Goal: Task Accomplishment & Management: Manage account settings

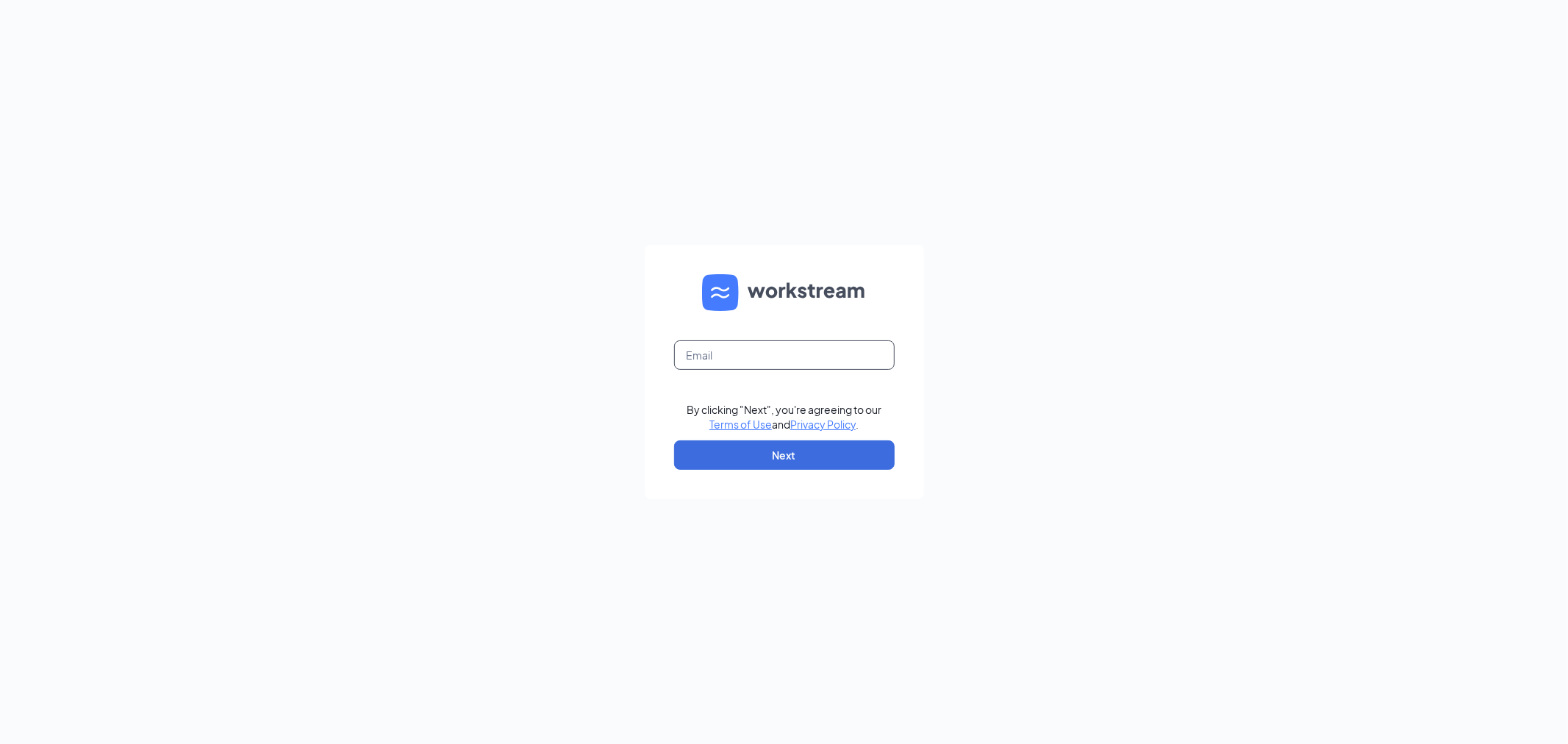
click at [873, 363] on input "text" at bounding box center [784, 355] width 220 height 30
click at [817, 354] on input "text" at bounding box center [784, 355] width 220 height 30
type input "aliza@bluescoops.net"
click at [821, 447] on button "Next" at bounding box center [784, 455] width 220 height 30
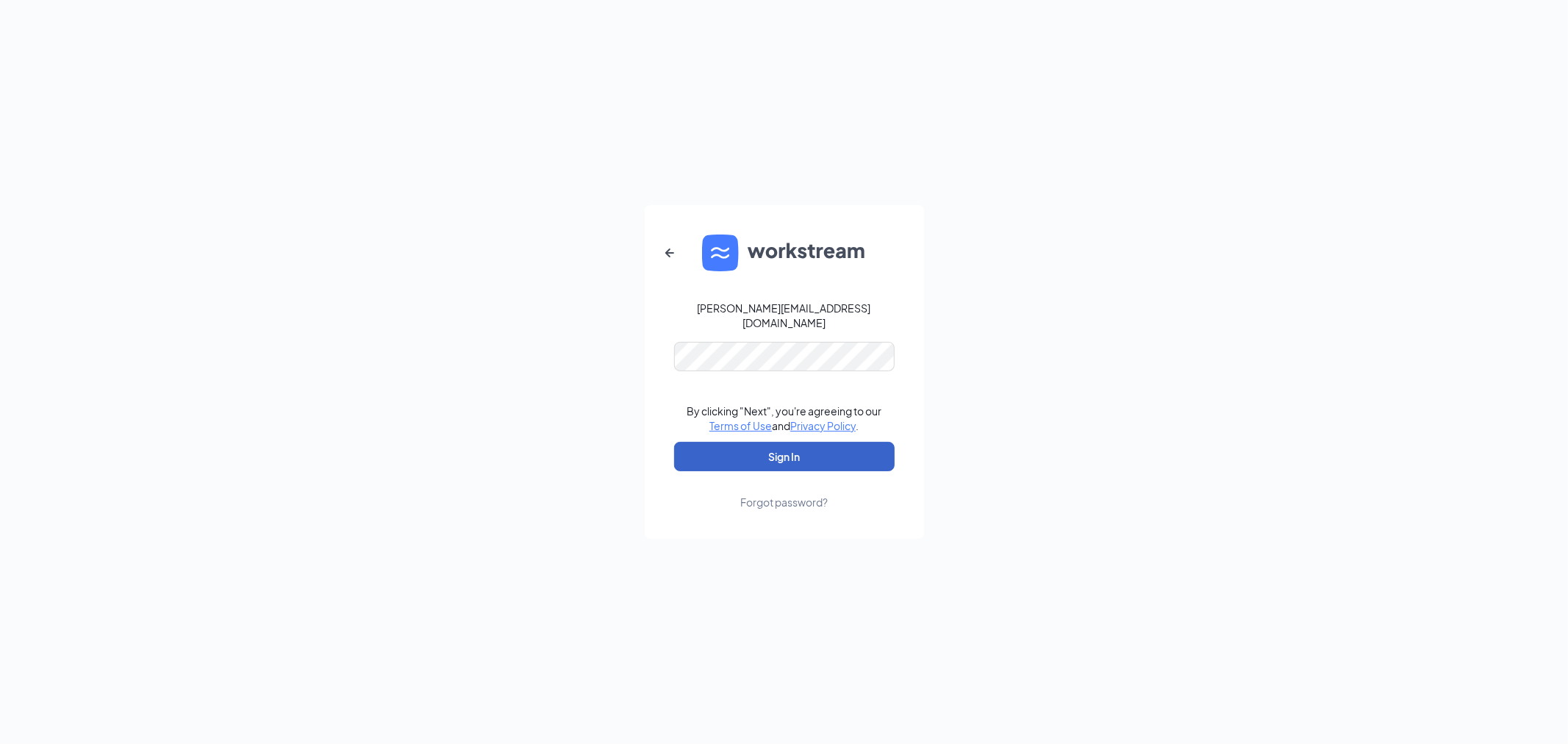
click at [811, 444] on button "Sign In" at bounding box center [784, 457] width 220 height 30
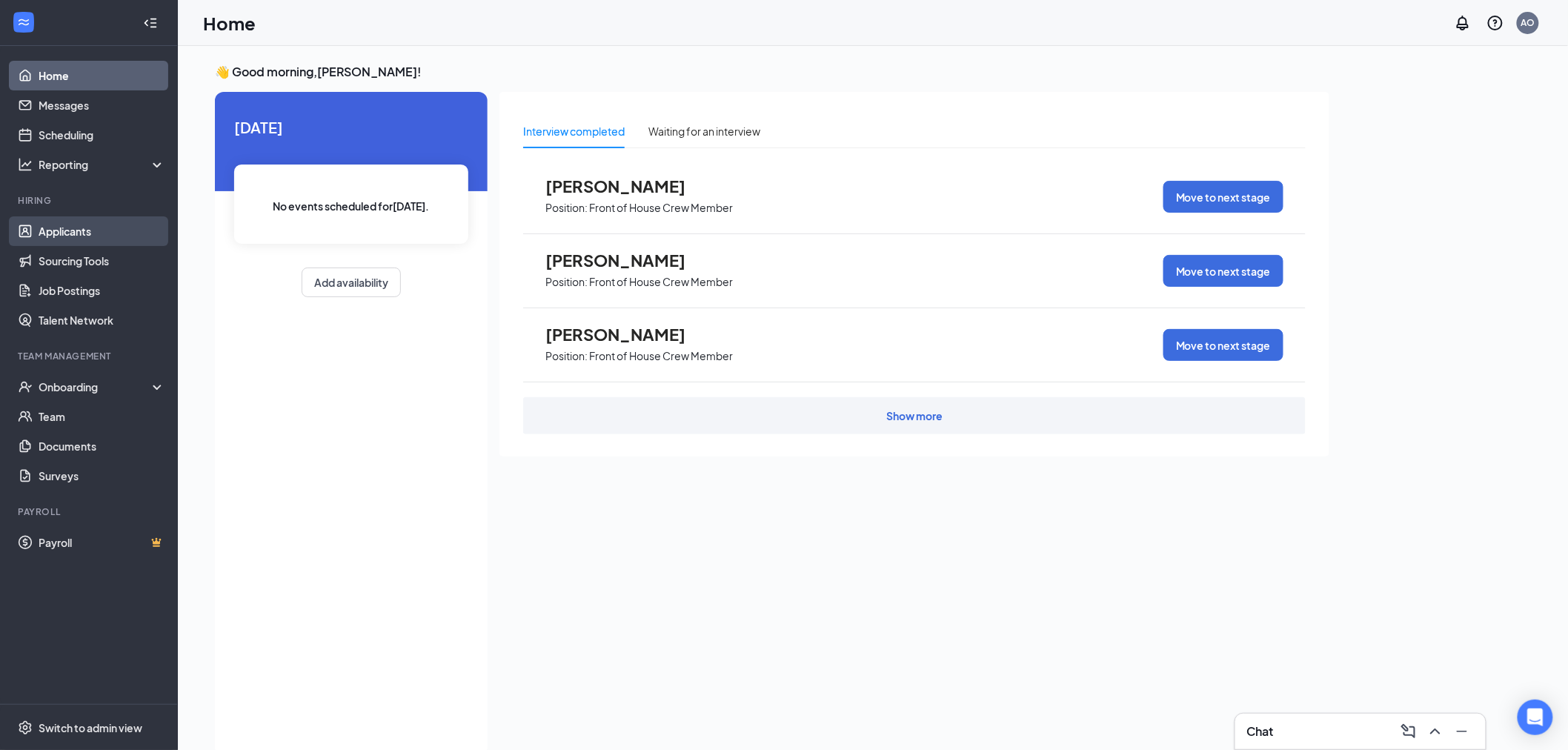
click at [54, 230] on link "Applicants" at bounding box center [102, 231] width 127 height 30
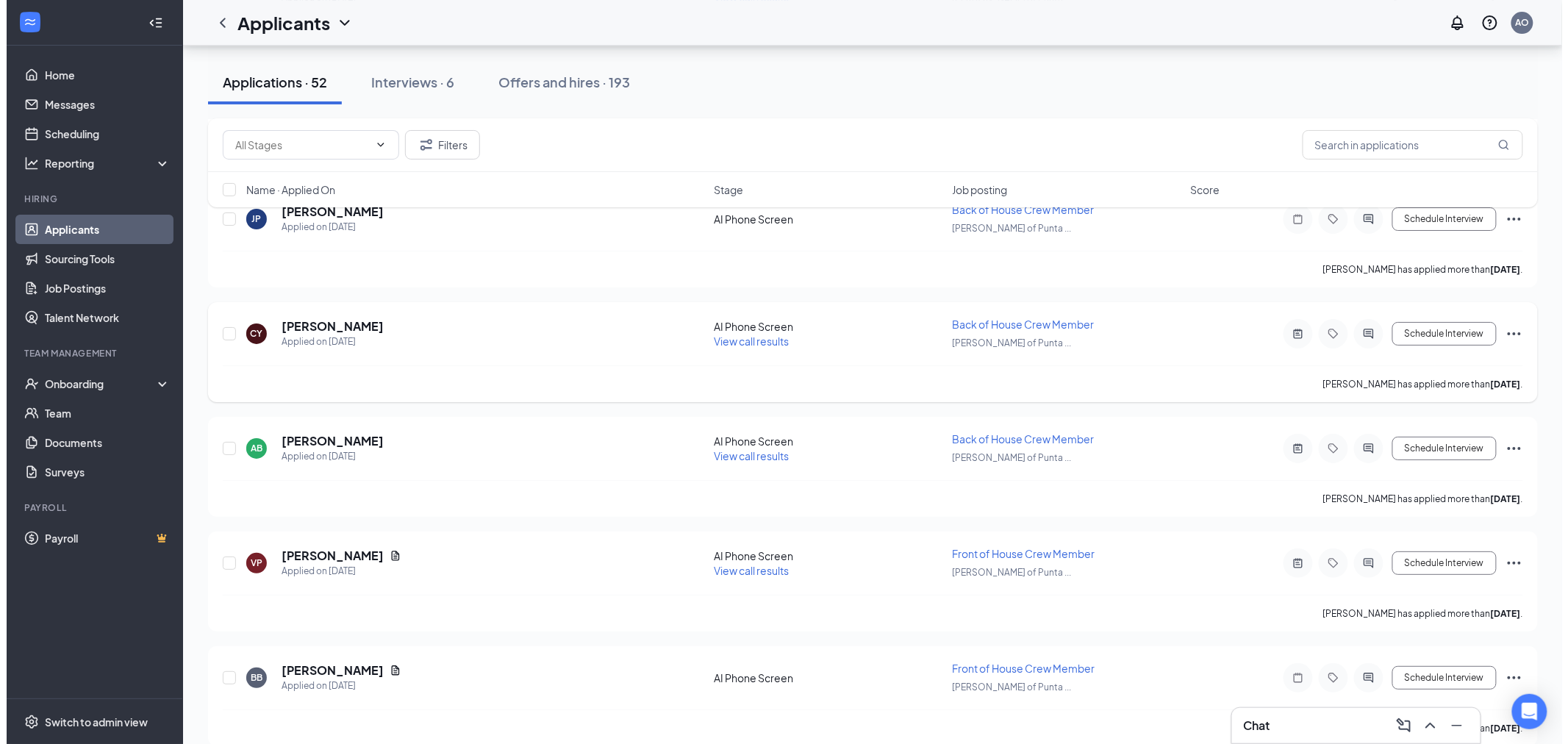
scroll to position [2123, 0]
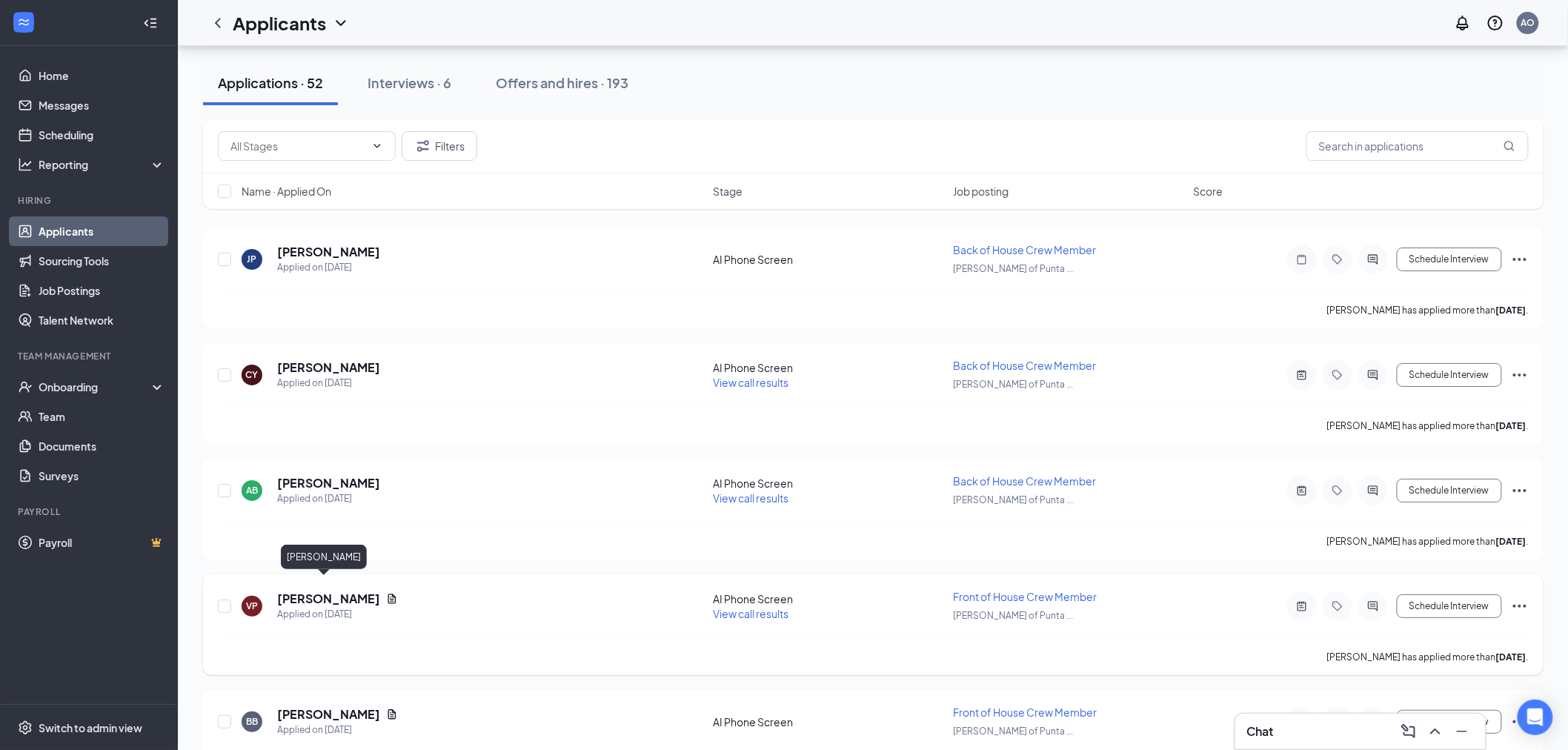
click at [331, 590] on h5 "[PERSON_NAME]" at bounding box center [329, 599] width 103 height 17
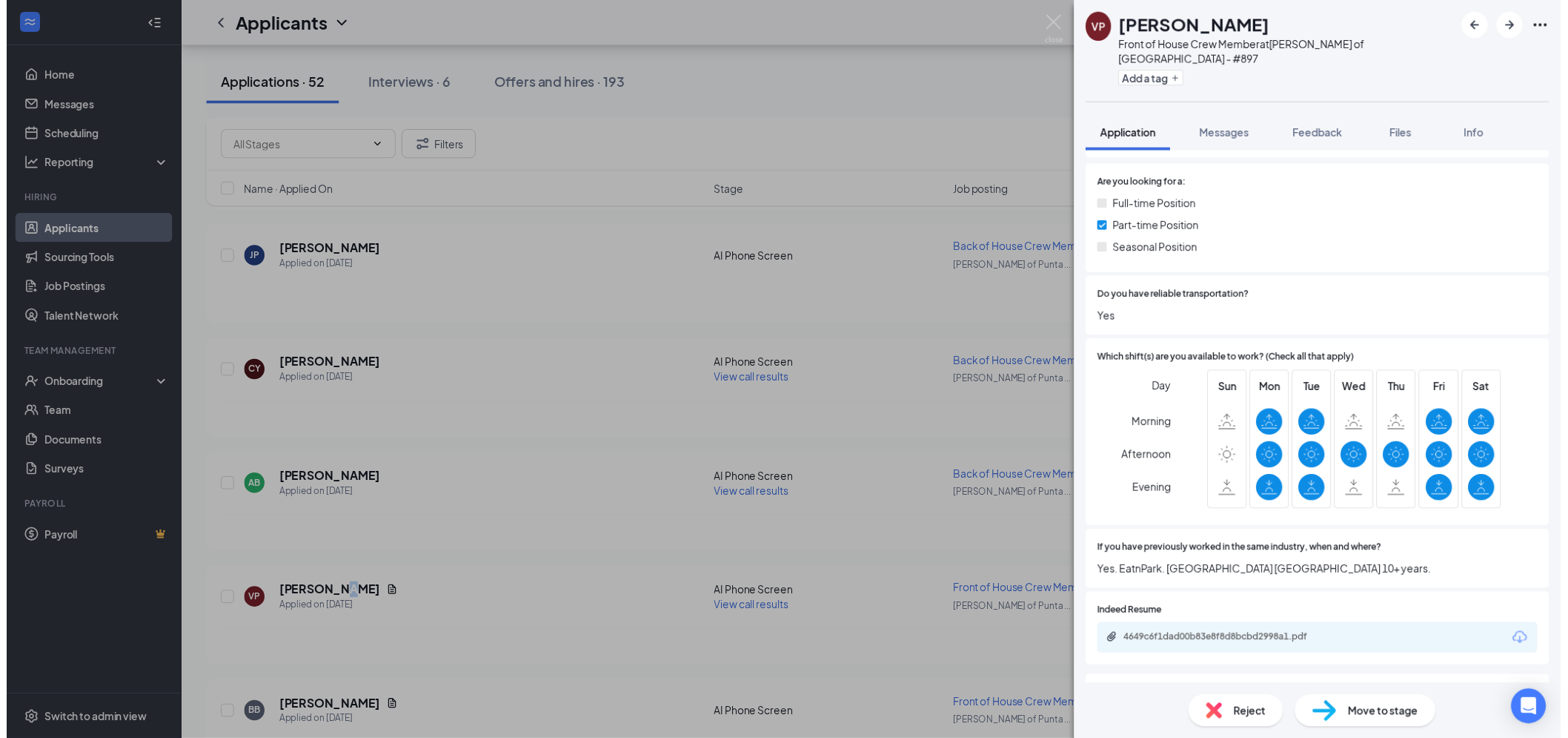
scroll to position [247, 0]
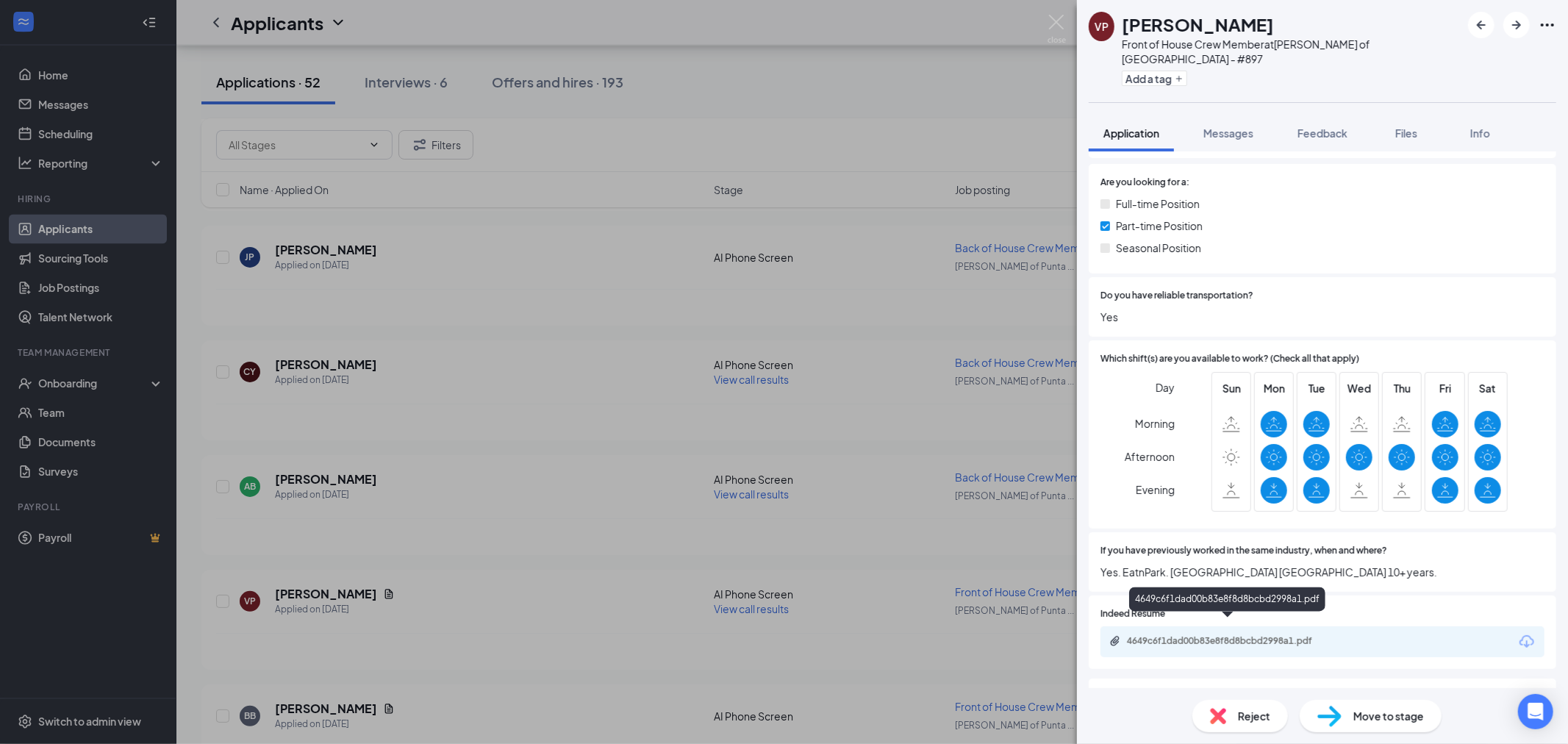
click at [1268, 626] on div "4649c6f1dad00b83e8f8d8bcbd2998a1.pdf" at bounding box center [1322, 641] width 444 height 31
click at [1268, 635] on div "4649c6f1dad00b83e8f8d8bcbd2998a1.pdf" at bounding box center [1229, 641] width 206 height 12
drag, startPoint x: 923, startPoint y: 182, endPoint x: 770, endPoint y: 247, distance: 166.2
click at [923, 184] on div "VP [PERSON_NAME] Front of House Crew Member at [PERSON_NAME] of [GEOGRAPHIC_DAT…" at bounding box center [784, 372] width 1568 height 744
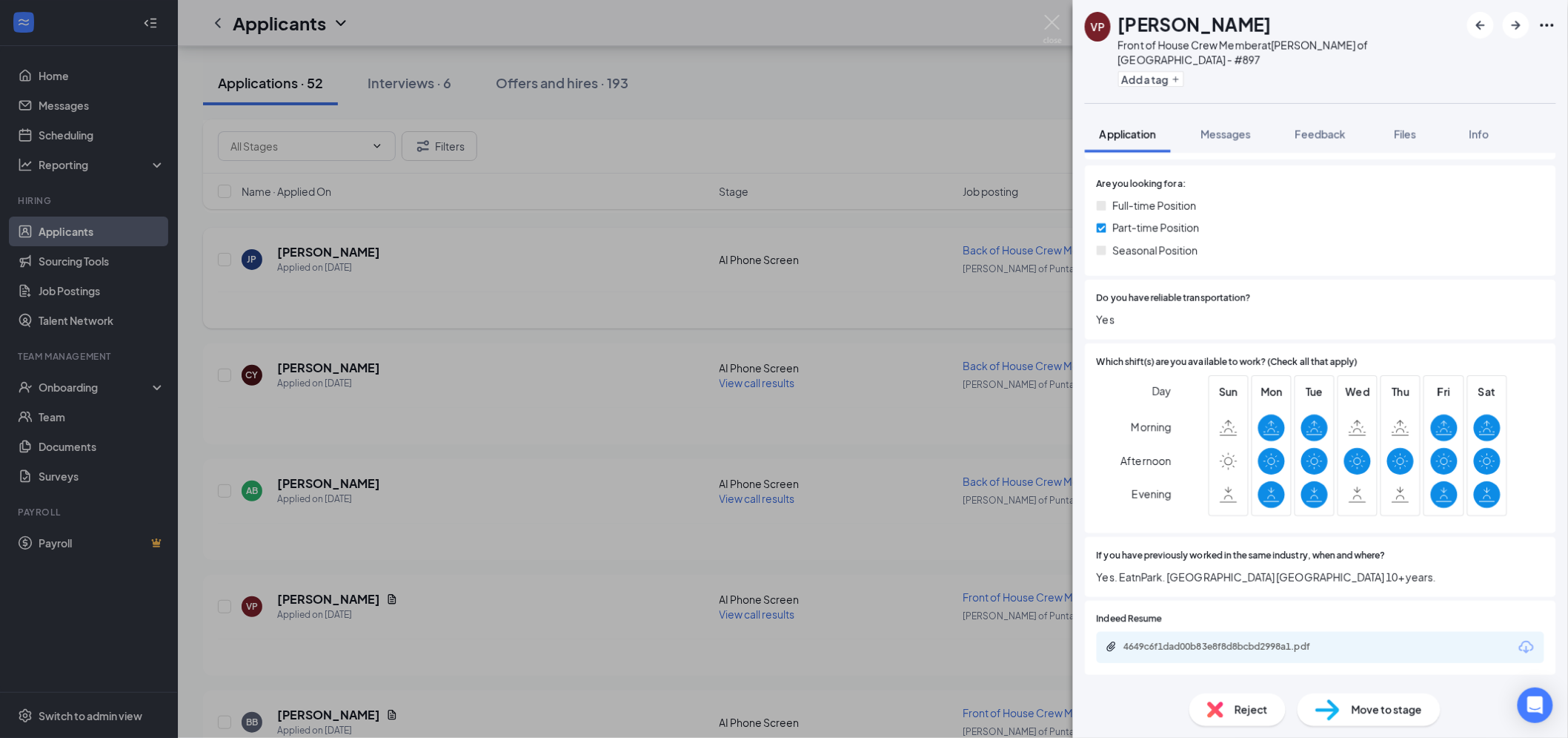
click at [719, 292] on div "[PERSON_NAME] has applied more than [DATE] ." at bounding box center [879, 310] width 1323 height 37
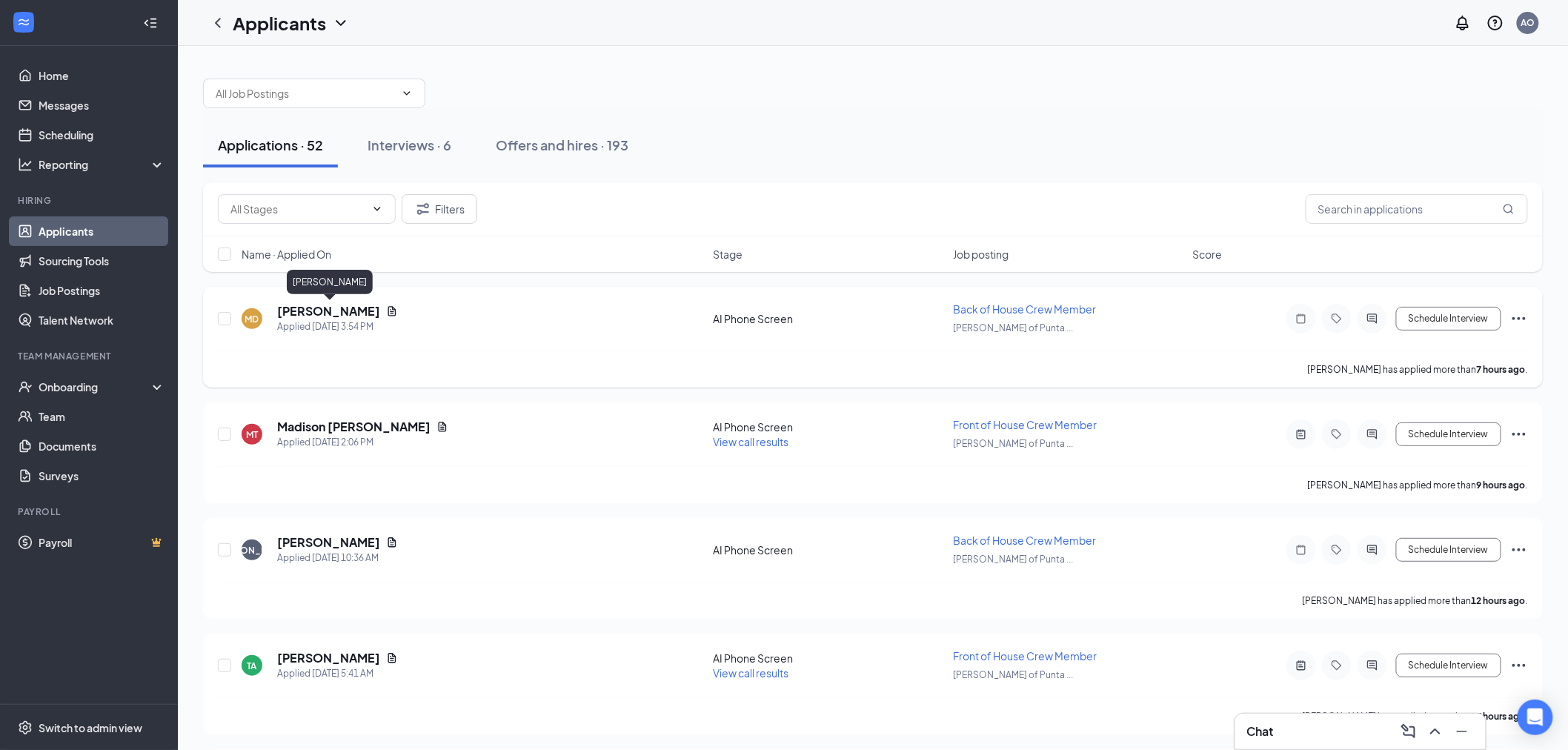
click at [350, 315] on h5 "[PERSON_NAME]" at bounding box center [329, 311] width 103 height 17
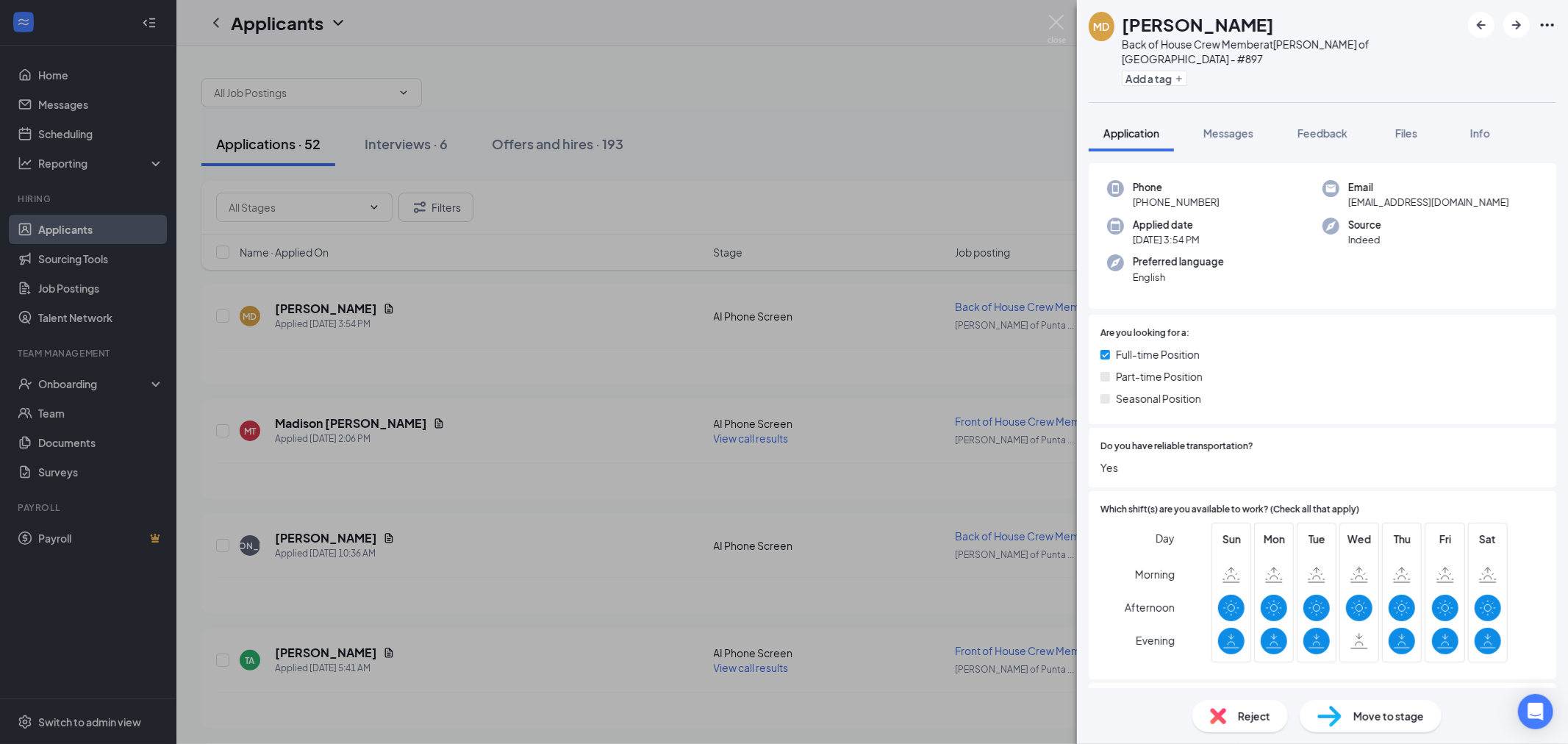
scroll to position [82, 0]
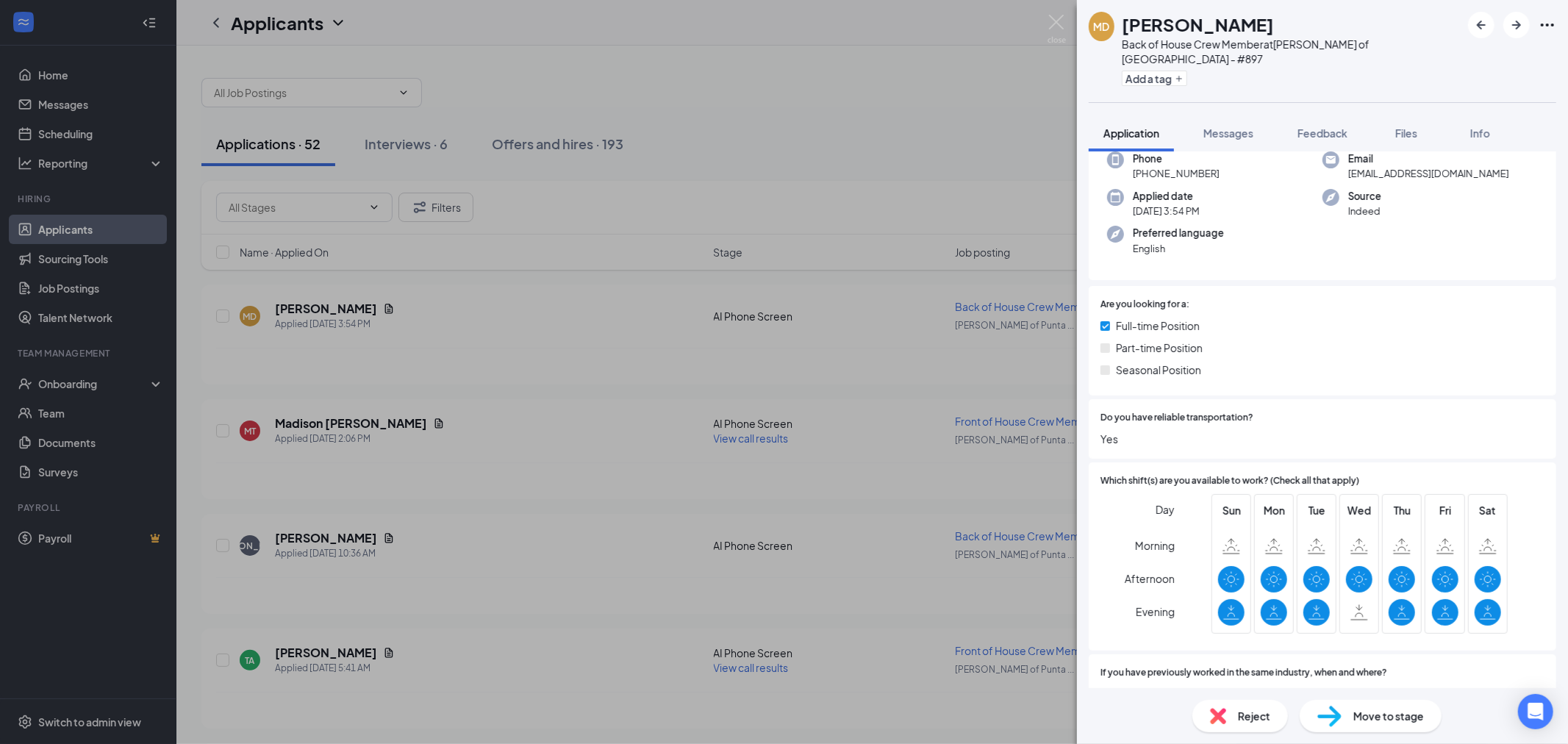
click at [732, 414] on div "MD [PERSON_NAME] Back of House Crew Member at [PERSON_NAME] of [GEOGRAPHIC_DATA…" at bounding box center [784, 372] width 1568 height 744
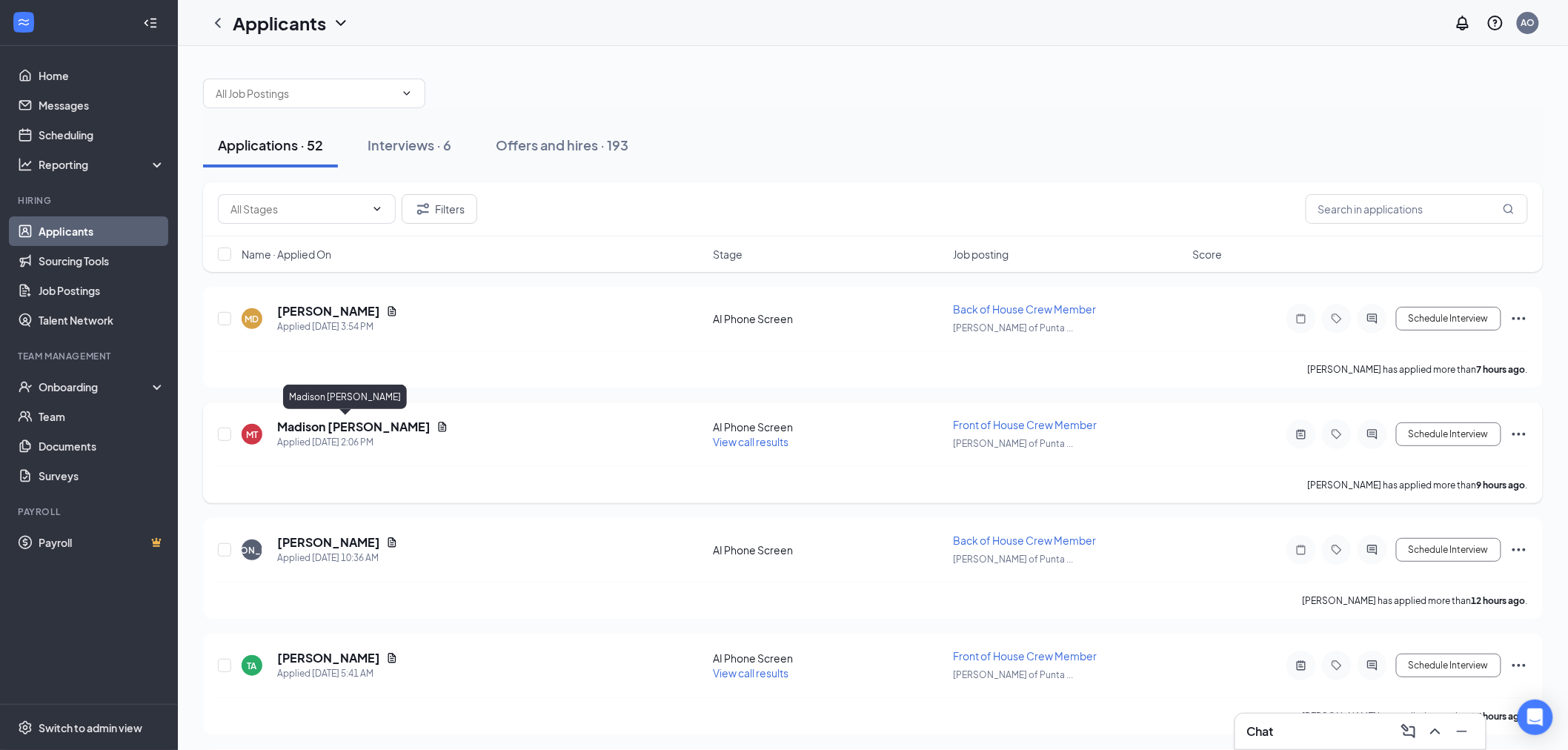
click at [349, 427] on h5 "Madison [PERSON_NAME]" at bounding box center [354, 427] width 153 height 17
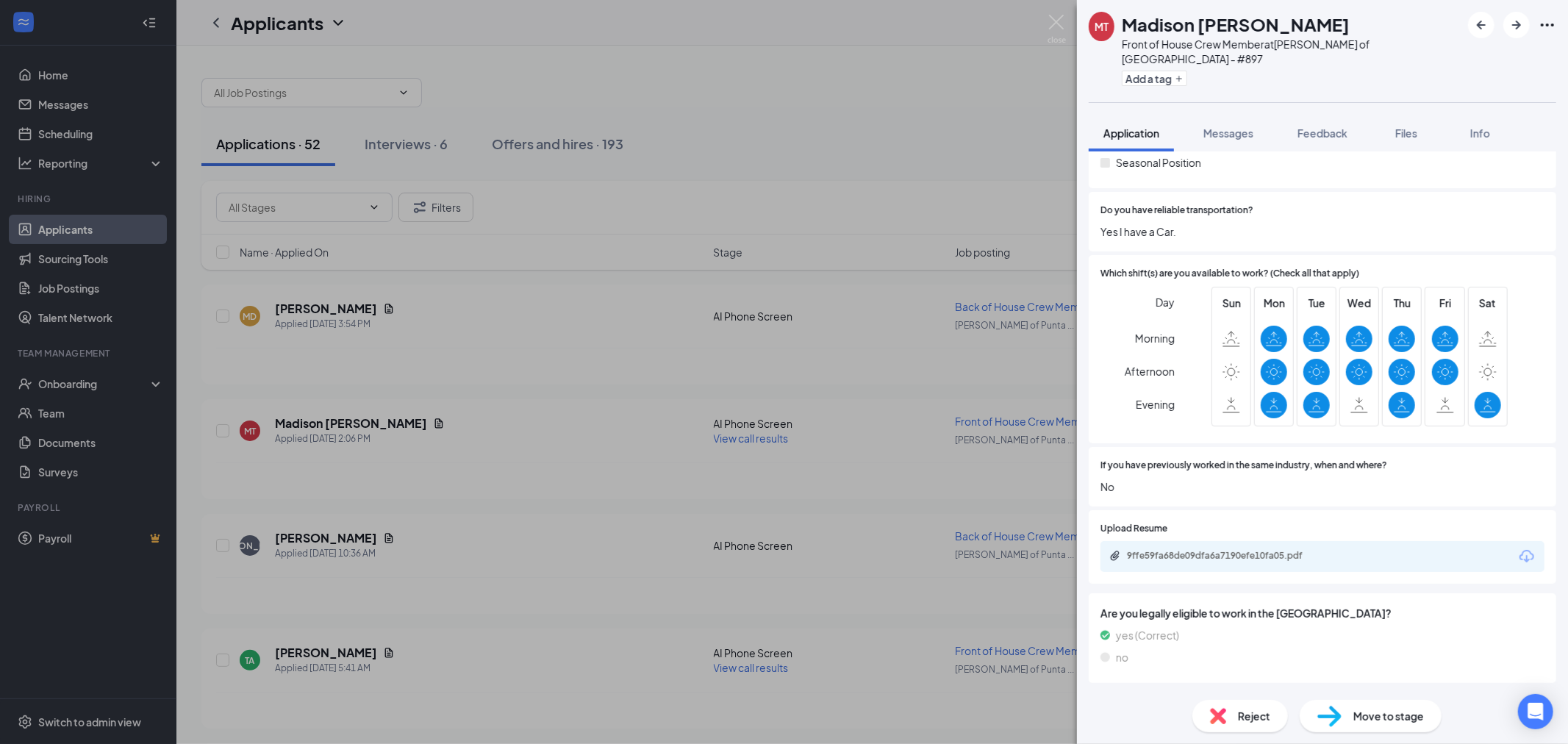
scroll to position [368, 0]
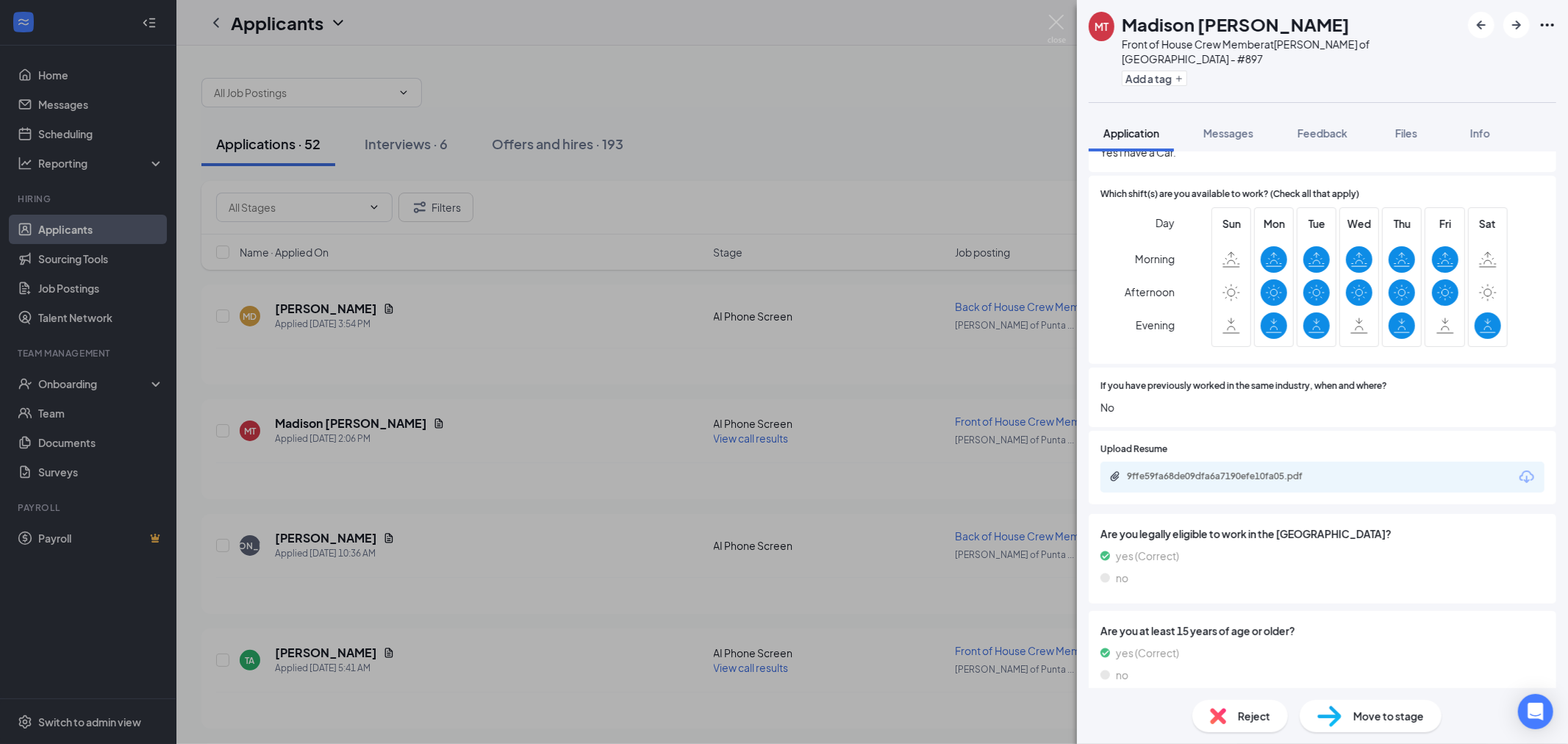
click at [1235, 471] on div "9ffe59fa68de09dfa6a7190efe10fa05.pdf" at bounding box center [1229, 476] width 206 height 12
drag, startPoint x: 803, startPoint y: 108, endPoint x: 615, endPoint y: 291, distance: 262.4
click at [802, 109] on div "MT Madison [PERSON_NAME] Front of House Crew Member at [PERSON_NAME] of [GEOGRA…" at bounding box center [784, 372] width 1568 height 744
click at [558, 336] on div "MD [PERSON_NAME] Applied [DATE] 3:54 PM AI Phone Screen Back of House Crew Memb…" at bounding box center [872, 323] width 1312 height 49
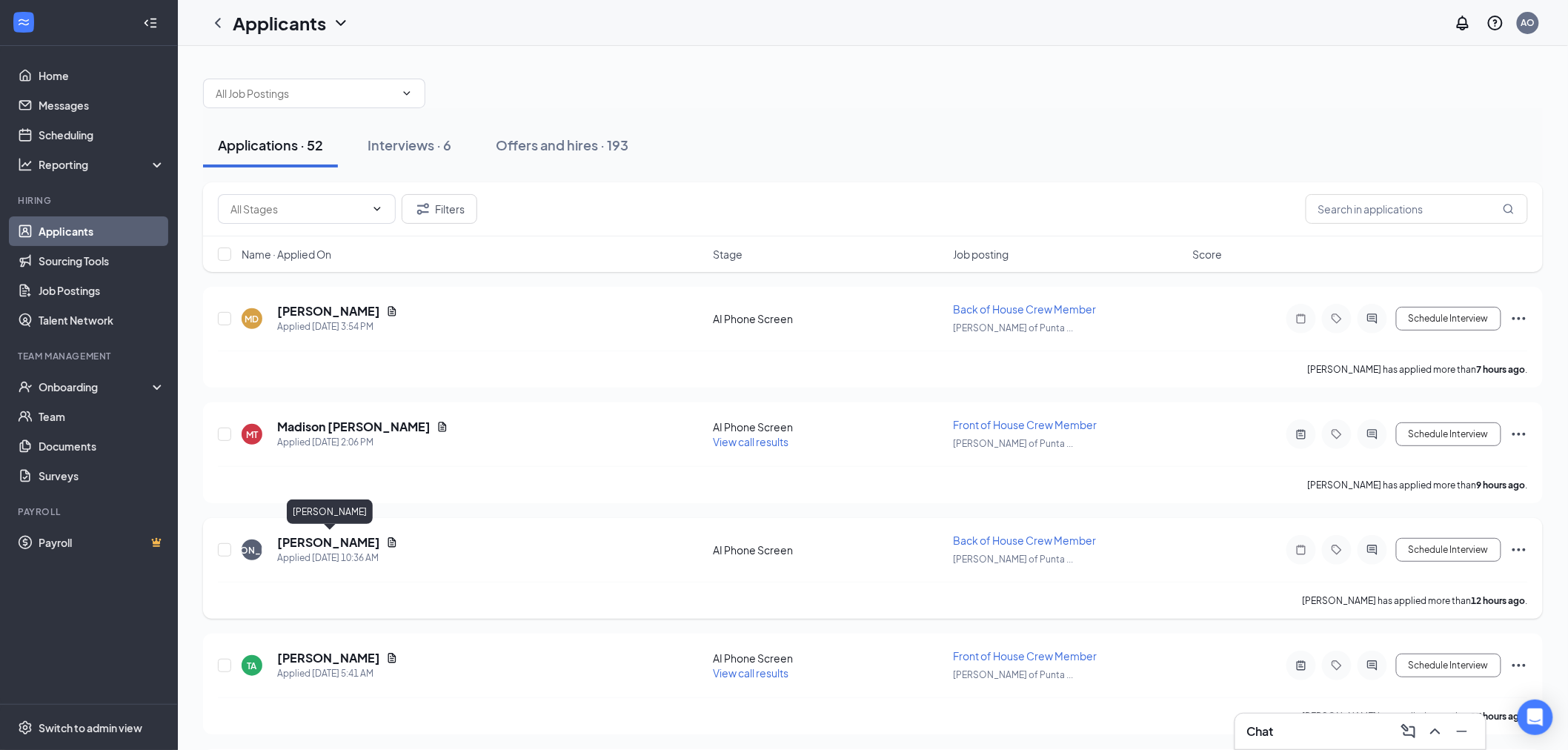
click at [300, 541] on h5 "[PERSON_NAME]" at bounding box center [329, 543] width 103 height 17
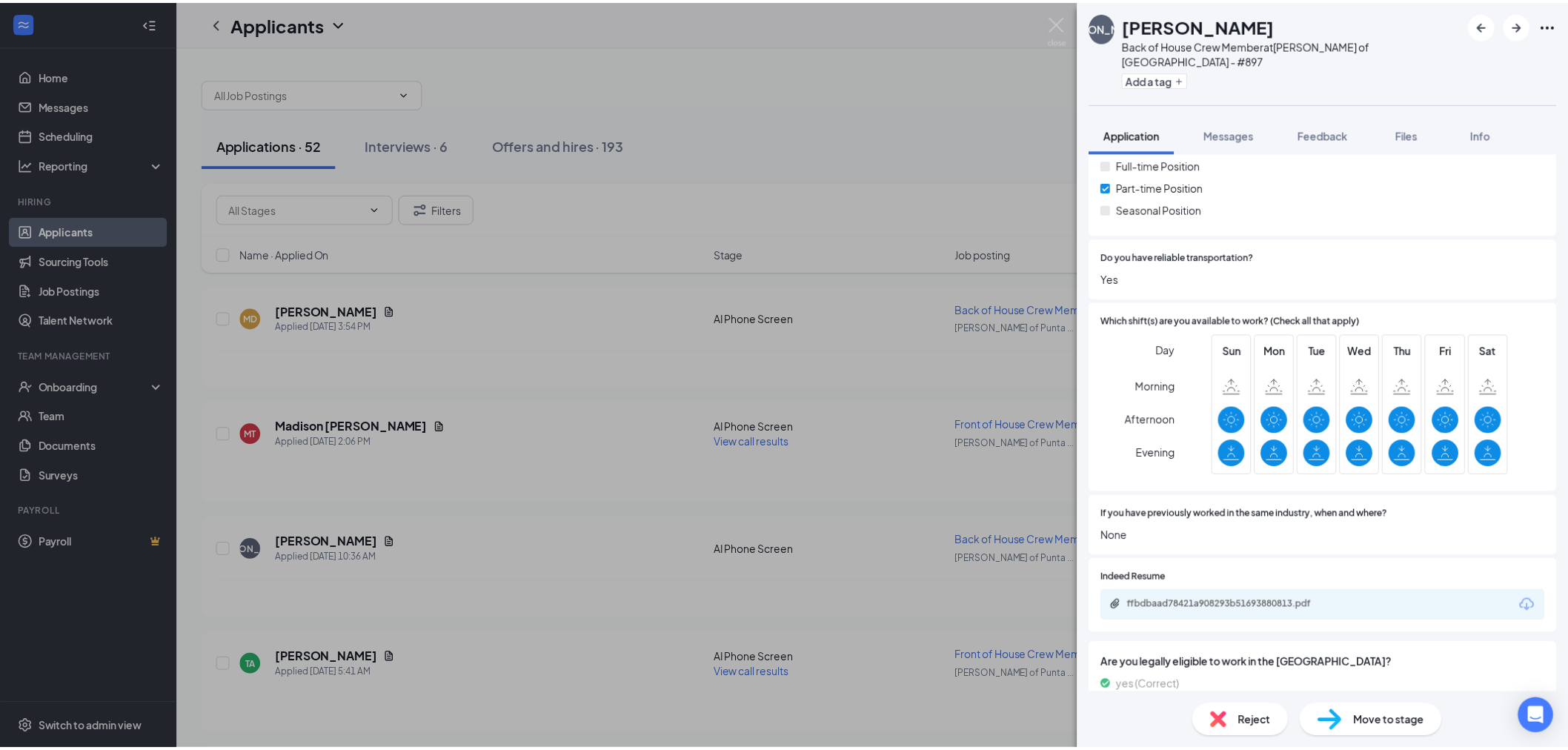
scroll to position [246, 0]
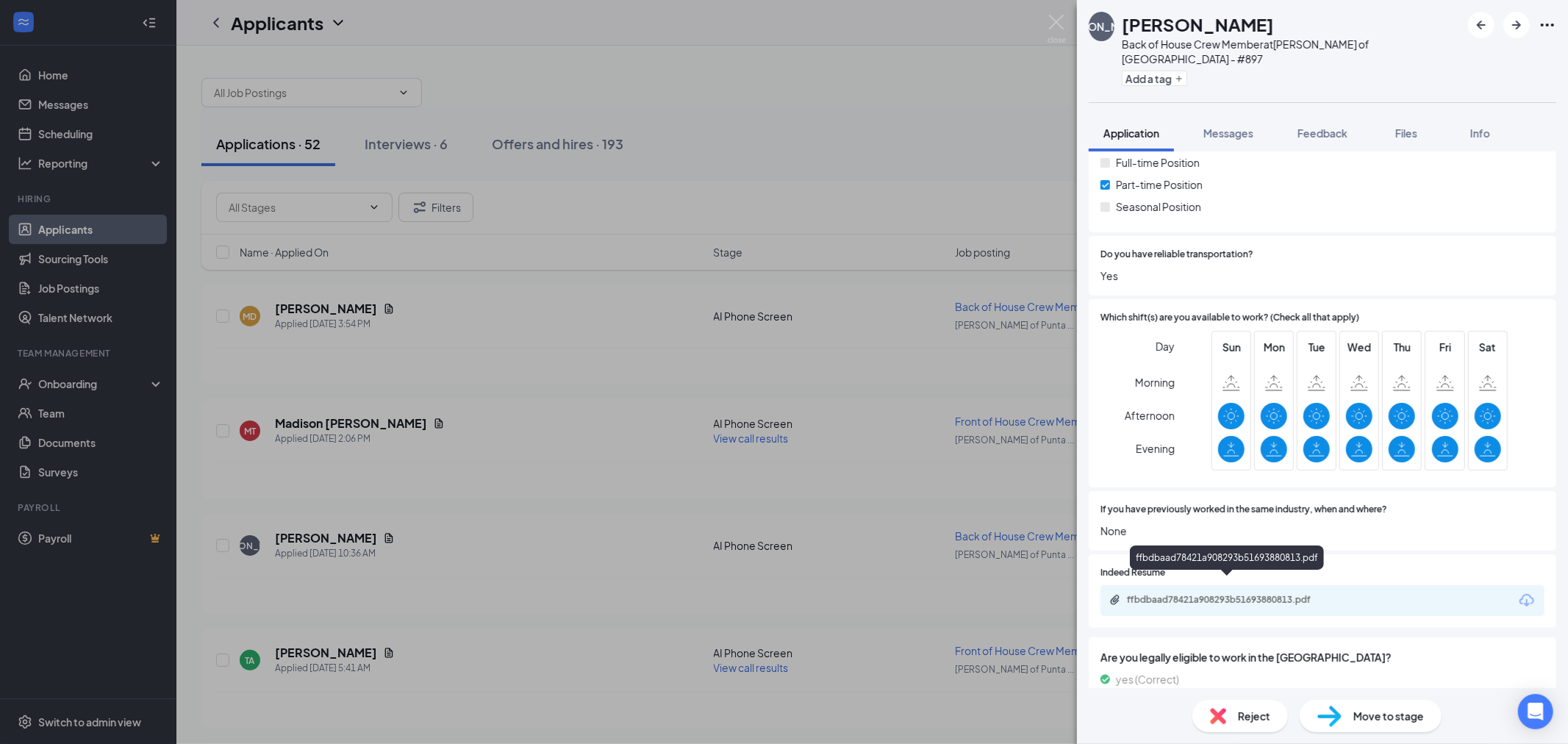
click at [1200, 594] on div "ffbdbaad78421a908293b51693880813.pdf" at bounding box center [1229, 599] width 206 height 12
click at [748, 237] on div "JA [PERSON_NAME] Back of House Crew Member at [PERSON_NAME] of [GEOGRAPHIC_DATA…" at bounding box center [784, 372] width 1568 height 744
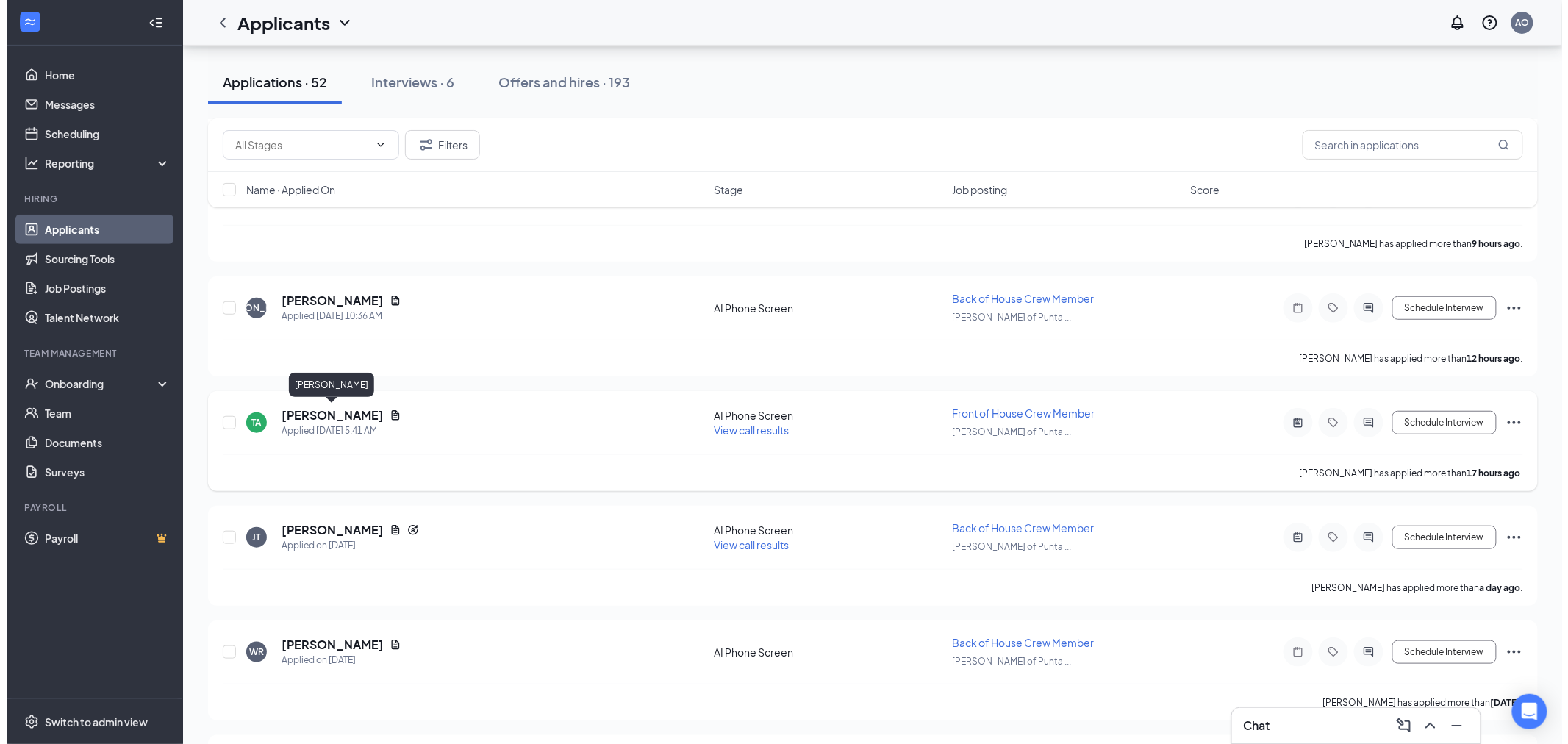
scroll to position [244, 0]
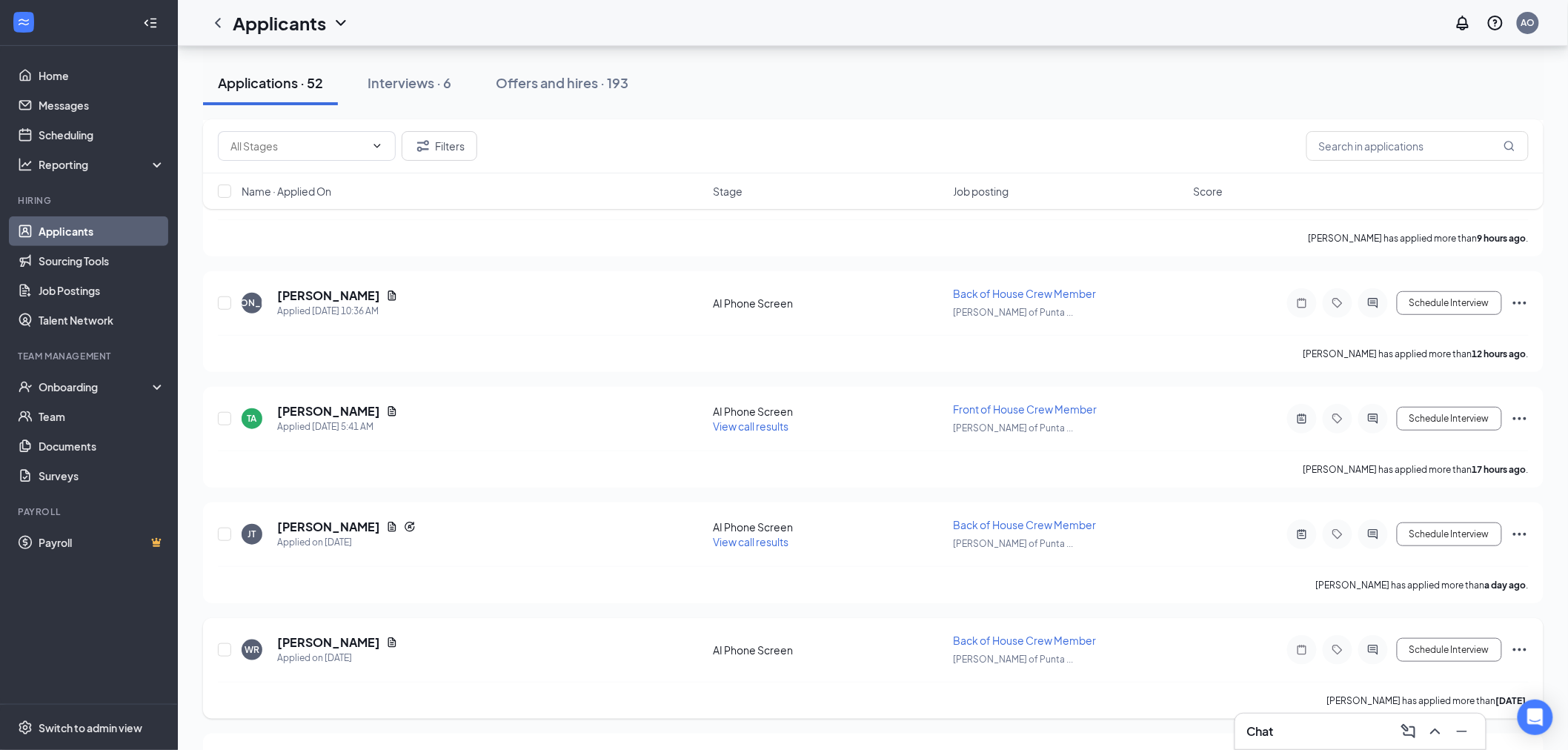
drag, startPoint x: 286, startPoint y: 613, endPoint x: 286, endPoint y: 626, distance: 13.0
click at [286, 618] on div "WR [PERSON_NAME] Applied on [DATE] AI Phone Screen Back of House Crew Member [P…" at bounding box center [874, 668] width 1341 height 101
click at [292, 634] on h5 "[PERSON_NAME]" at bounding box center [329, 643] width 103 height 17
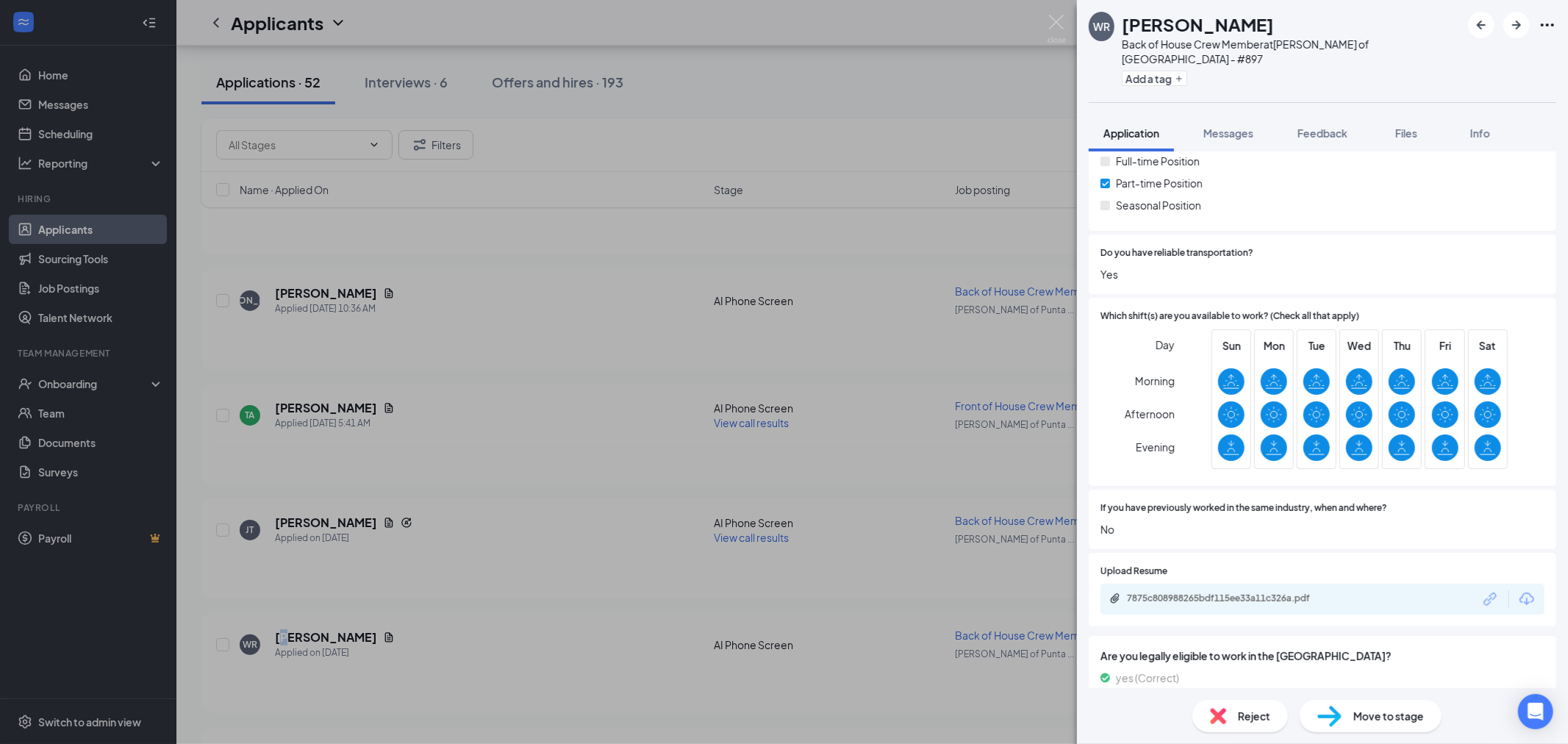
scroll to position [326, 0]
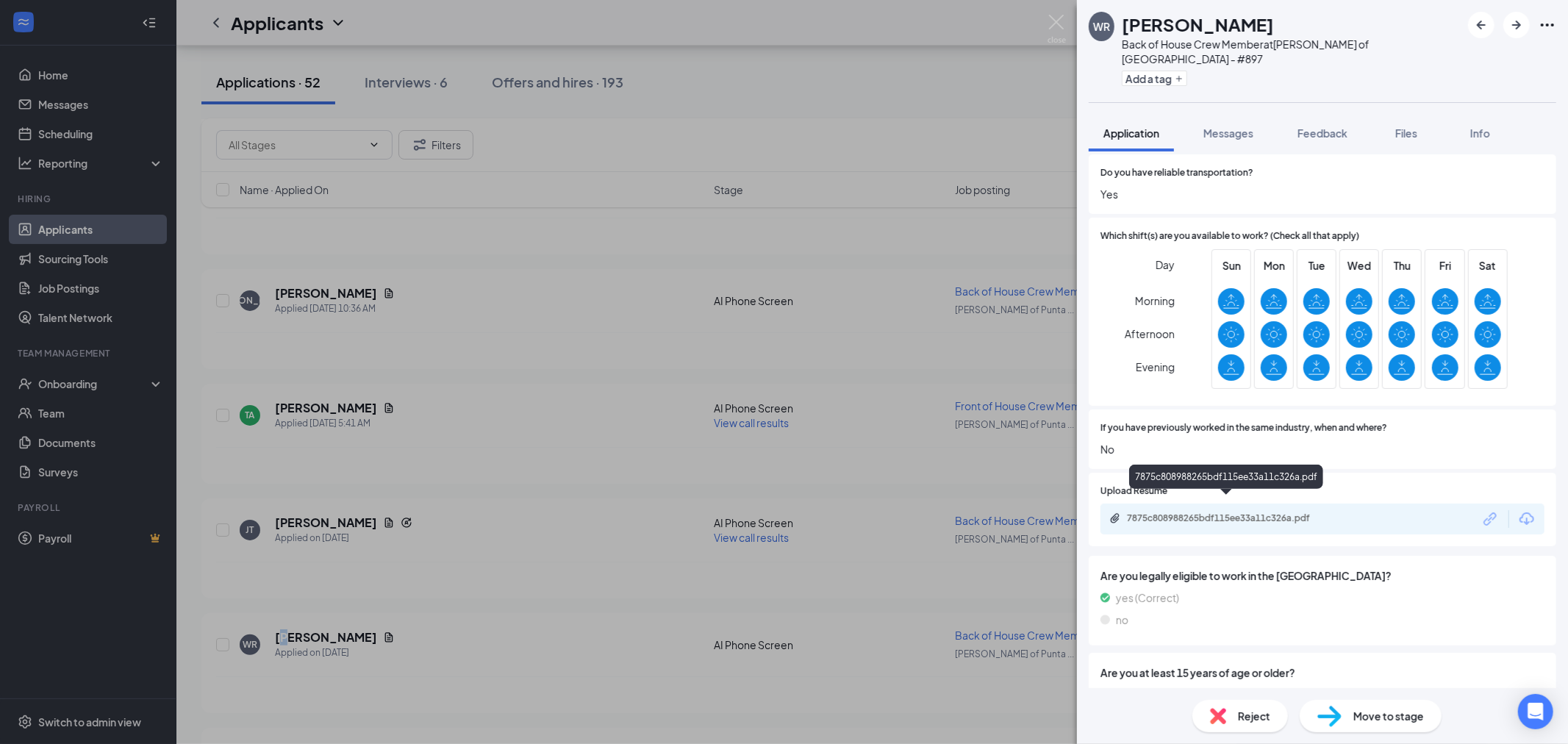
click at [1214, 512] on div "7875c808988265bdf115ee33a11c326a.pdf" at bounding box center [1229, 518] width 206 height 12
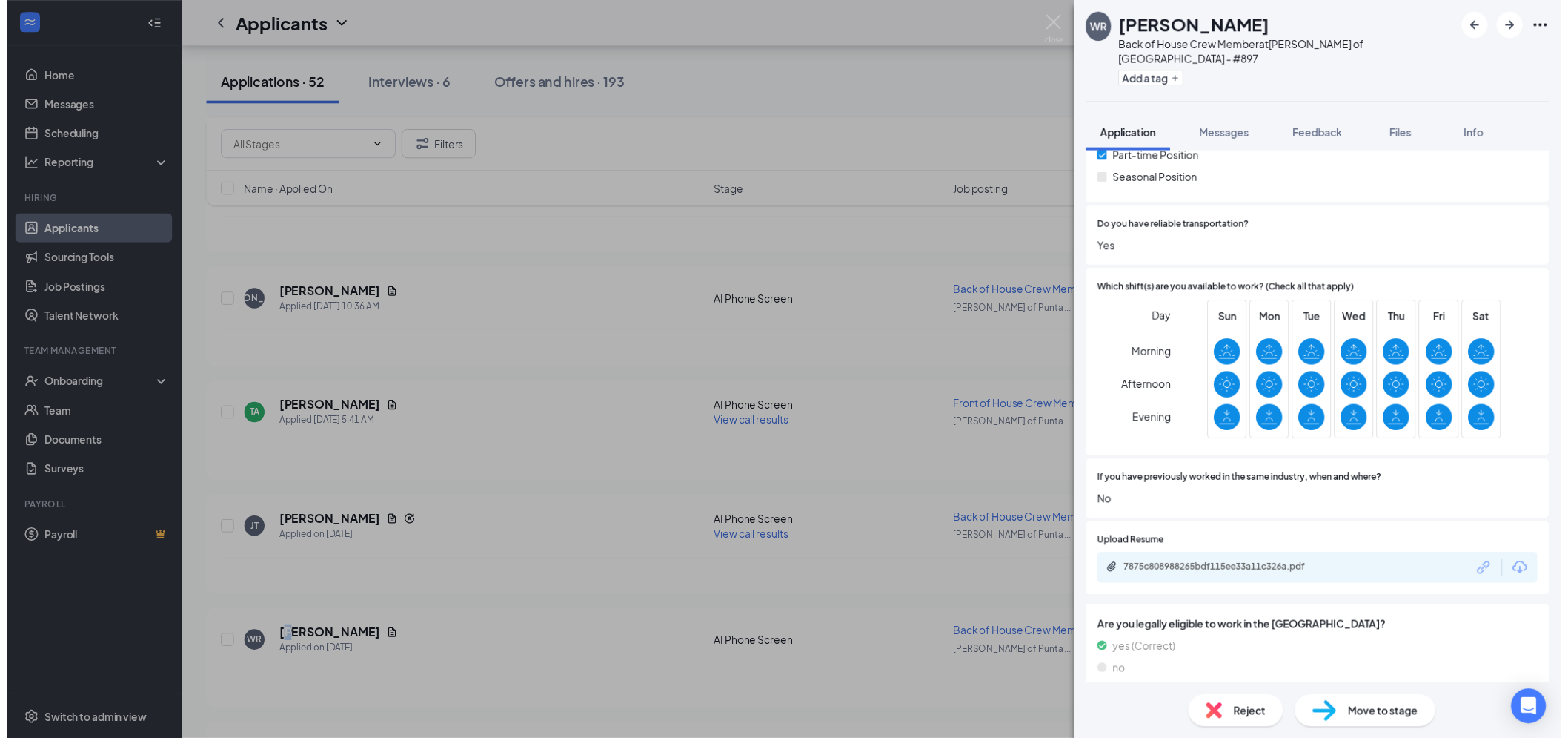
scroll to position [0, 0]
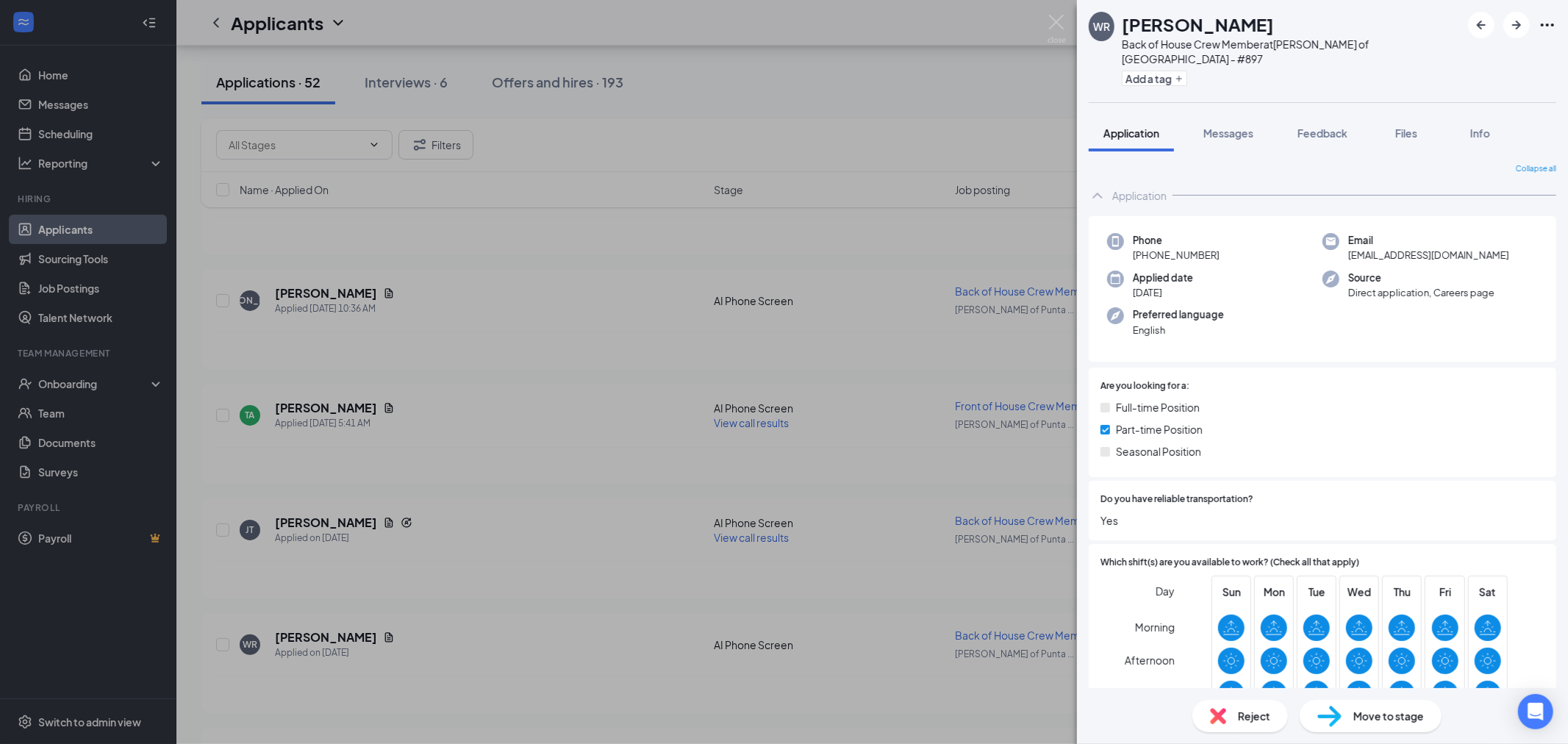
drag, startPoint x: 15, startPoint y: 57, endPoint x: 415, endPoint y: 256, distance: 446.8
click at [391, 244] on div "WR [PERSON_NAME] Back of House Crew Member at [GEOGRAPHIC_DATA][PERSON_NAME] of…" at bounding box center [784, 372] width 1568 height 744
click at [923, 458] on div "WR [PERSON_NAME] Back of House Crew Member at [GEOGRAPHIC_DATA][PERSON_NAME] of…" at bounding box center [784, 372] width 1568 height 744
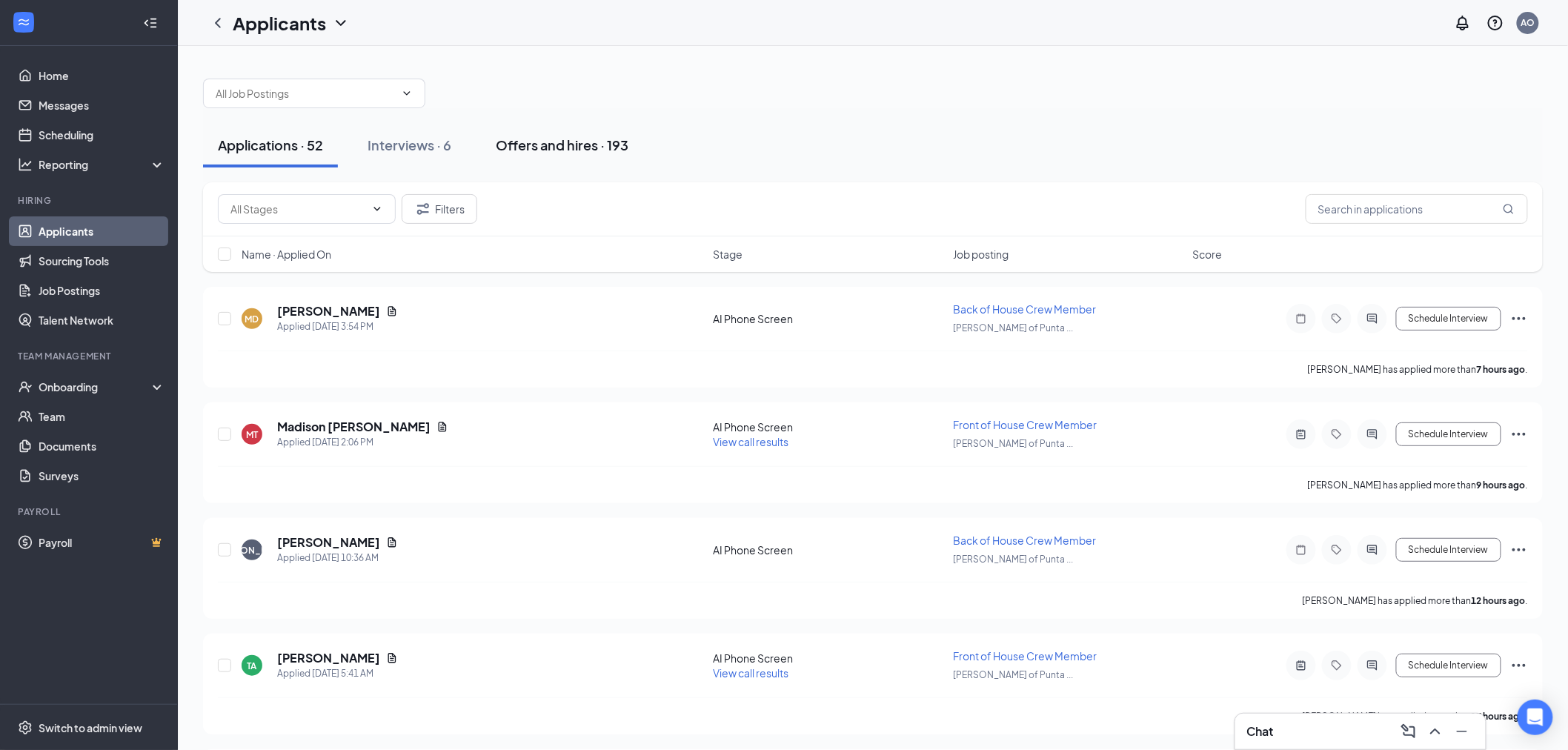
click at [576, 148] on div "Offers and hires · 193" at bounding box center [561, 145] width 132 height 18
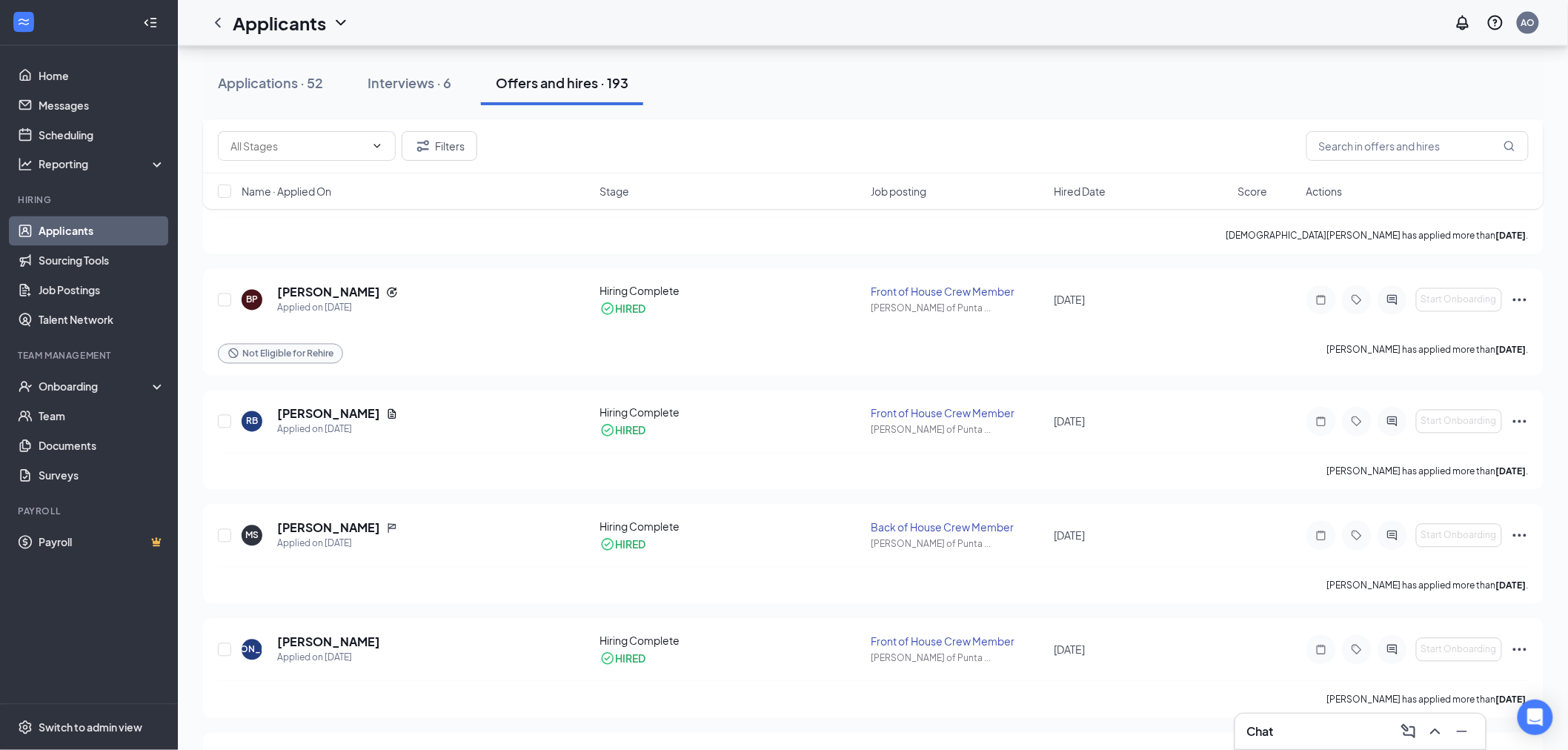
scroll to position [3457, 0]
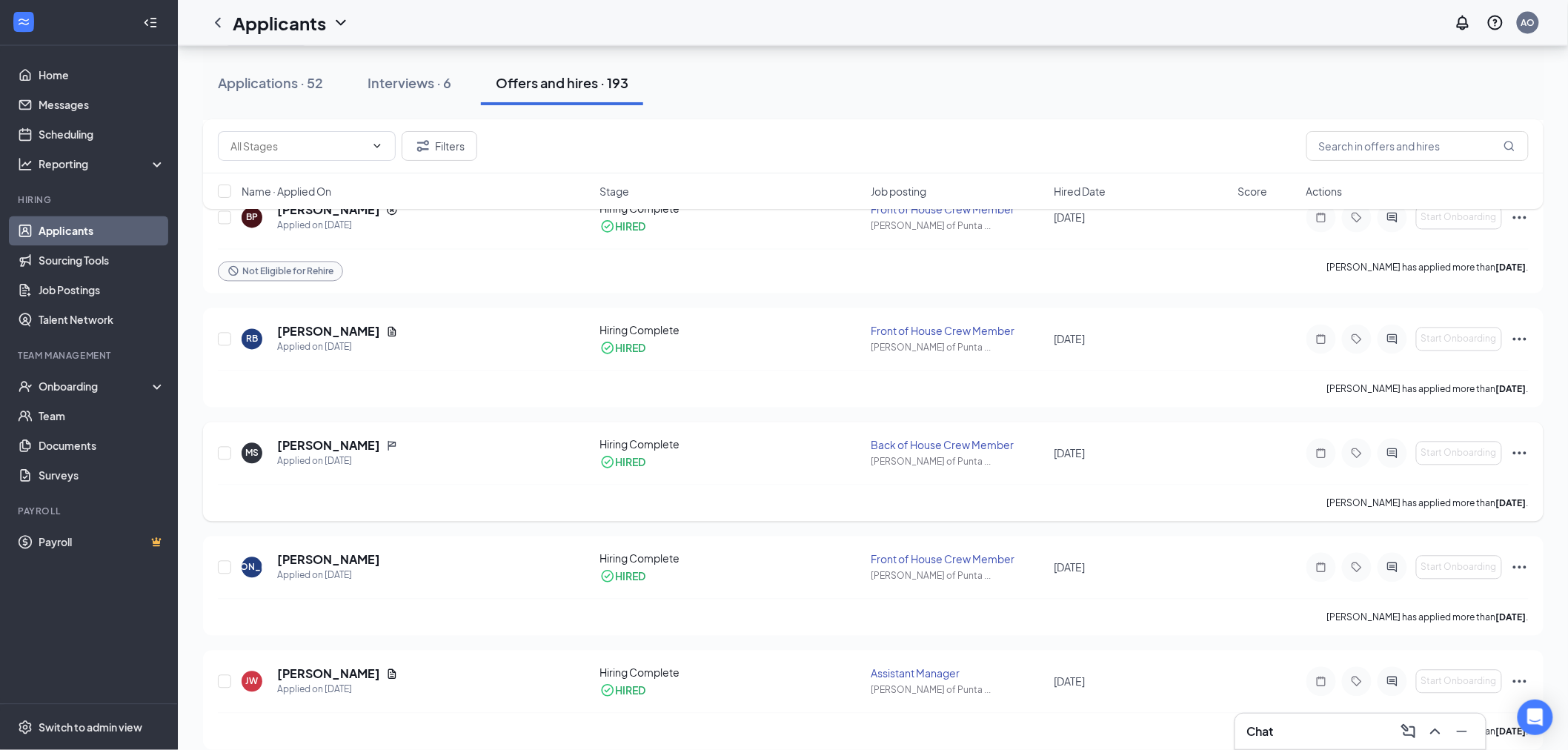
click at [1525, 460] on icon "Ellipses" at bounding box center [1520, 453] width 17 height 17
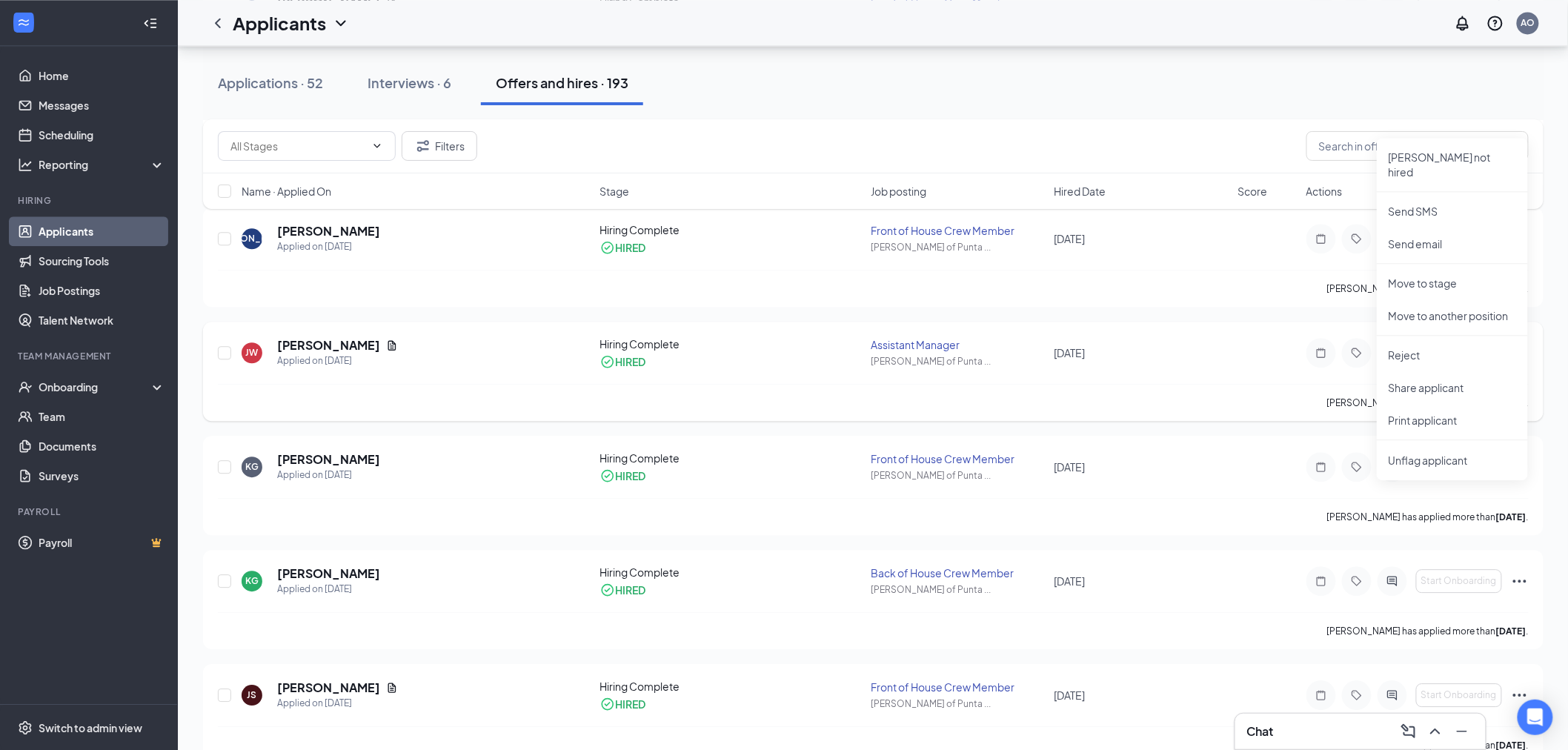
scroll to position [3787, 0]
click at [482, 524] on div "[PERSON_NAME] has applied more than [DATE] ." at bounding box center [874, 515] width 1312 height 37
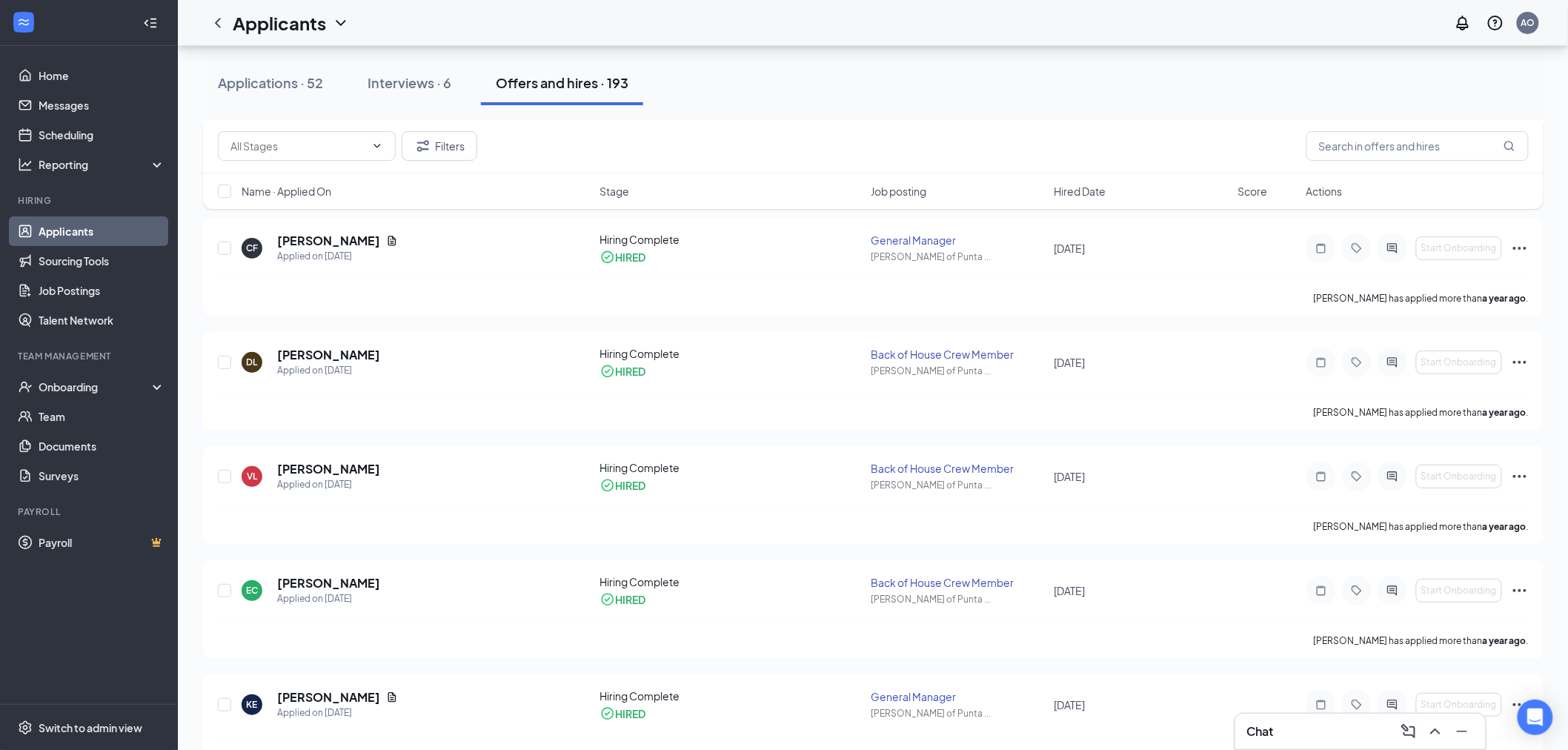
scroll to position [7103, 0]
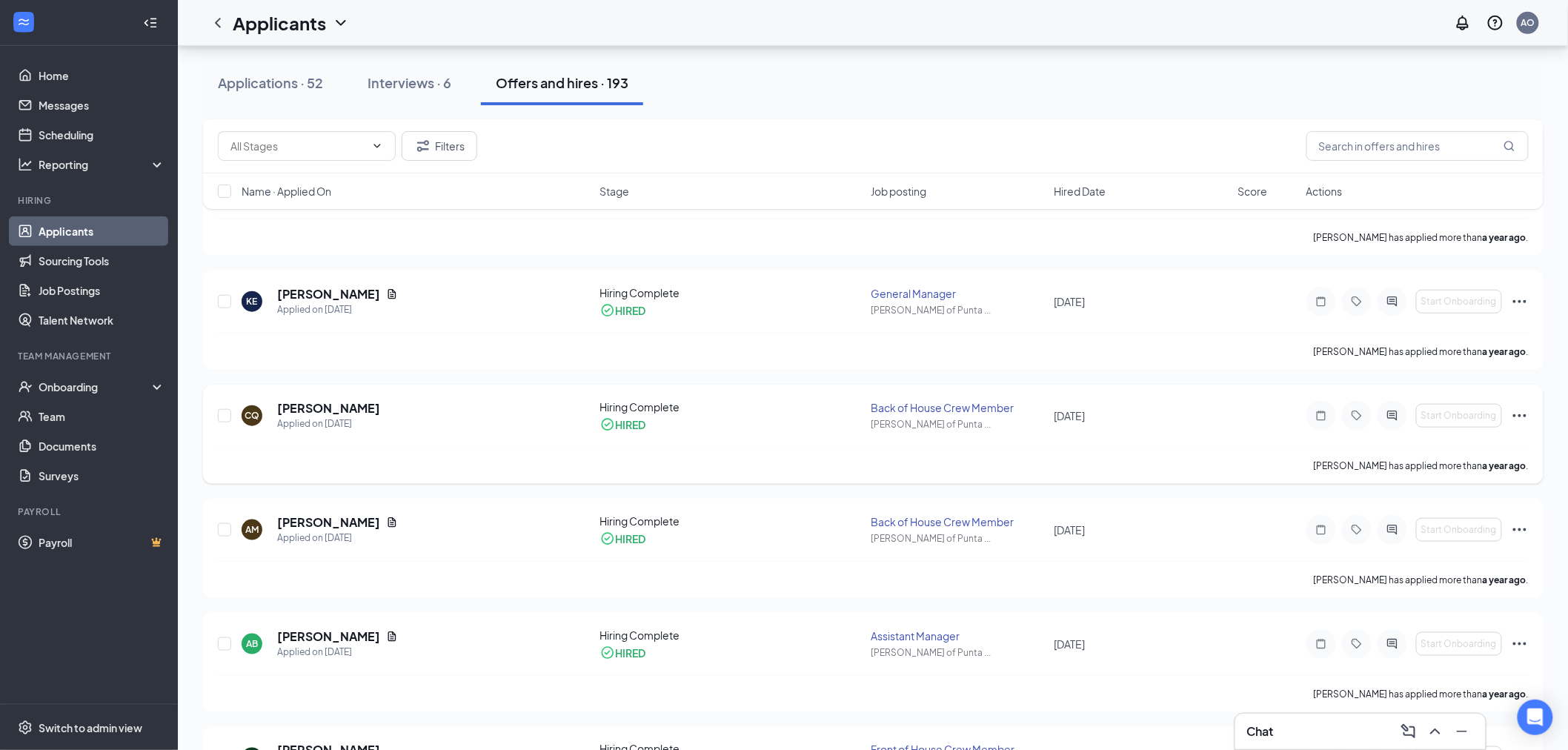
scroll to position [7504, 0]
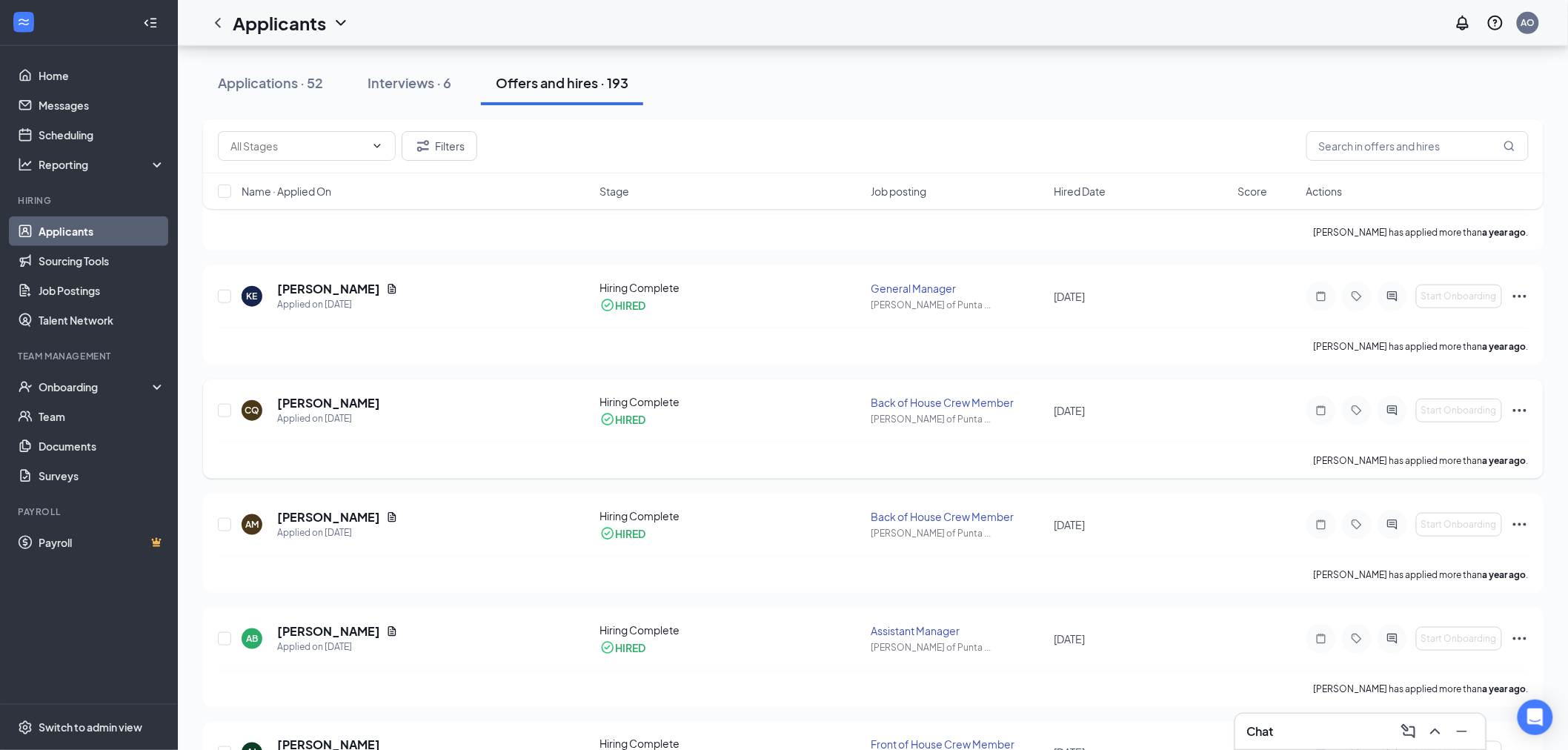
drag, startPoint x: 619, startPoint y: 410, endPoint x: 637, endPoint y: 418, distance: 19.7
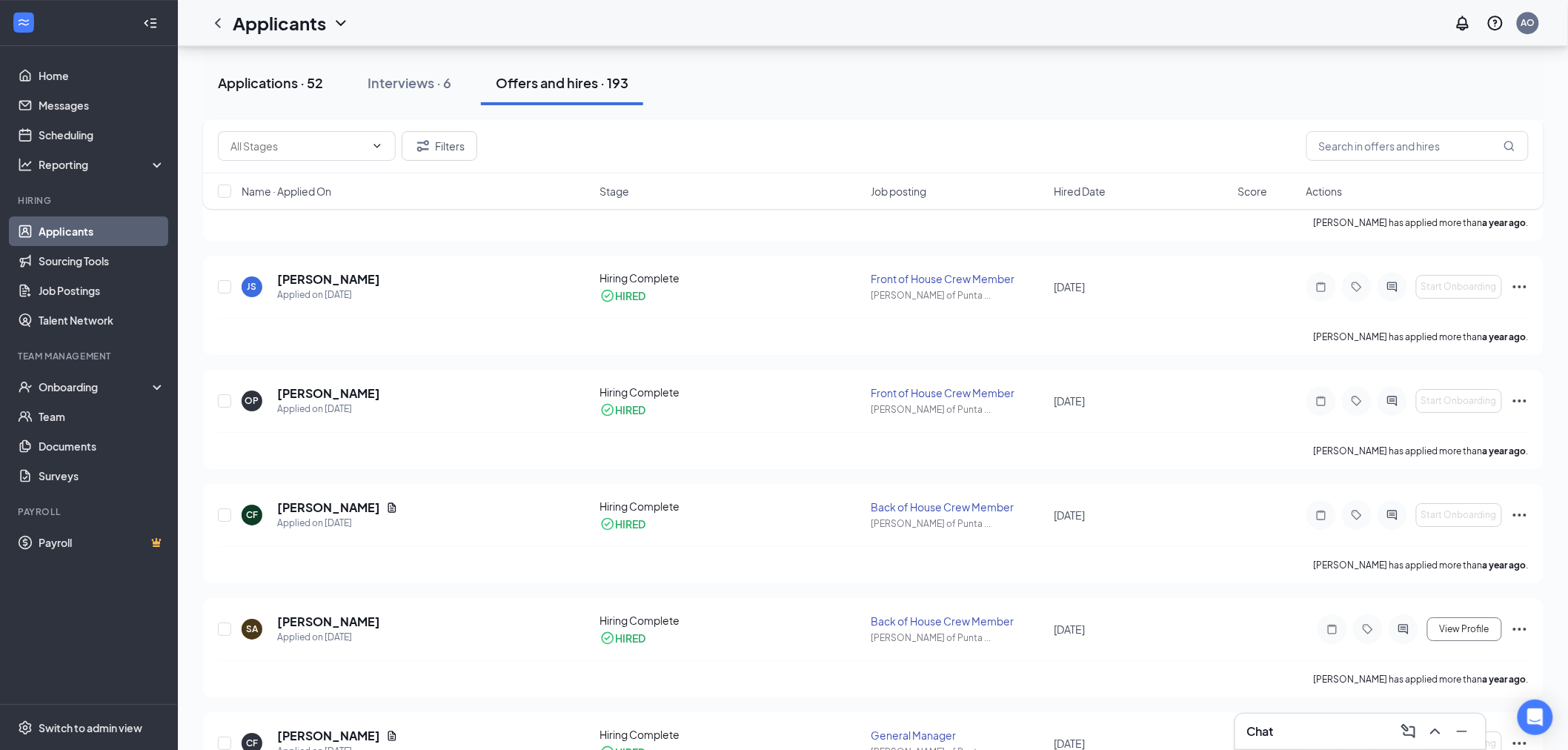
scroll to position [6516, 0]
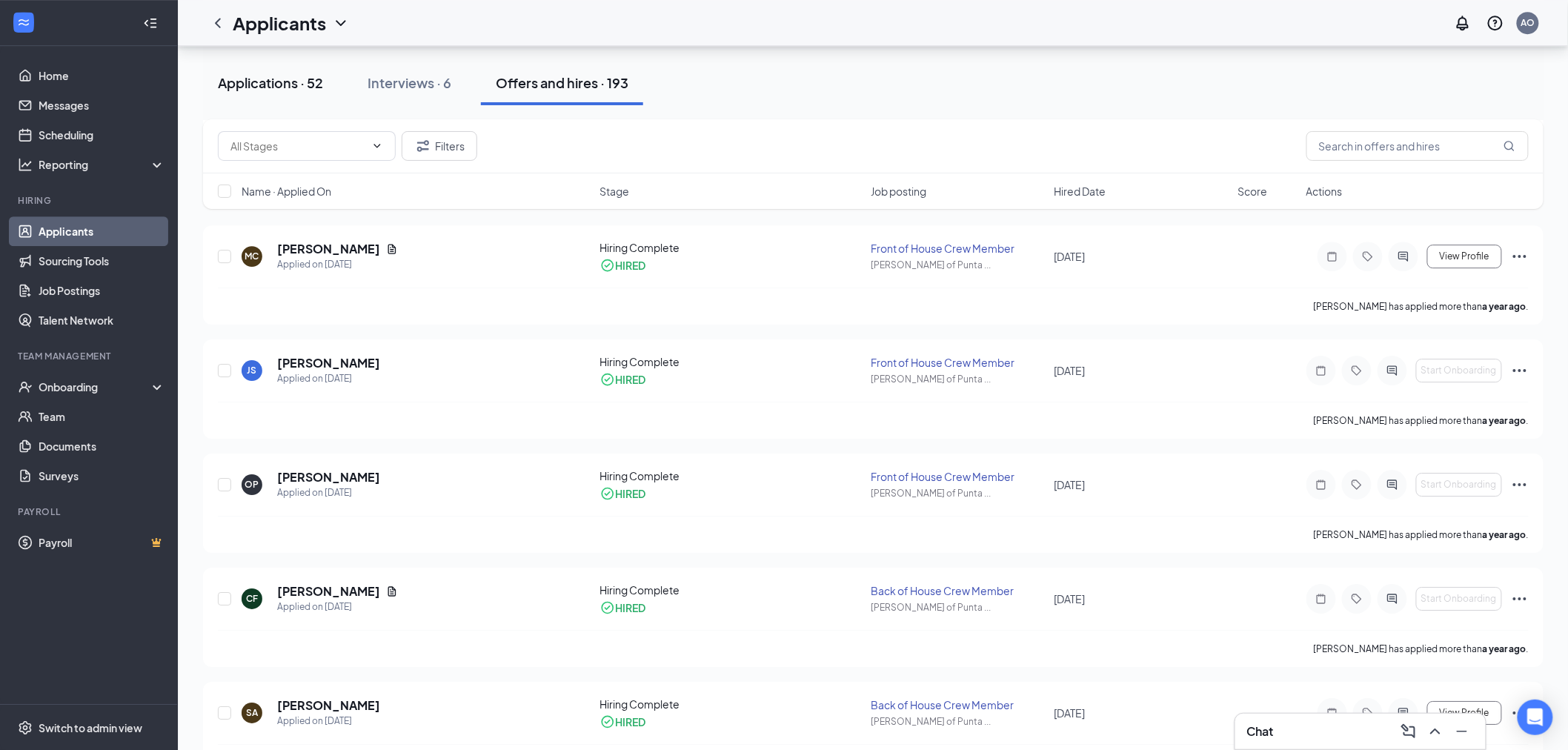
click at [291, 95] on button "Applications · 52" at bounding box center [271, 82] width 135 height 44
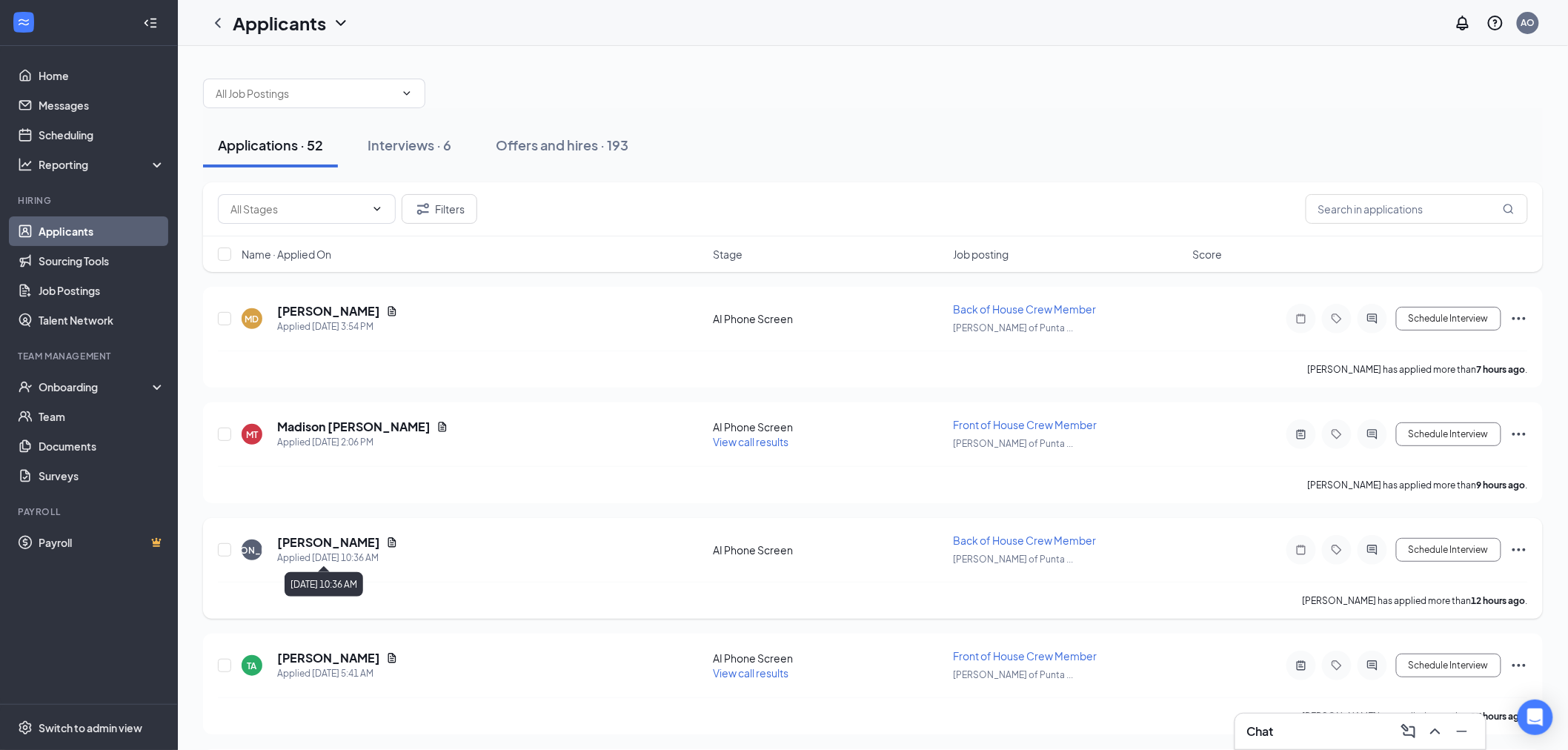
click at [340, 553] on div "Applied [DATE] 10:36 AM" at bounding box center [337, 558] width 121 height 15
click at [340, 533] on div "JA Josealejandro Alcala Applied Today 10:36 AM AI Phone Screen Back of House Cr…" at bounding box center [874, 557] width 1311 height 49
click at [344, 538] on h5 "[PERSON_NAME]" at bounding box center [329, 543] width 103 height 17
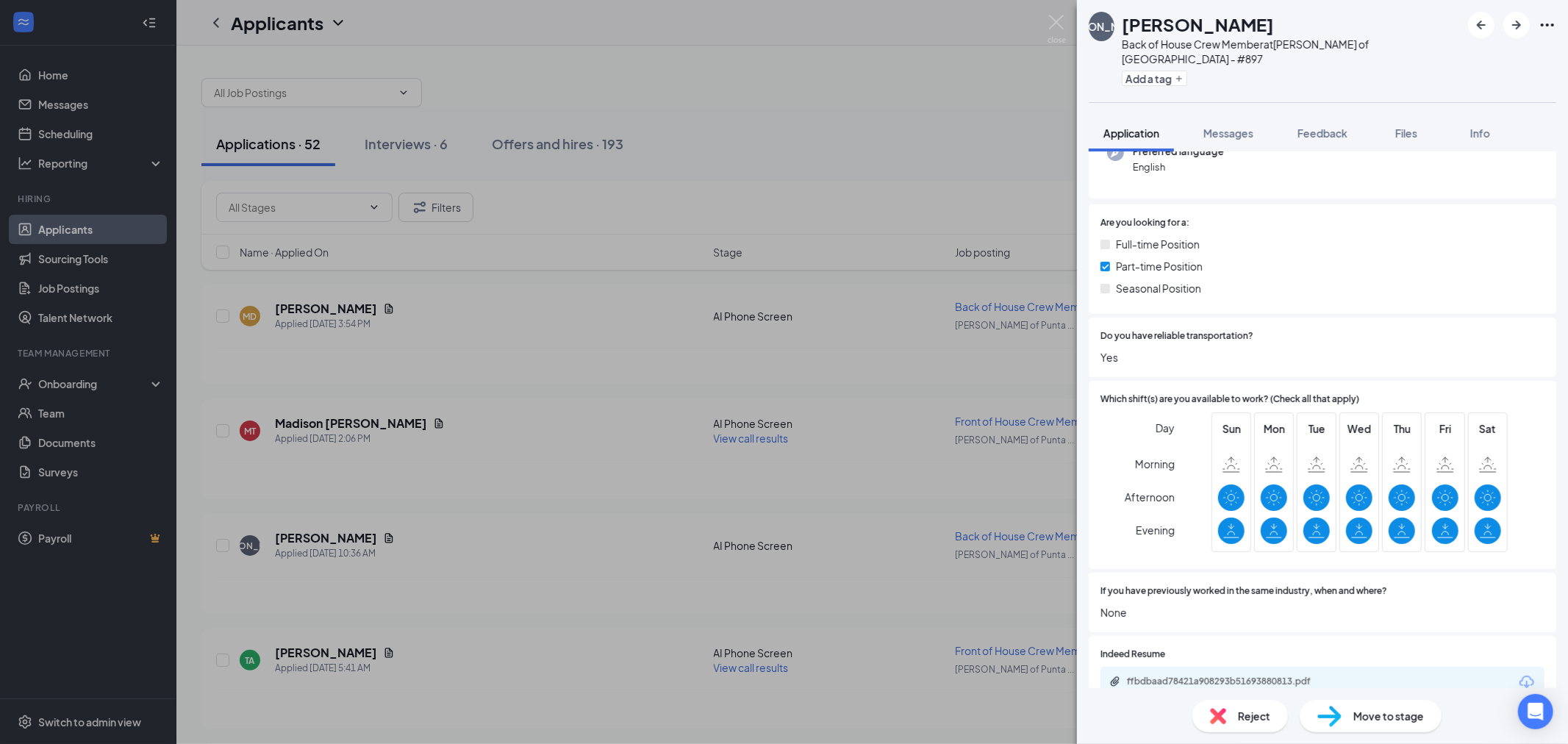
scroll to position [326, 0]
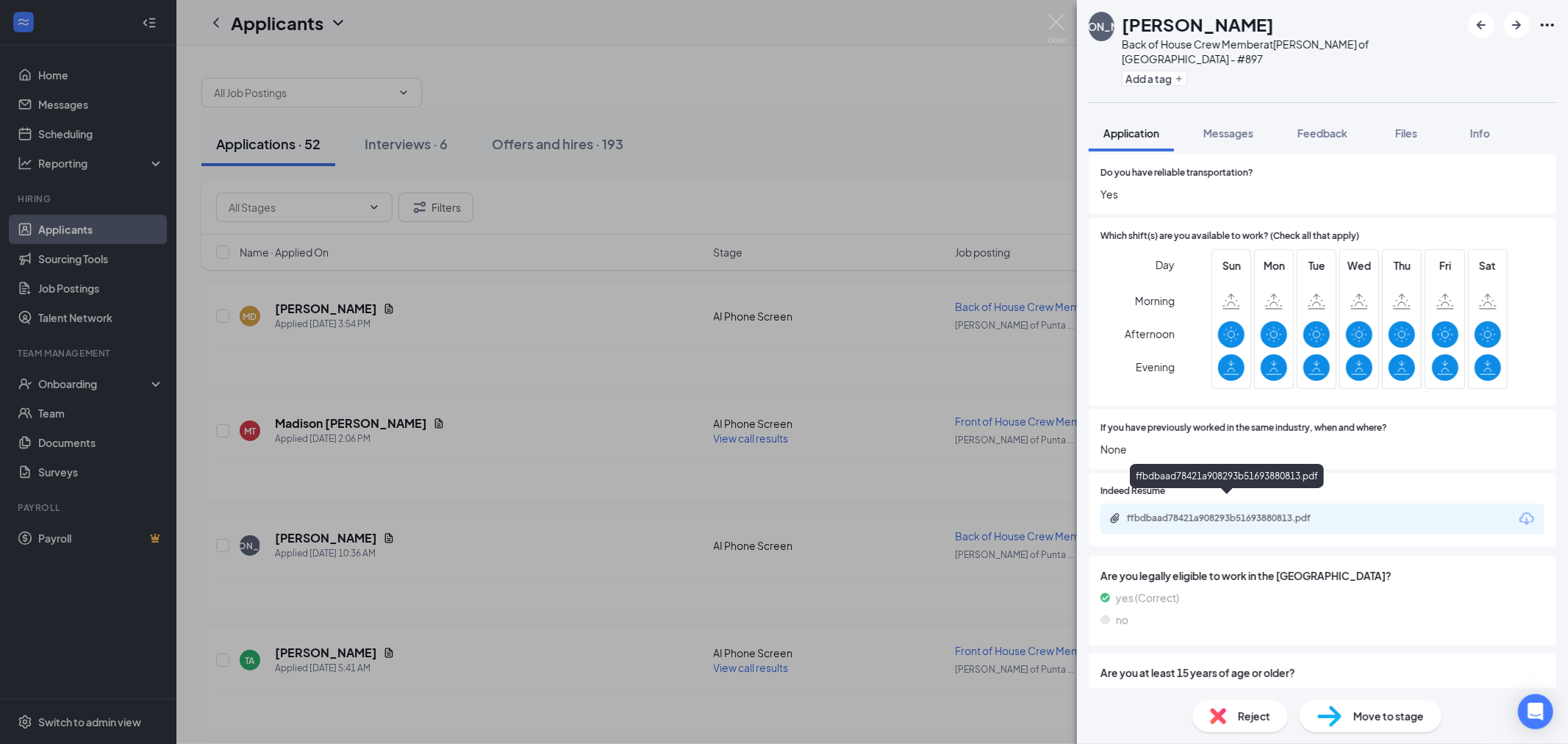
click at [1225, 512] on div "ffbdbaad78421a908293b51693880813.pdf" at bounding box center [1229, 518] width 206 height 12
click at [1052, 23] on img at bounding box center [1056, 29] width 18 height 29
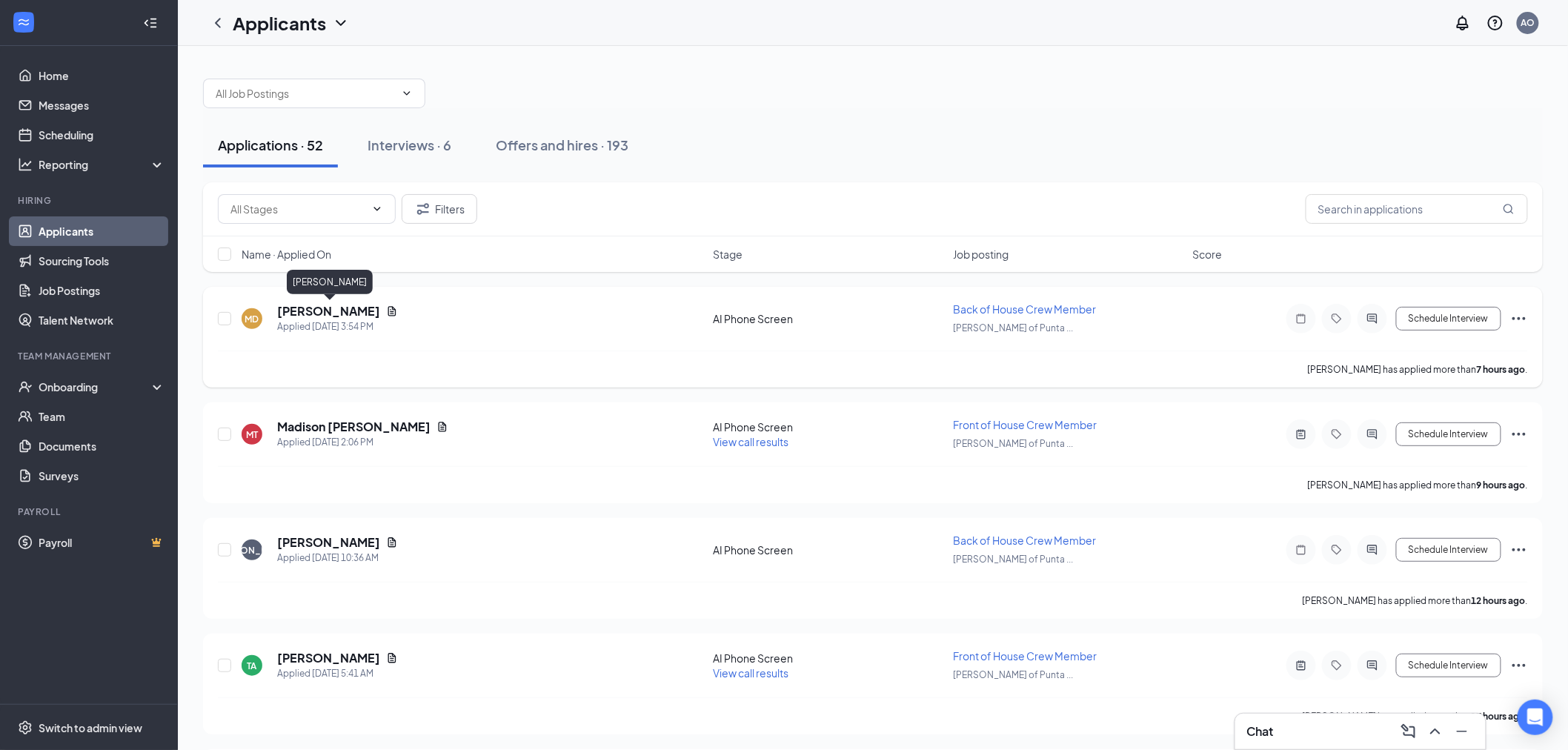
click at [319, 303] on h5 "[PERSON_NAME]" at bounding box center [329, 311] width 103 height 17
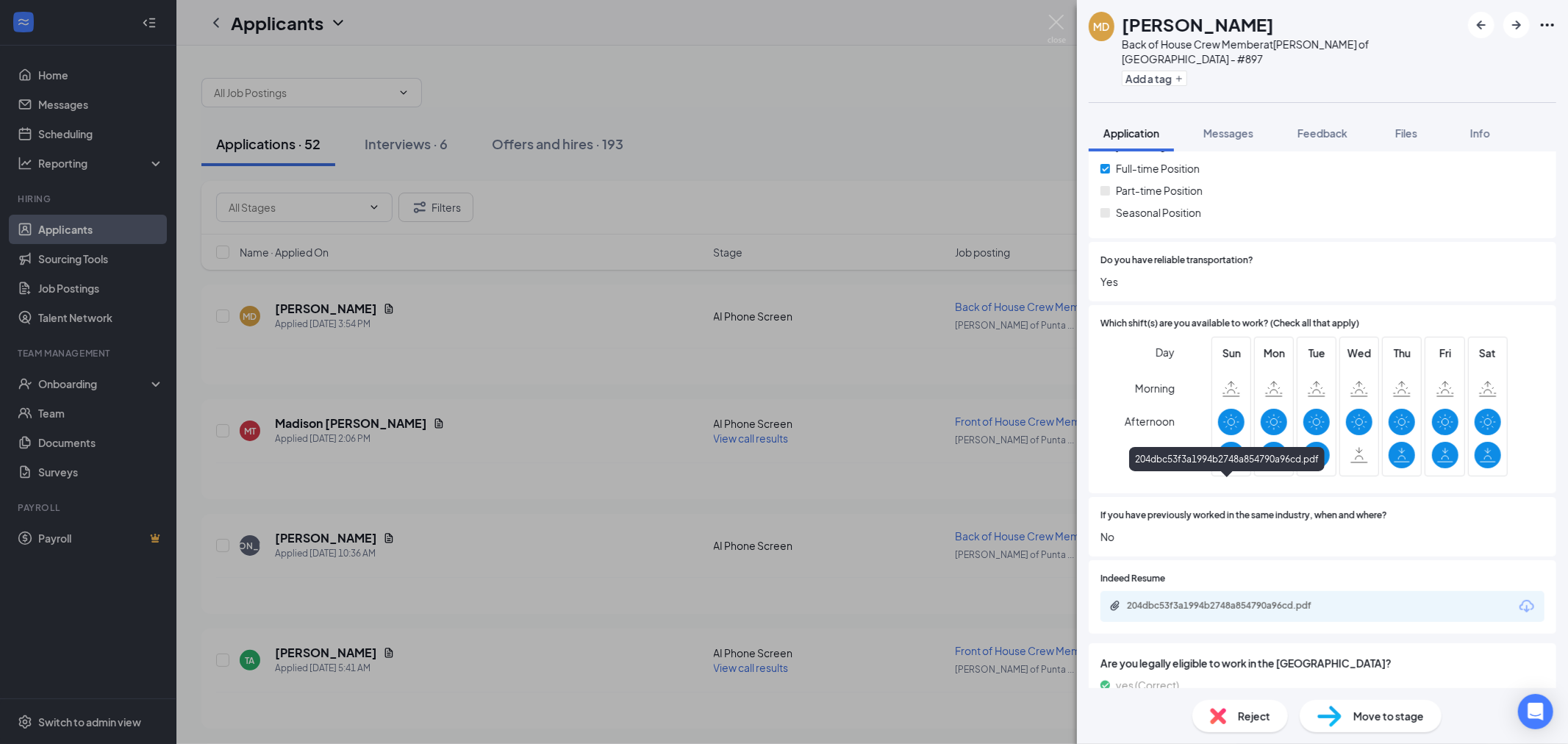
scroll to position [355, 0]
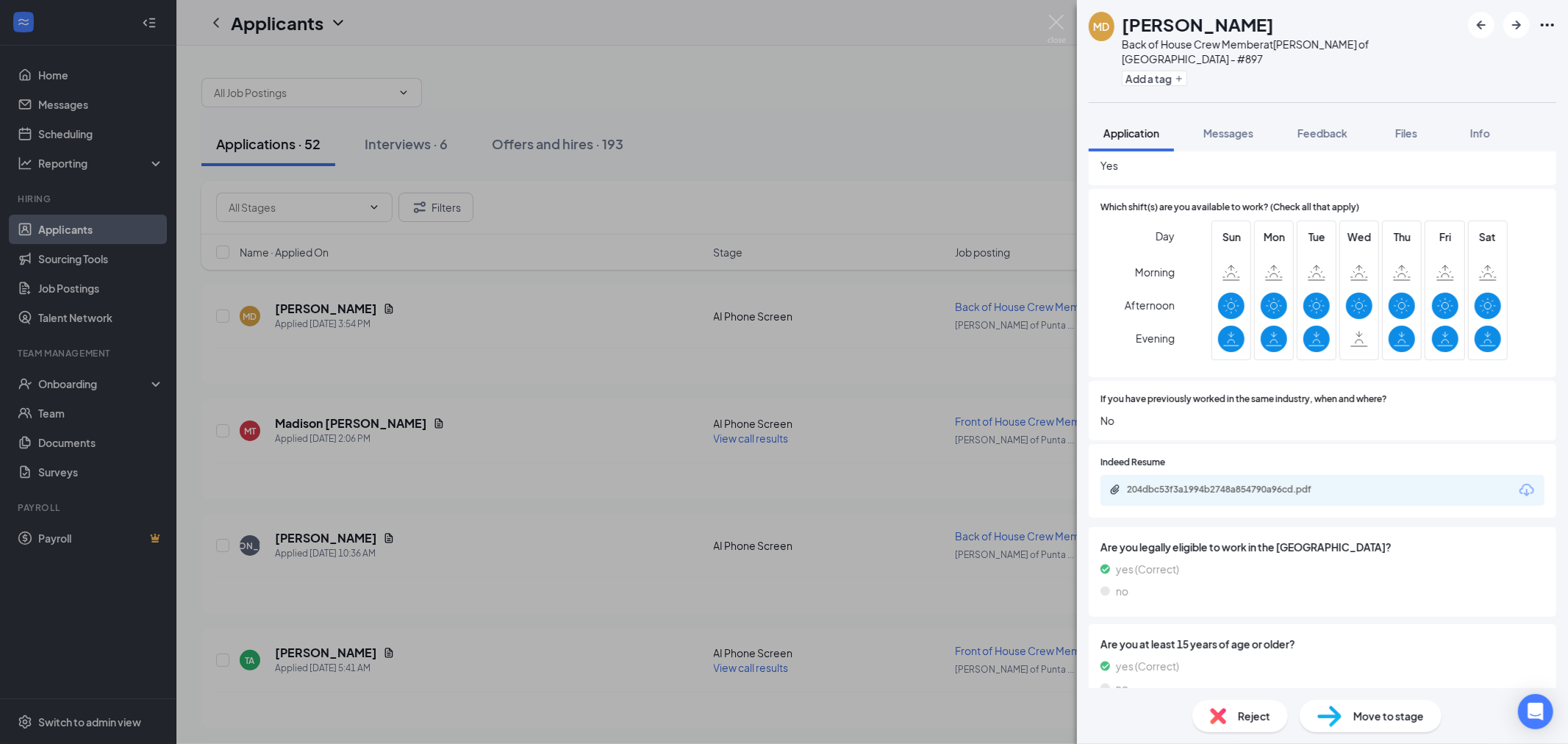
click at [1179, 484] on div "204dbc53f3a1994b2748a854790a96cd.pdf" at bounding box center [1229, 490] width 206 height 12
click at [736, 270] on div "MD [PERSON_NAME] Back of House Crew Member at [PERSON_NAME] of [GEOGRAPHIC_DATA…" at bounding box center [784, 372] width 1568 height 744
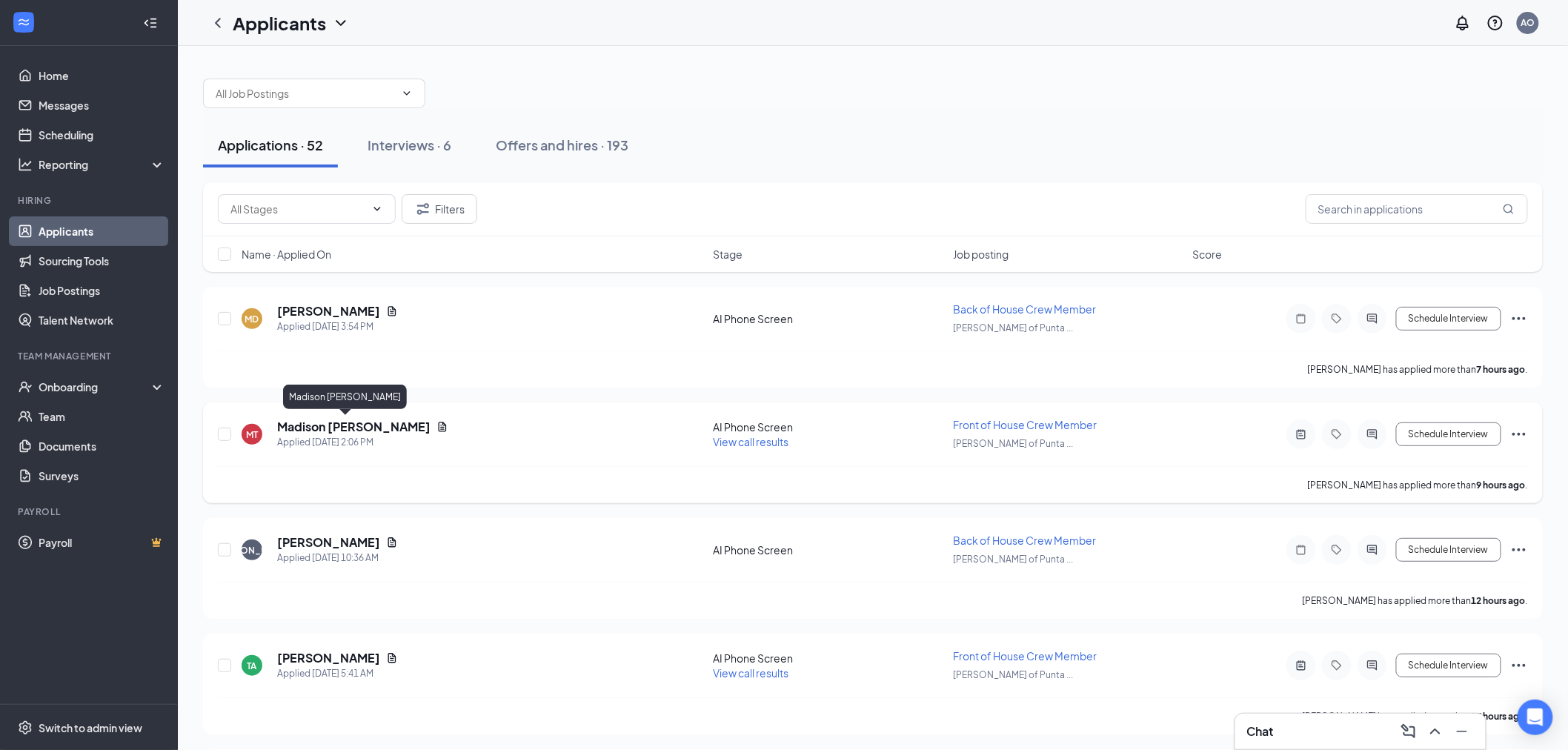
click at [321, 427] on h5 "Madison [PERSON_NAME]" at bounding box center [354, 427] width 153 height 17
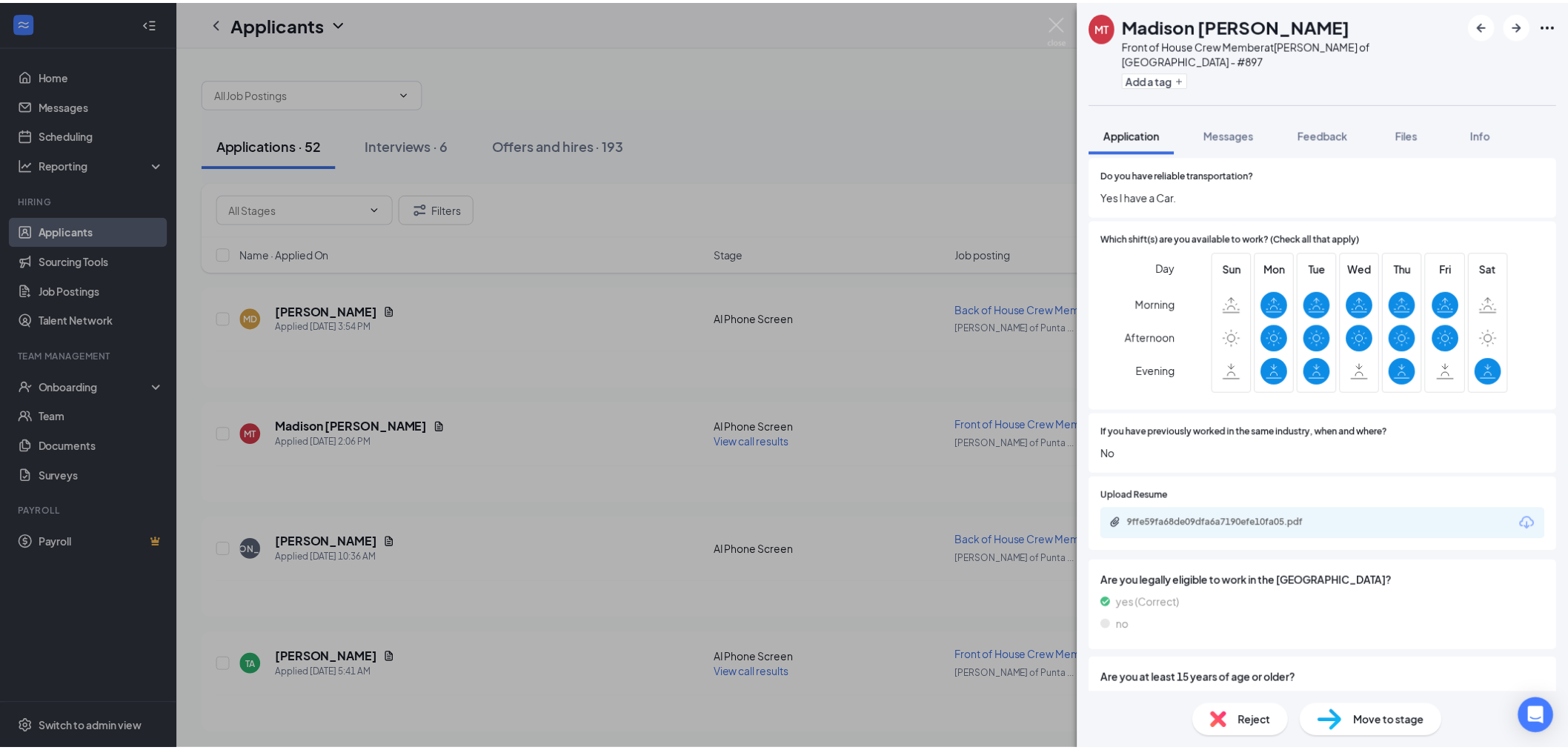
scroll to position [329, 0]
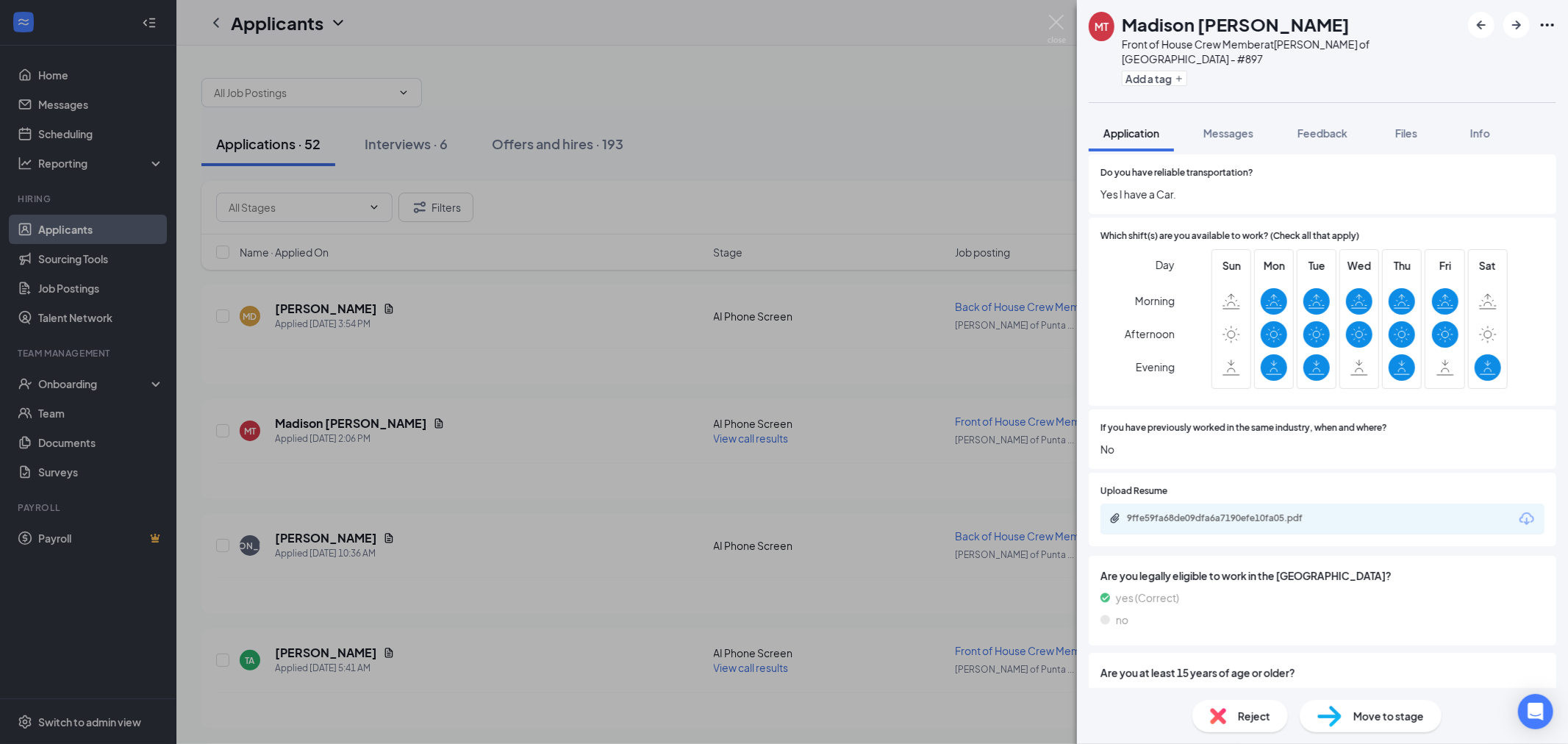
click at [1200, 512] on div "9ffe59fa68de09dfa6a7190efe10fa05.pdf" at bounding box center [1229, 518] width 206 height 12
click at [819, 241] on div "MT Madison [PERSON_NAME] Front of House Crew Member at [PERSON_NAME] of [GEOGRA…" at bounding box center [784, 372] width 1568 height 744
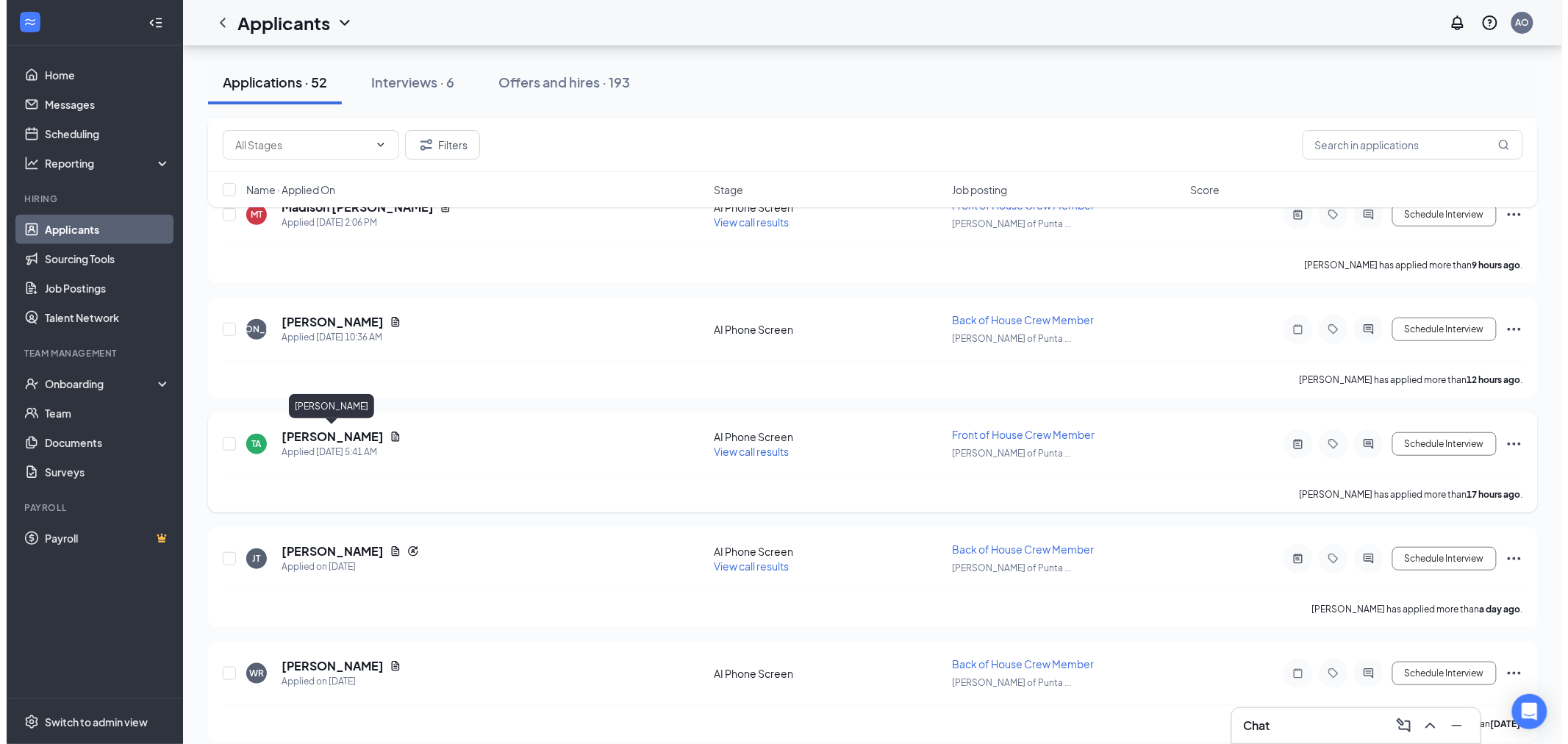
scroll to position [244, 0]
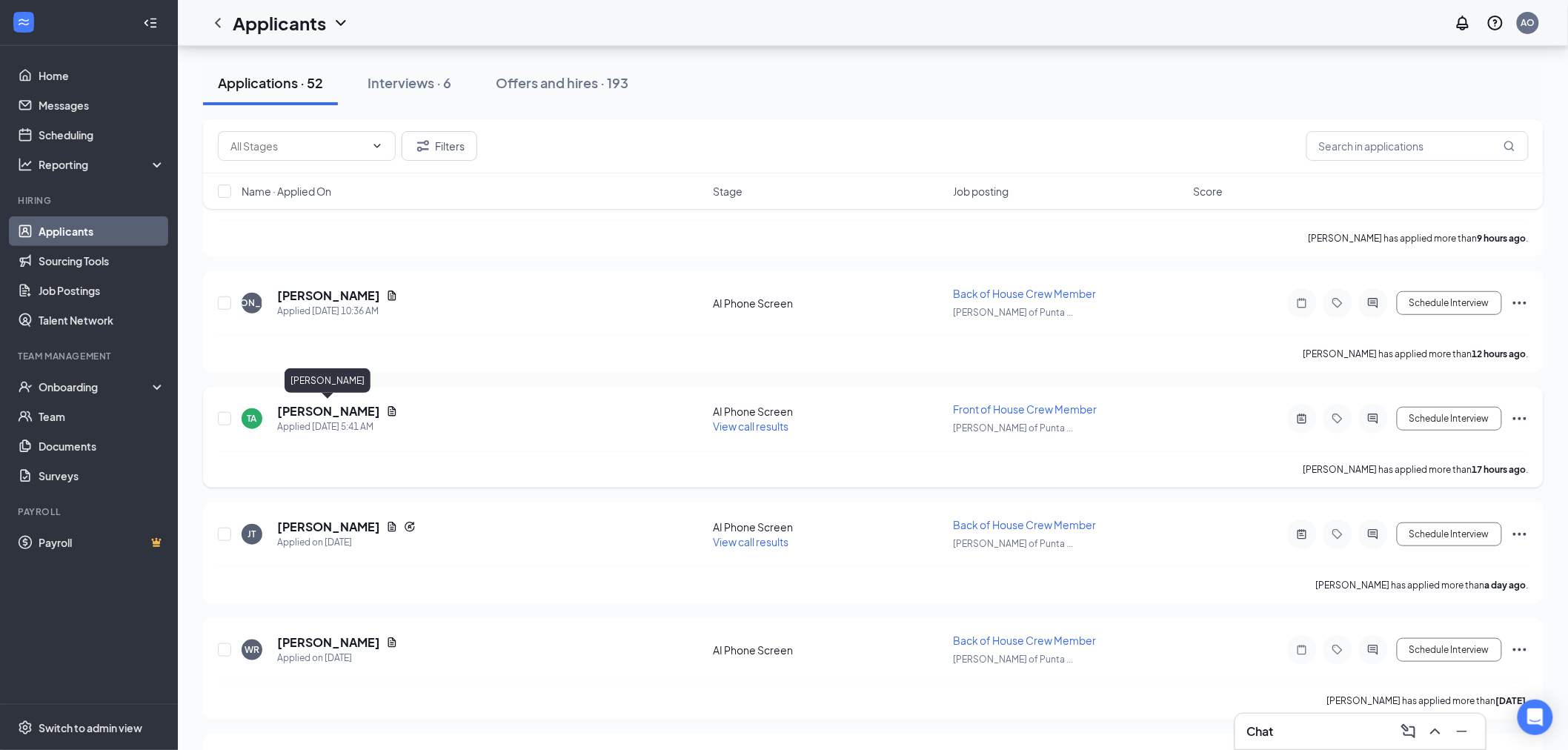
click at [321, 408] on h5 "[PERSON_NAME]" at bounding box center [329, 411] width 103 height 17
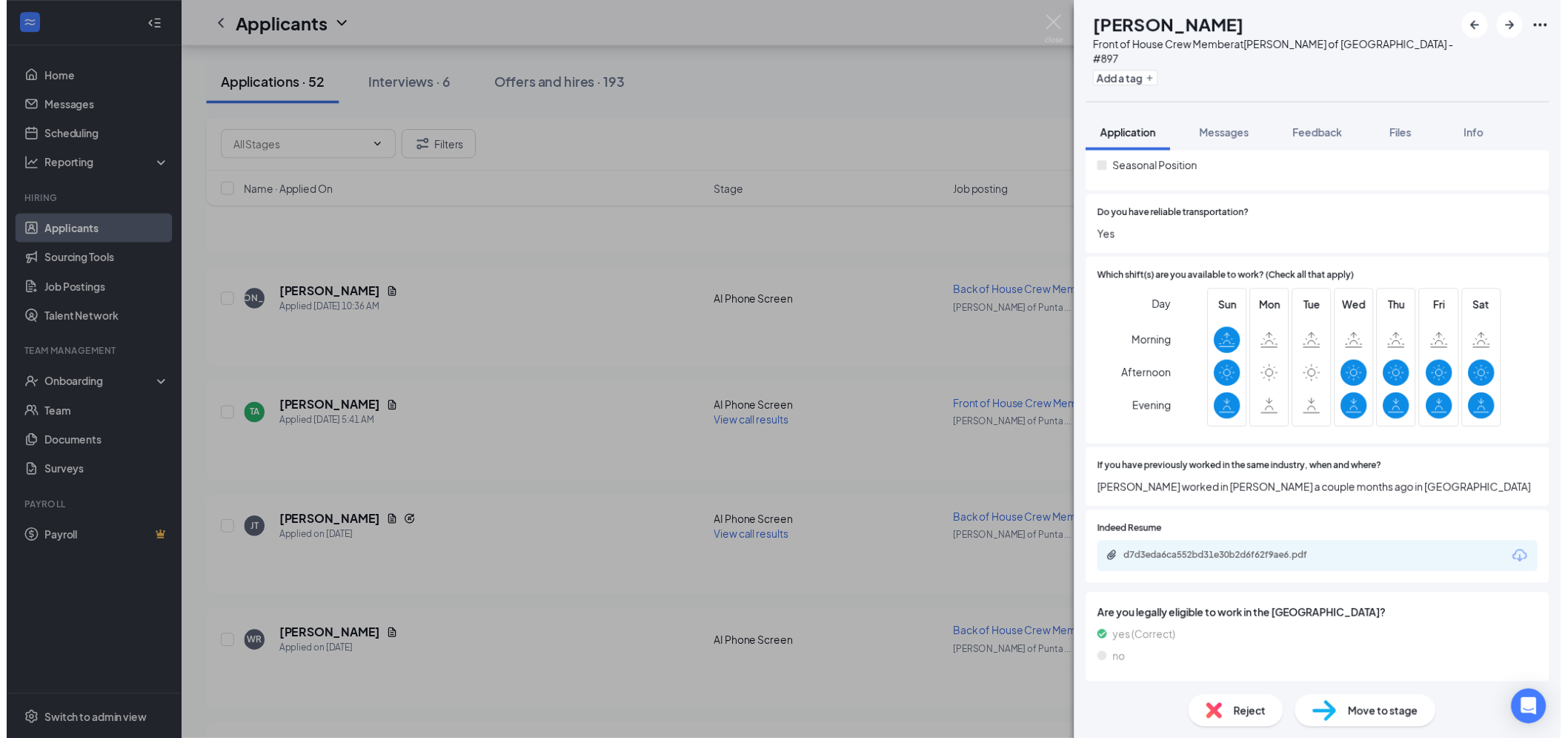
scroll to position [406, 0]
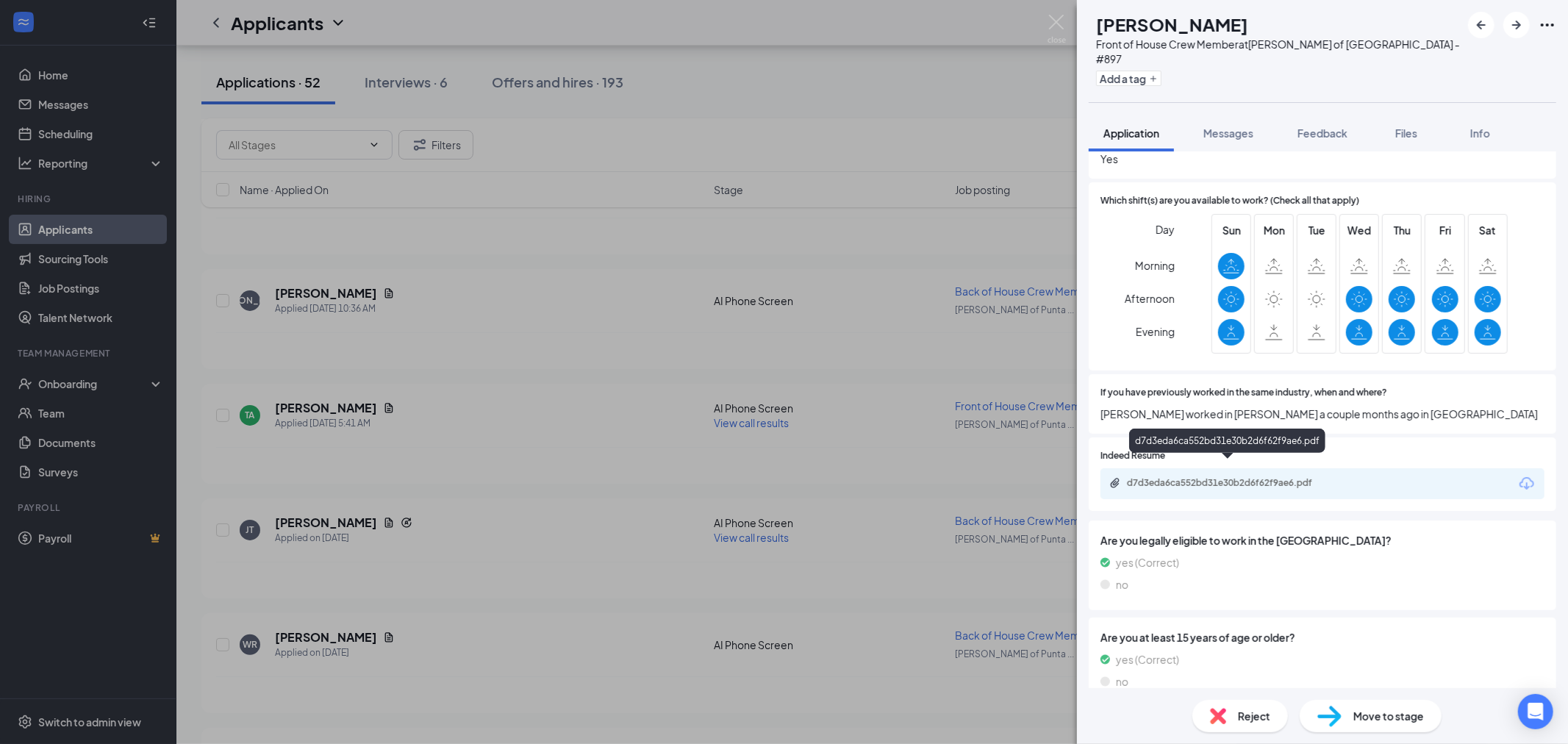
click at [1199, 477] on div "d7d3eda6ca552bd31e30b2d6f62f9ae6.pdf" at bounding box center [1229, 483] width 206 height 12
click at [914, 419] on div "TA Tatyana Anderson Front of House Crew Member at Culver's of Punta Gorda - #89…" at bounding box center [784, 372] width 1568 height 744
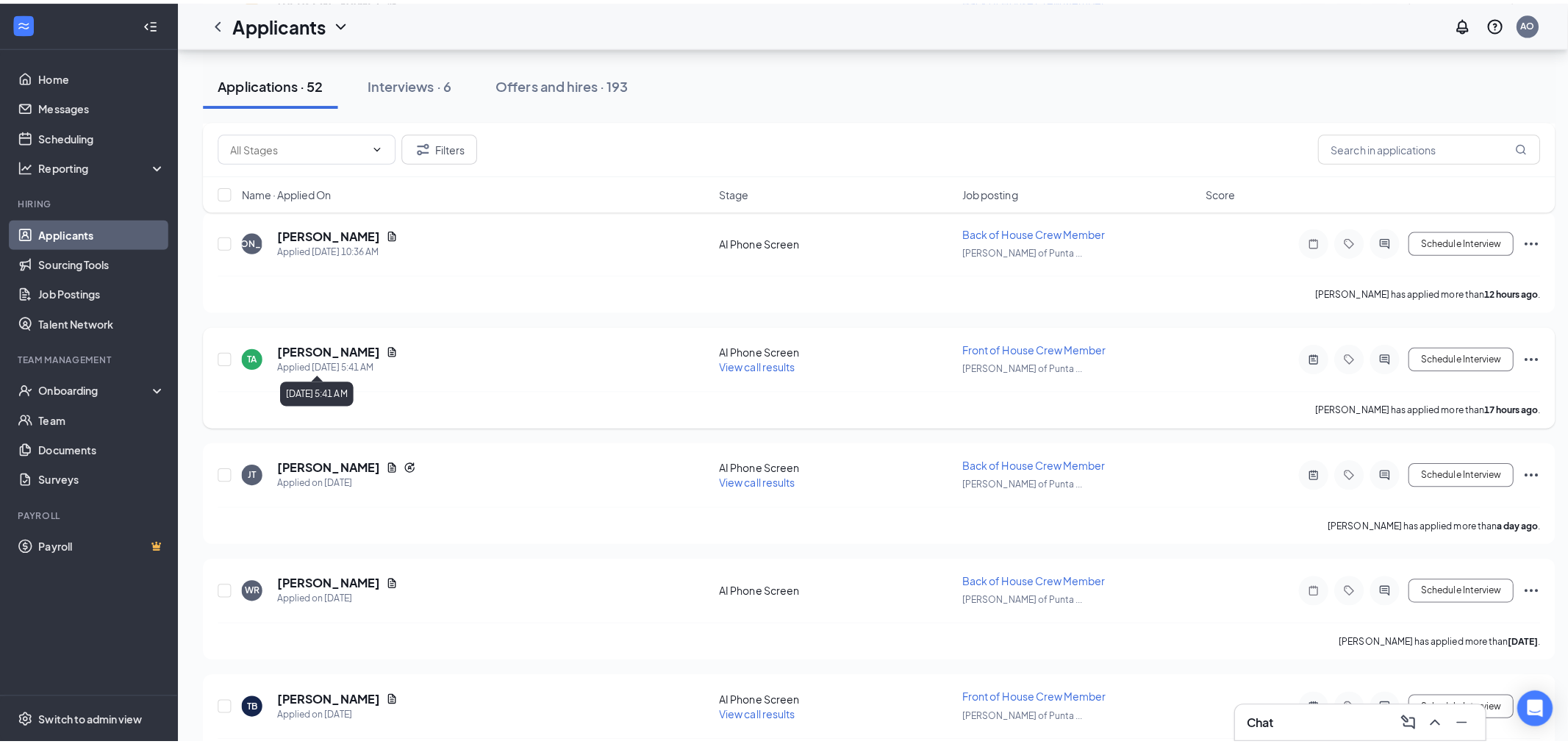
scroll to position [326, 0]
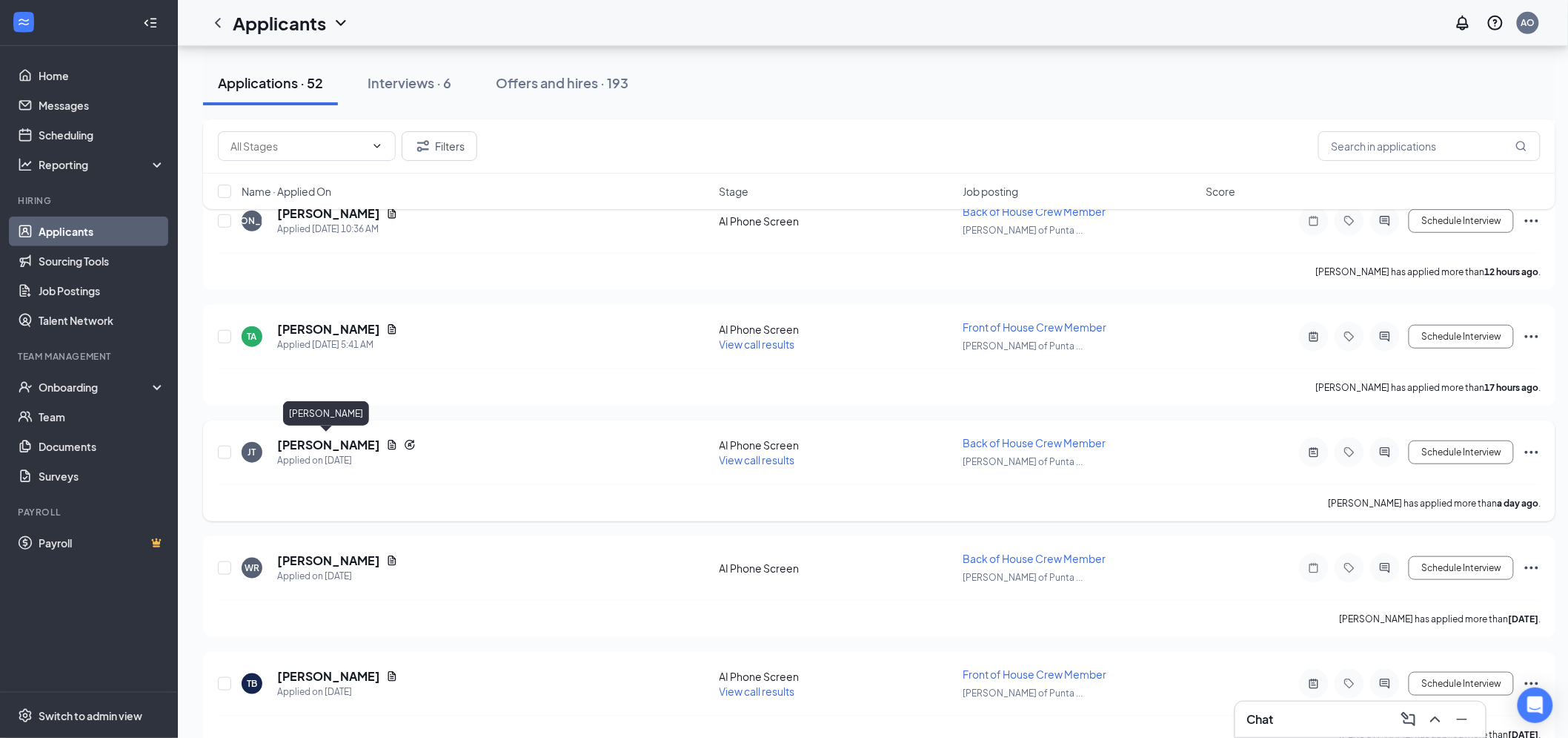
click at [334, 441] on h5 "[PERSON_NAME]" at bounding box center [329, 445] width 103 height 17
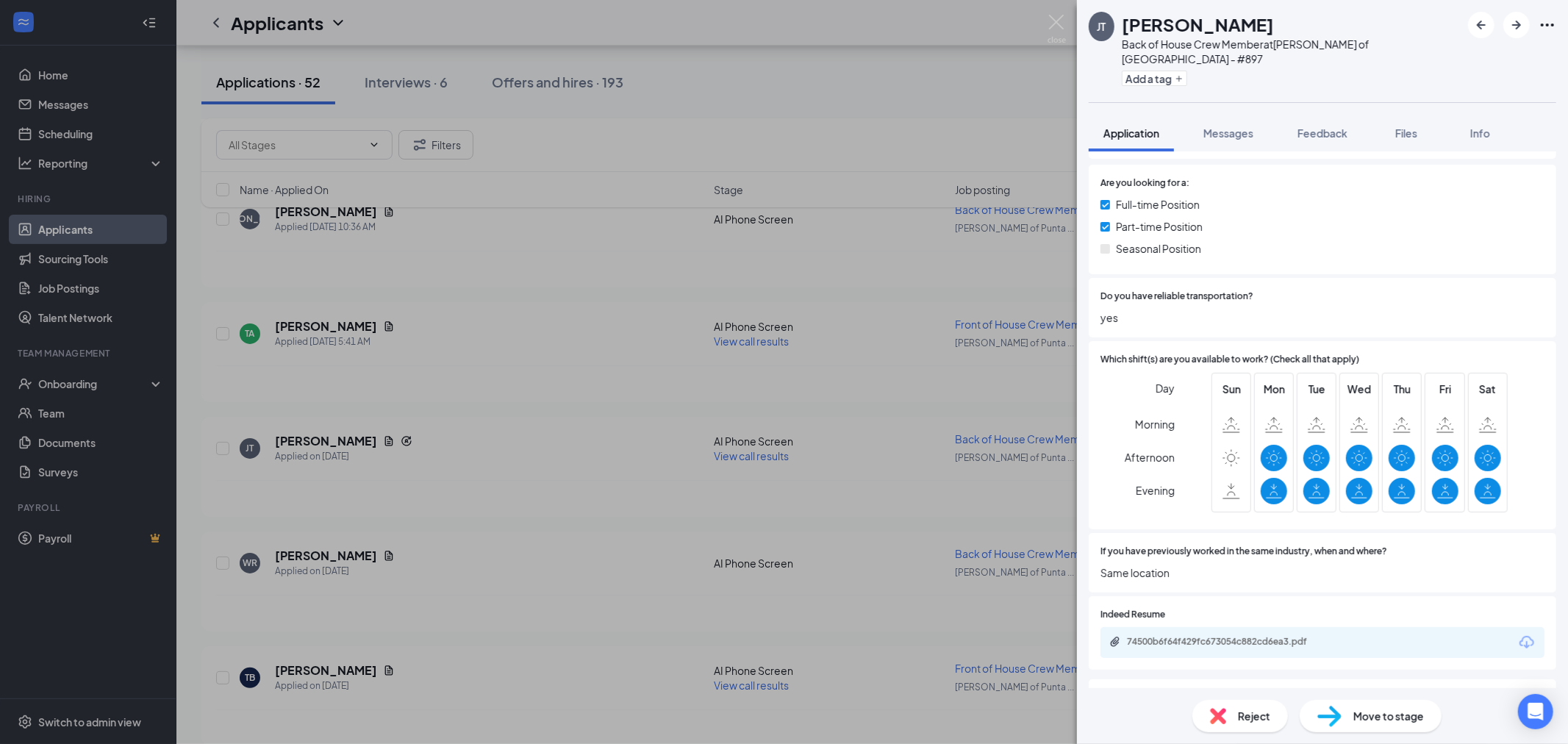
scroll to position [244, 0]
click at [1008, 334] on div "JT Jaycion Thomas Back of House Crew Member at Culver's of Punta Gorda - #897 A…" at bounding box center [784, 372] width 1568 height 744
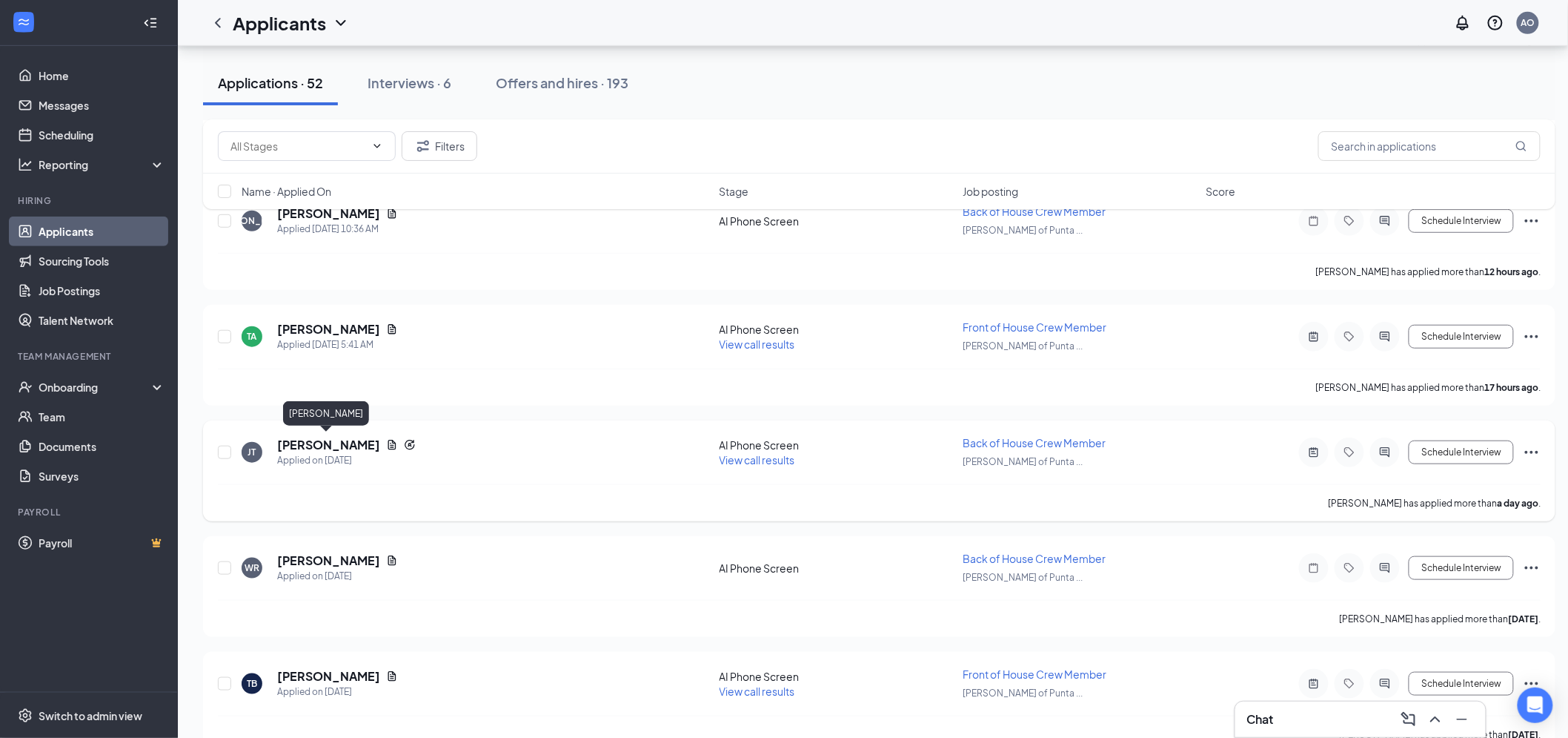
click at [315, 453] on div "Applied on [DATE]" at bounding box center [346, 461] width 138 height 15
click at [321, 439] on h5 "[PERSON_NAME]" at bounding box center [329, 445] width 103 height 17
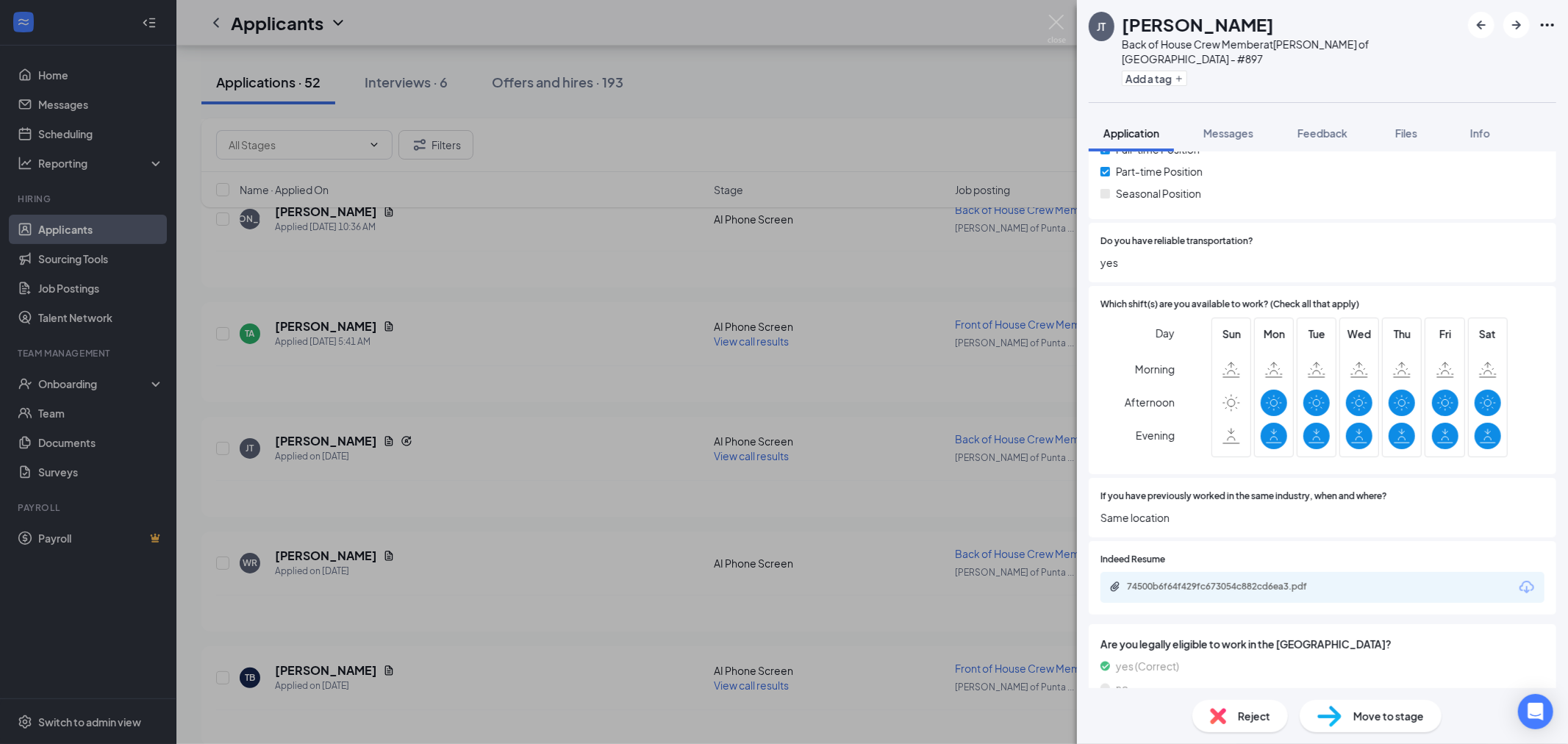
scroll to position [408, 0]
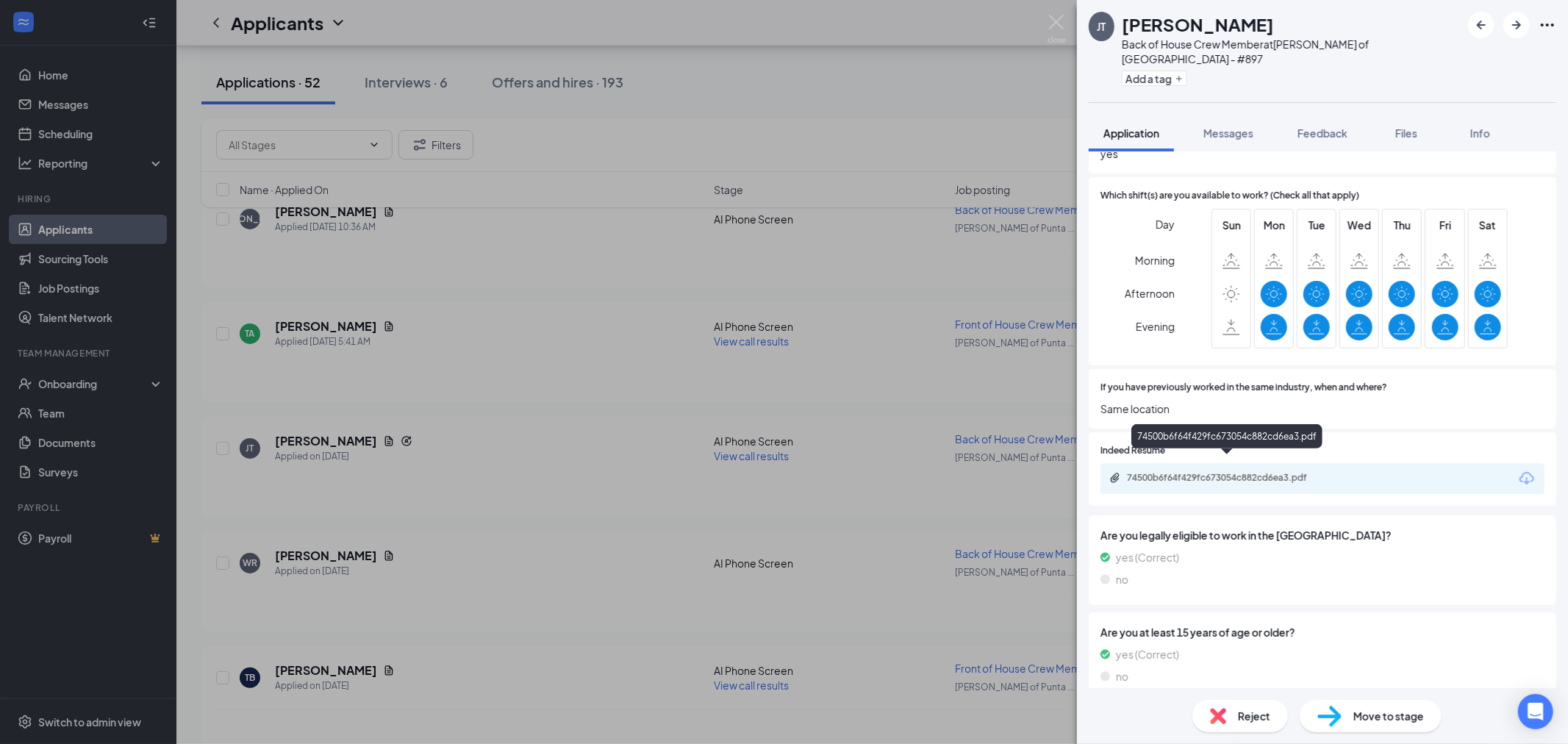
click at [1239, 472] on div "74500b6f64f429fc673054c882cd6ea3.pdf" at bounding box center [1229, 477] width 206 height 12
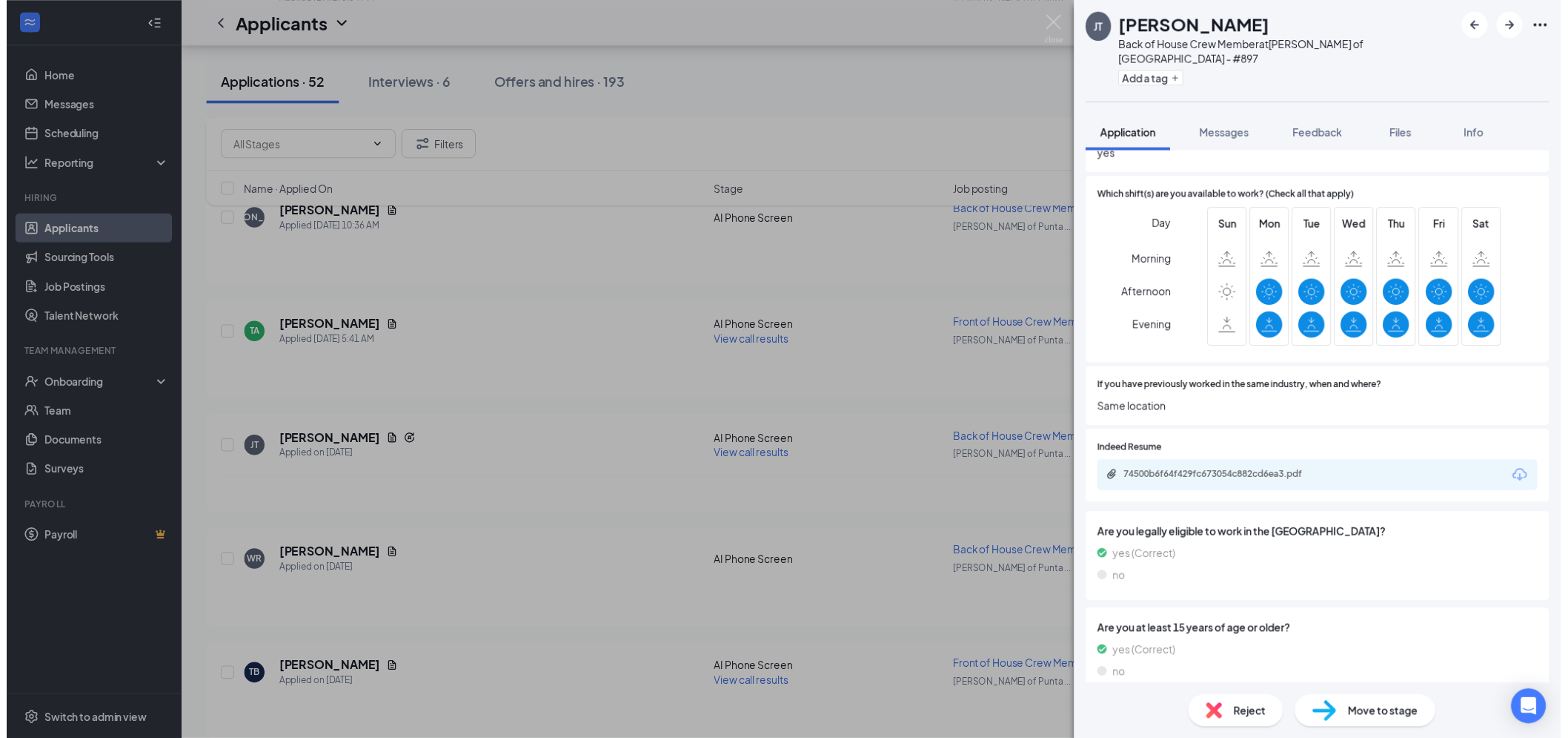
scroll to position [408, 0]
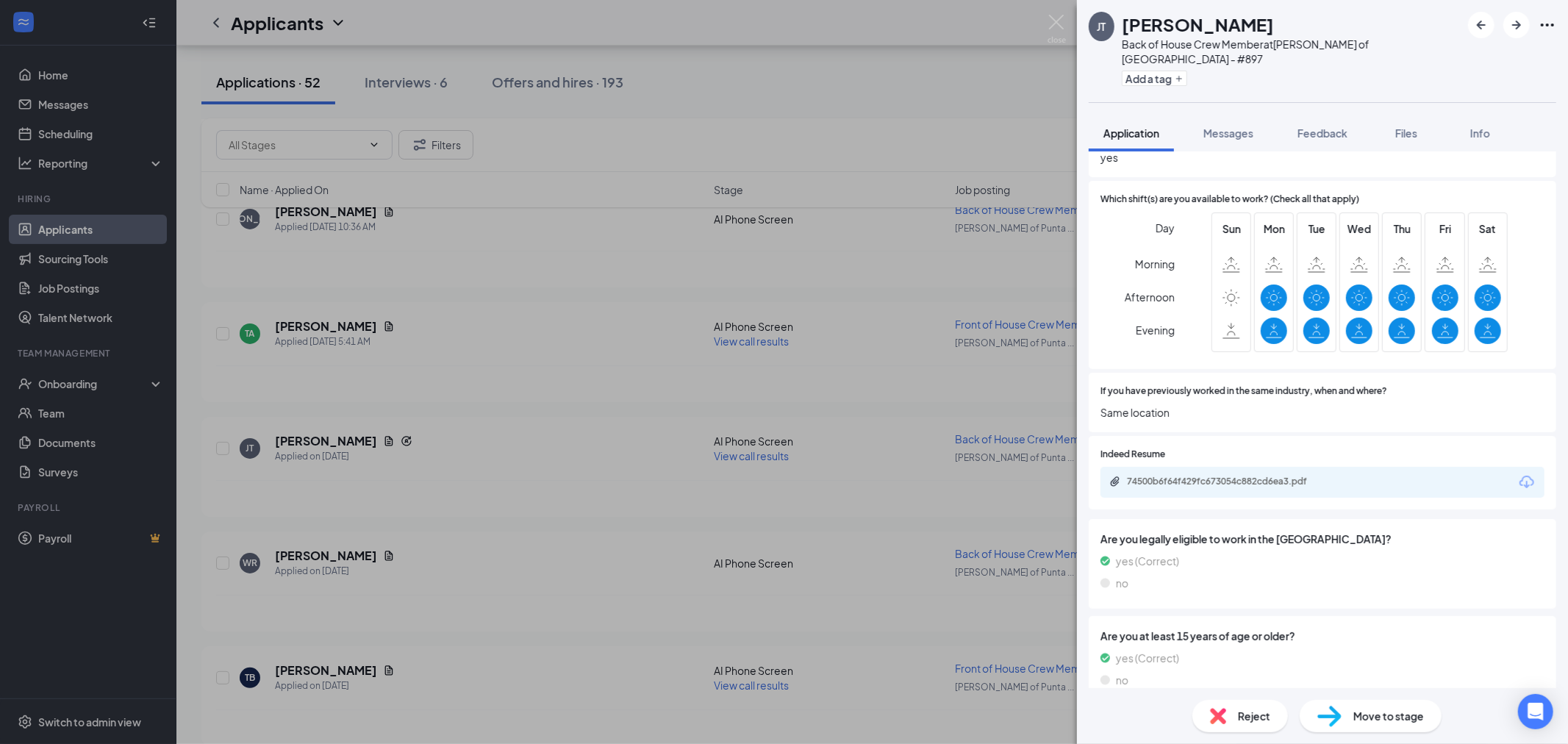
click at [893, 235] on div "JT Jaycion Thomas Back of House Crew Member at Culver's of Punta Gorda - #897 A…" at bounding box center [784, 372] width 1568 height 744
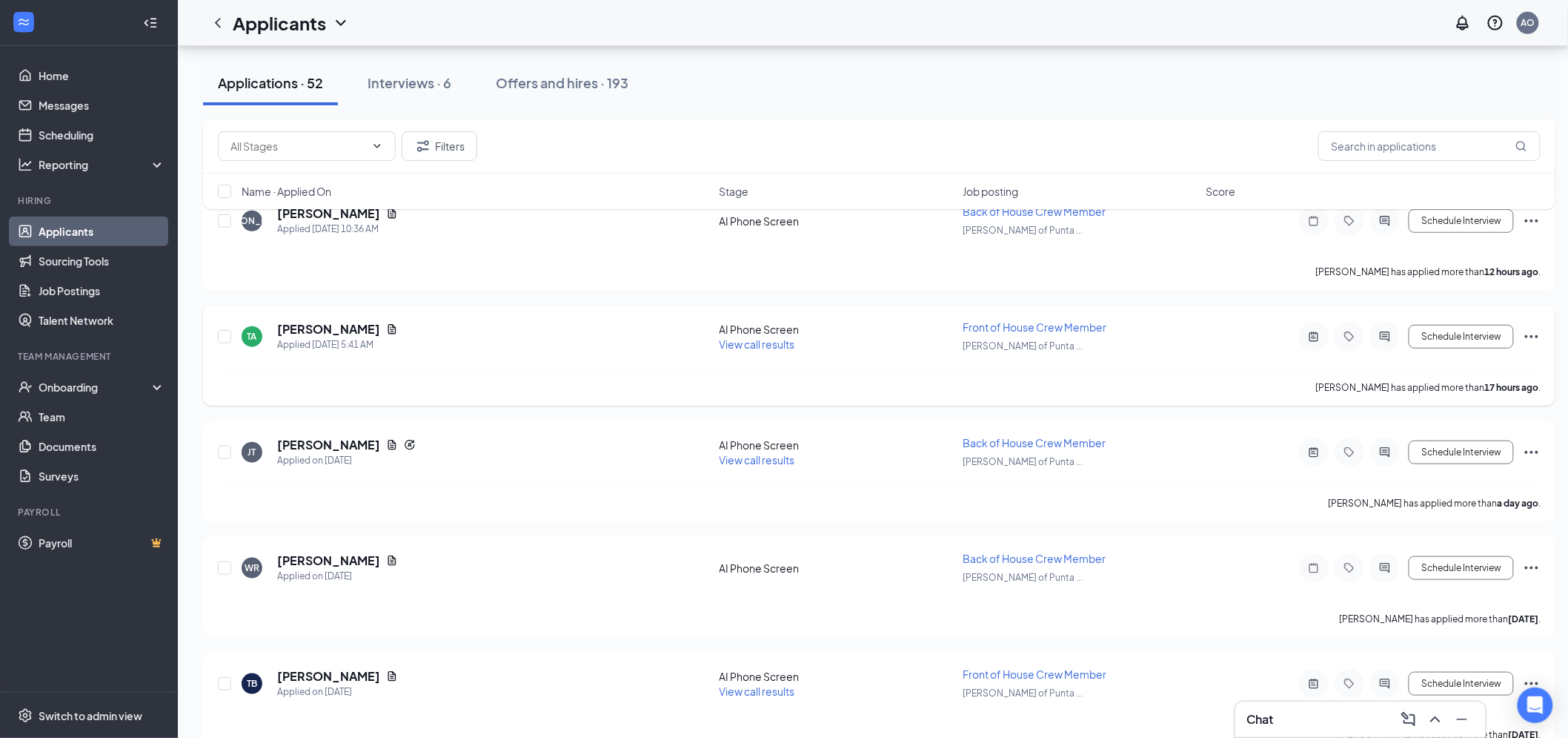
click at [747, 339] on span "View call results" at bounding box center [757, 344] width 76 height 13
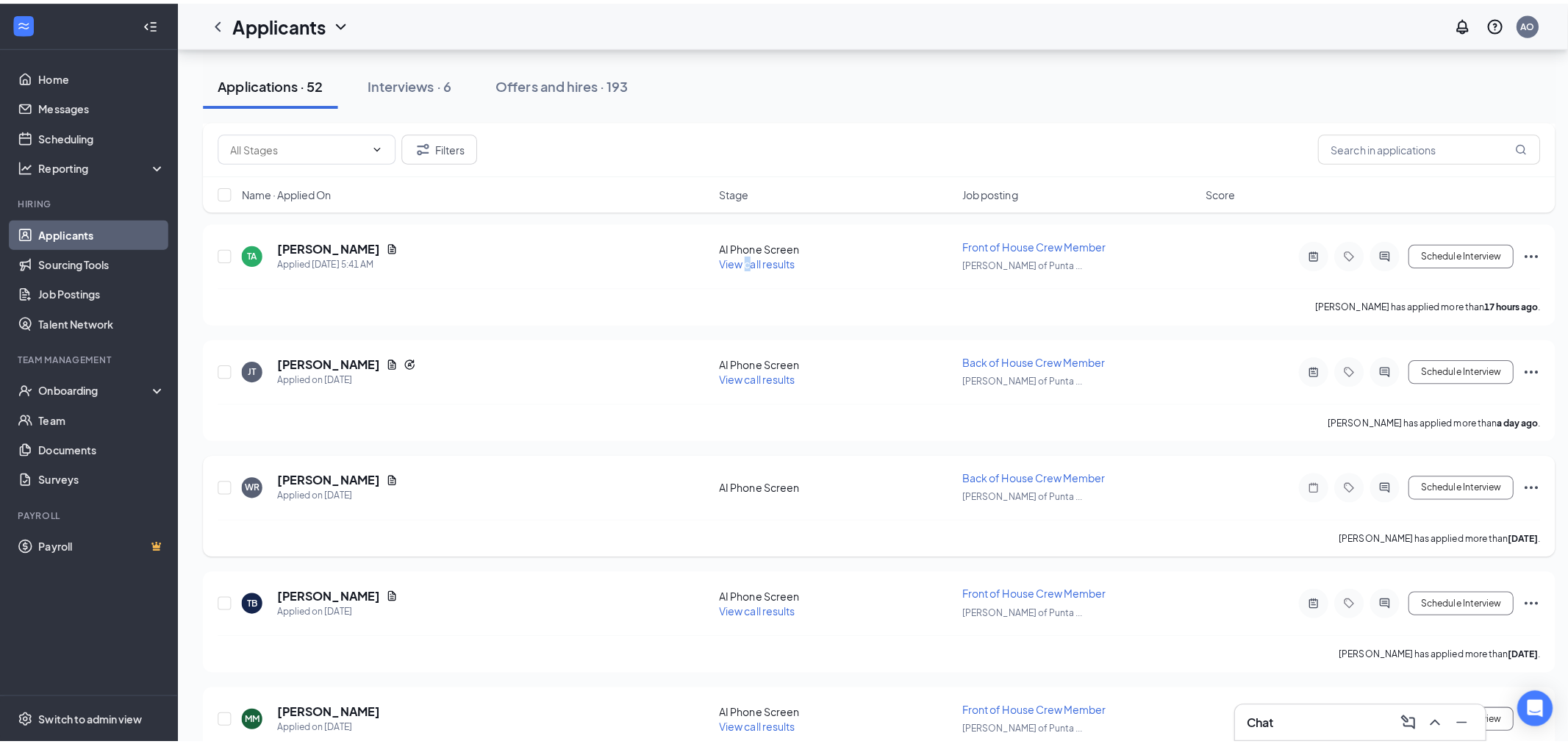
scroll to position [490, 0]
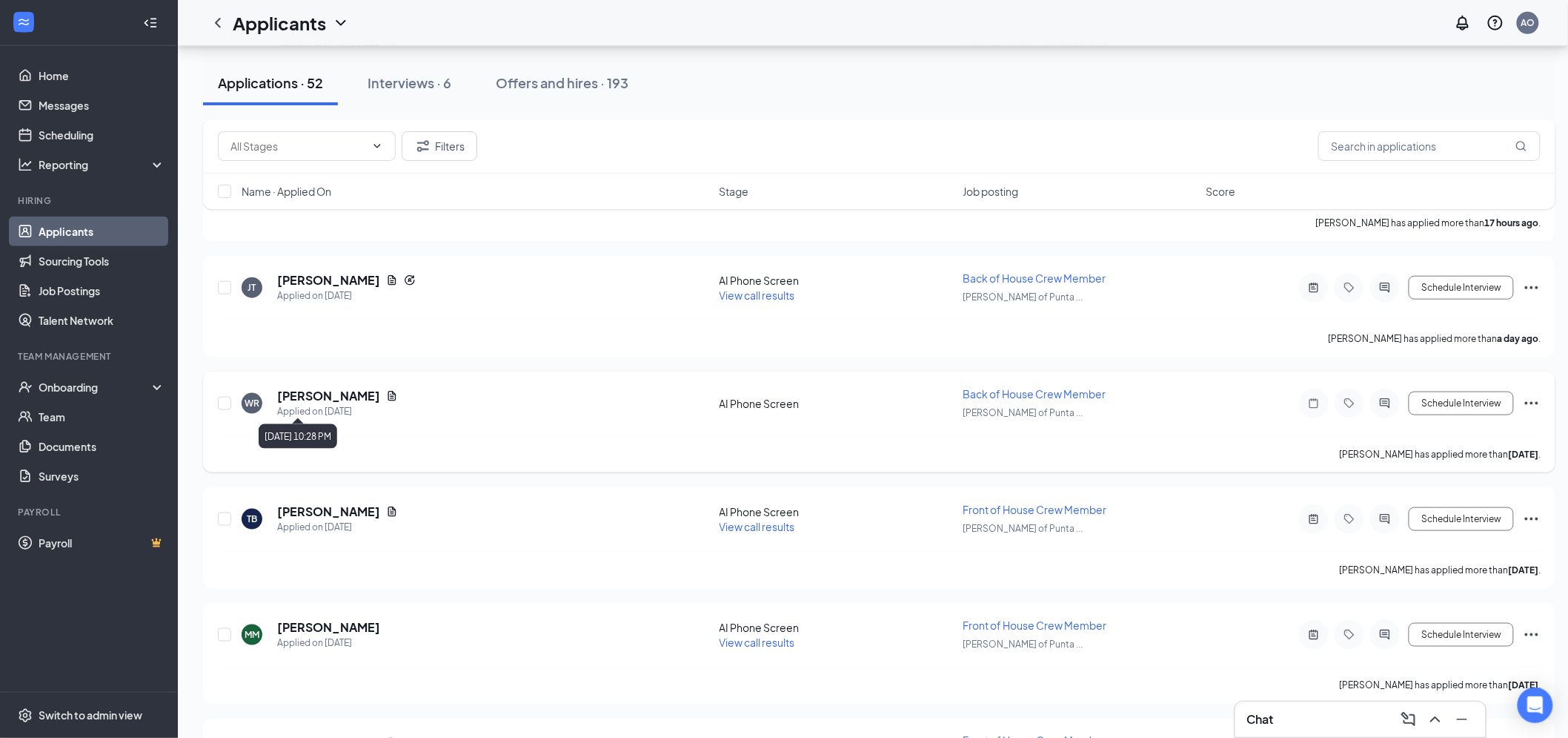
click at [304, 406] on div "Applied on [DATE]" at bounding box center [337, 411] width 121 height 15
click at [315, 389] on h5 "[PERSON_NAME]" at bounding box center [329, 396] width 103 height 17
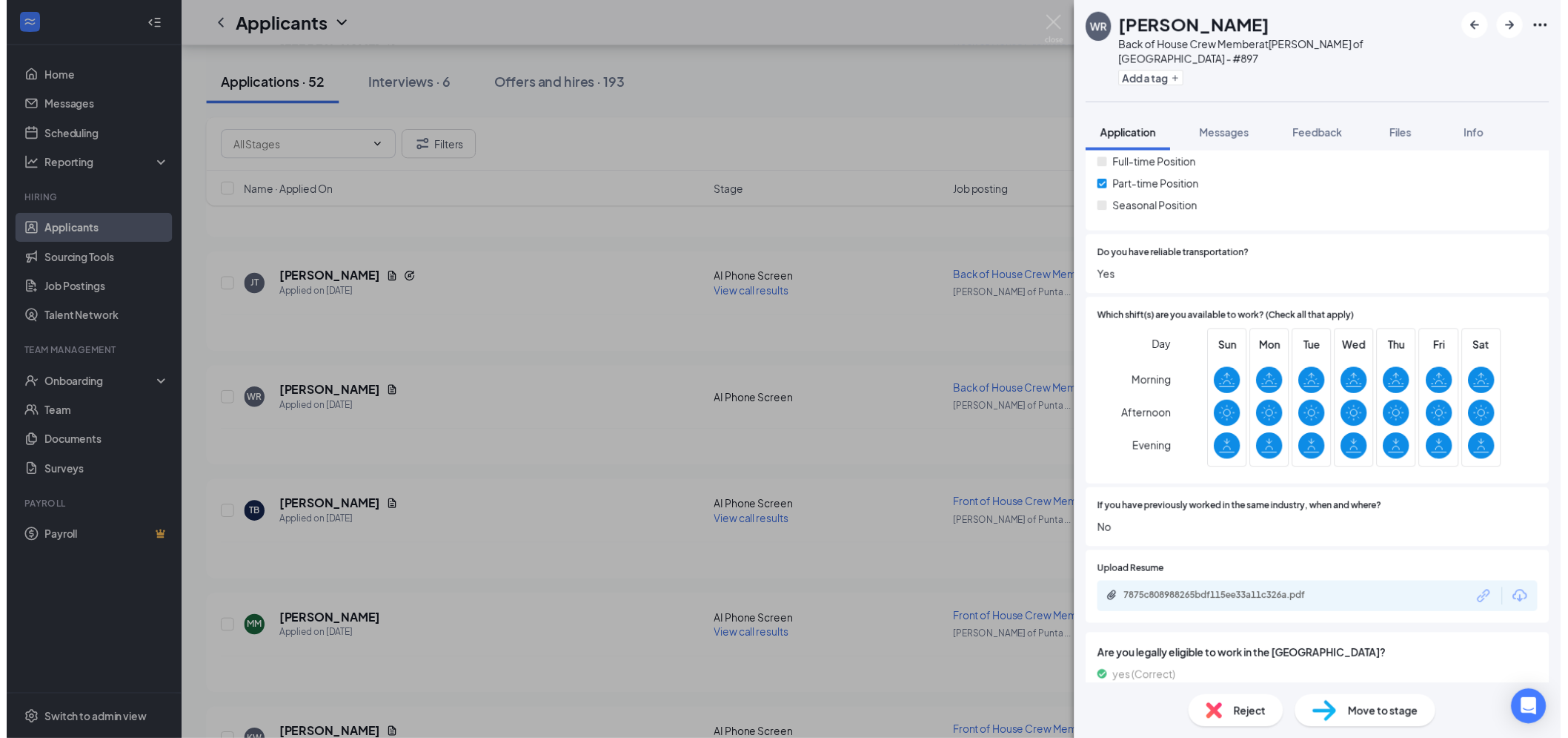
scroll to position [329, 0]
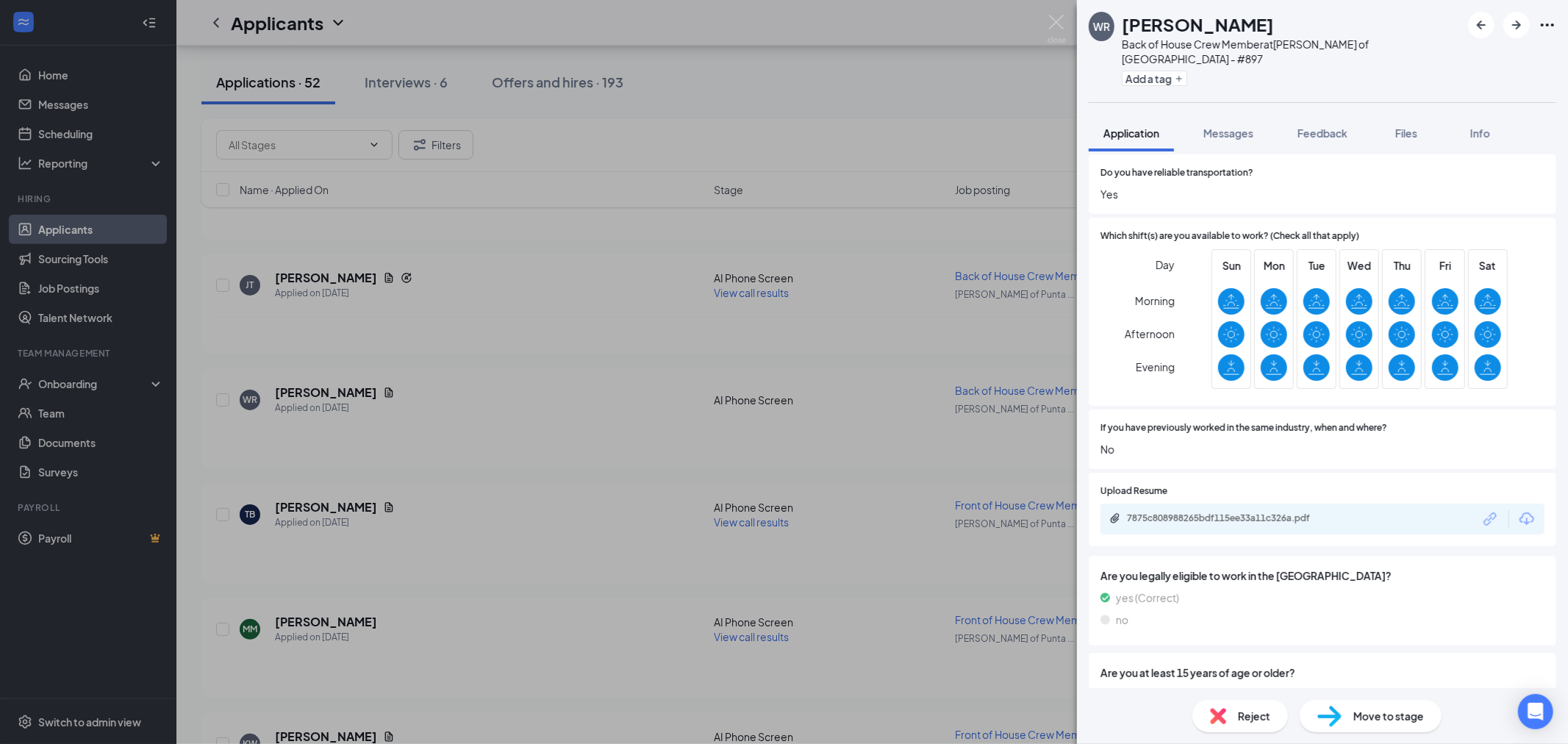
click at [1246, 504] on div "7875c808988265bdf115ee33a11c326a.pdf" at bounding box center [1322, 519] width 444 height 31
click at [1243, 512] on div "7875c808988265bdf115ee33a11c326a.pdf" at bounding box center [1229, 518] width 206 height 12
click at [885, 184] on div "WR [PERSON_NAME] Back of House Crew Member at [GEOGRAPHIC_DATA][PERSON_NAME] of…" at bounding box center [784, 372] width 1568 height 744
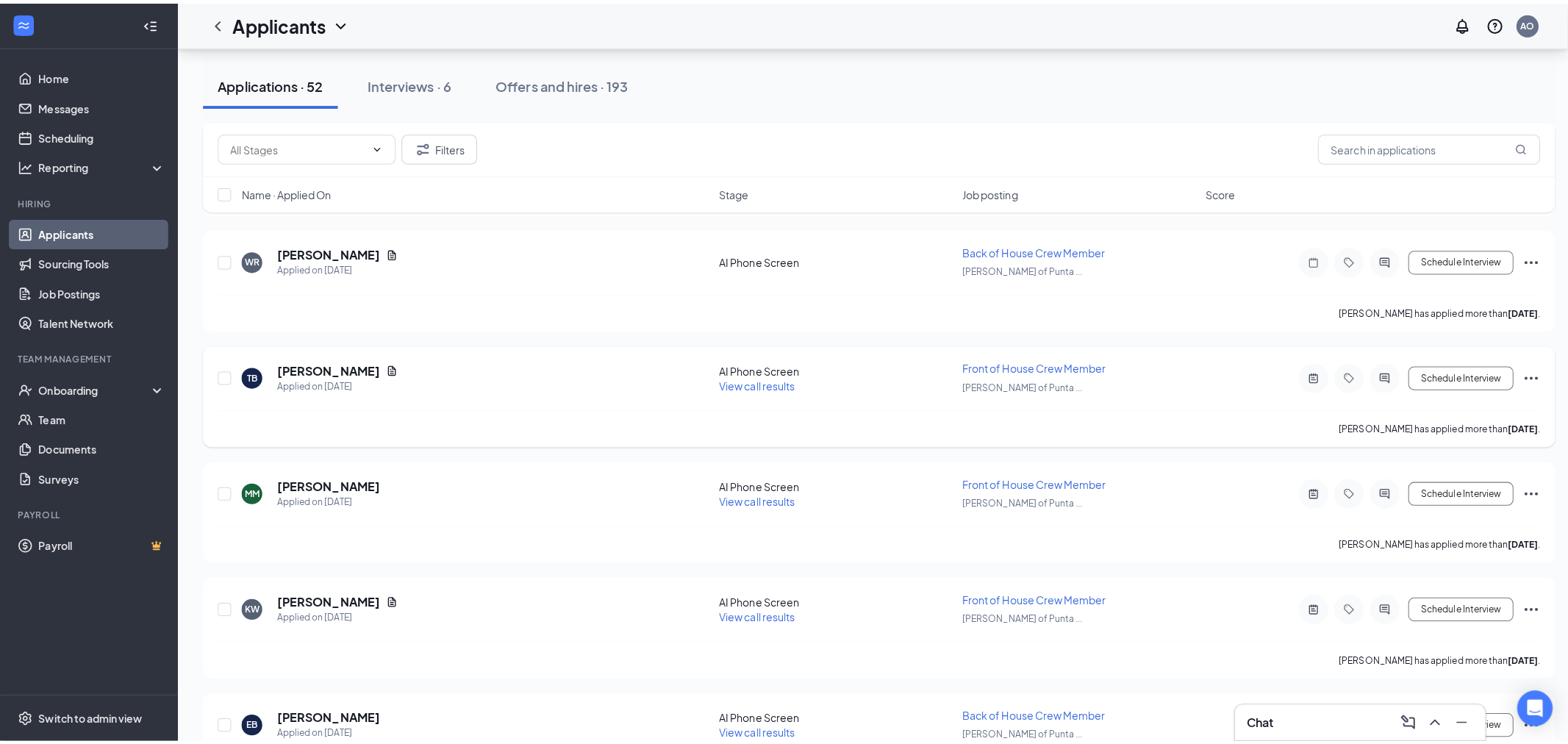
scroll to position [652, 0]
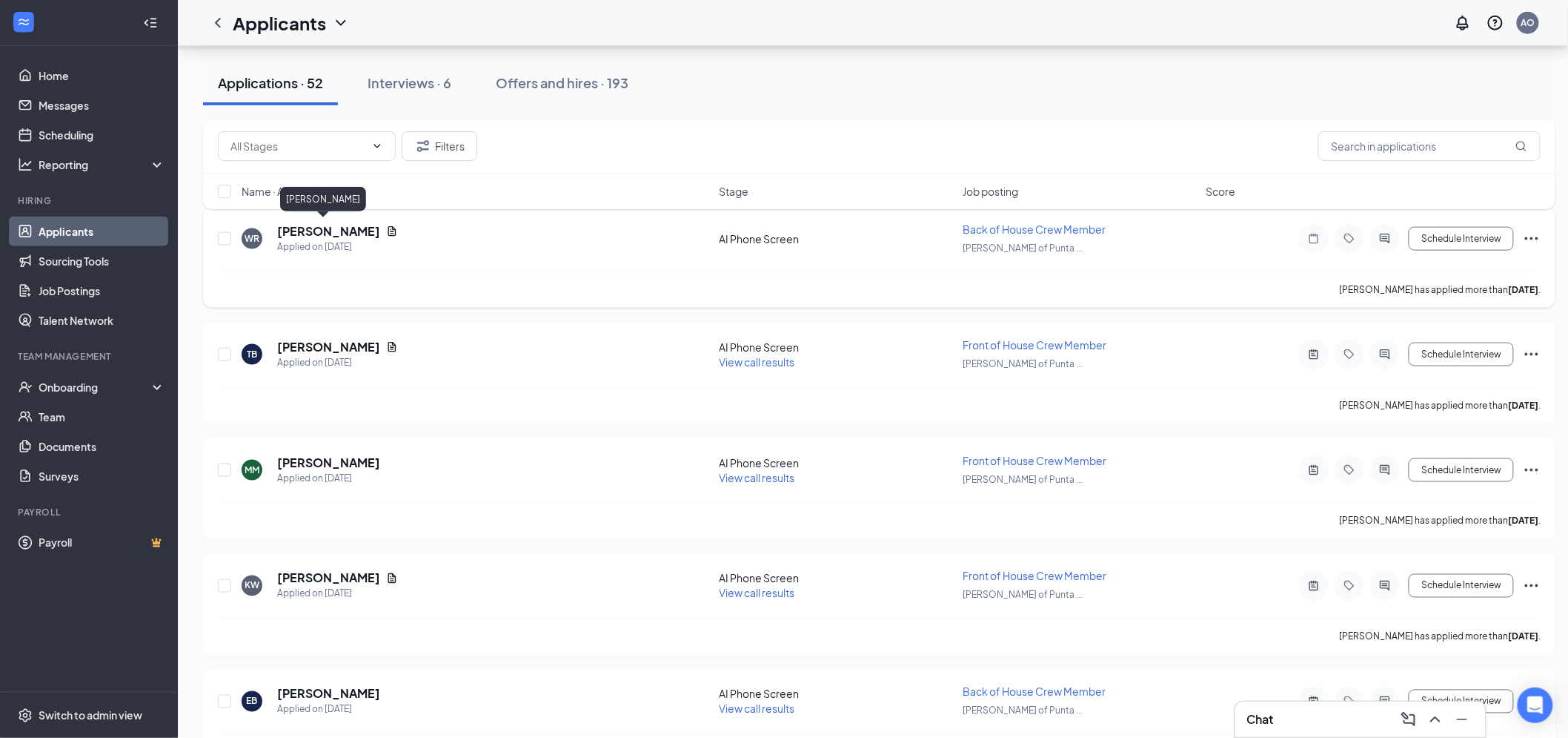
click at [319, 231] on h5 "[PERSON_NAME]" at bounding box center [329, 232] width 103 height 17
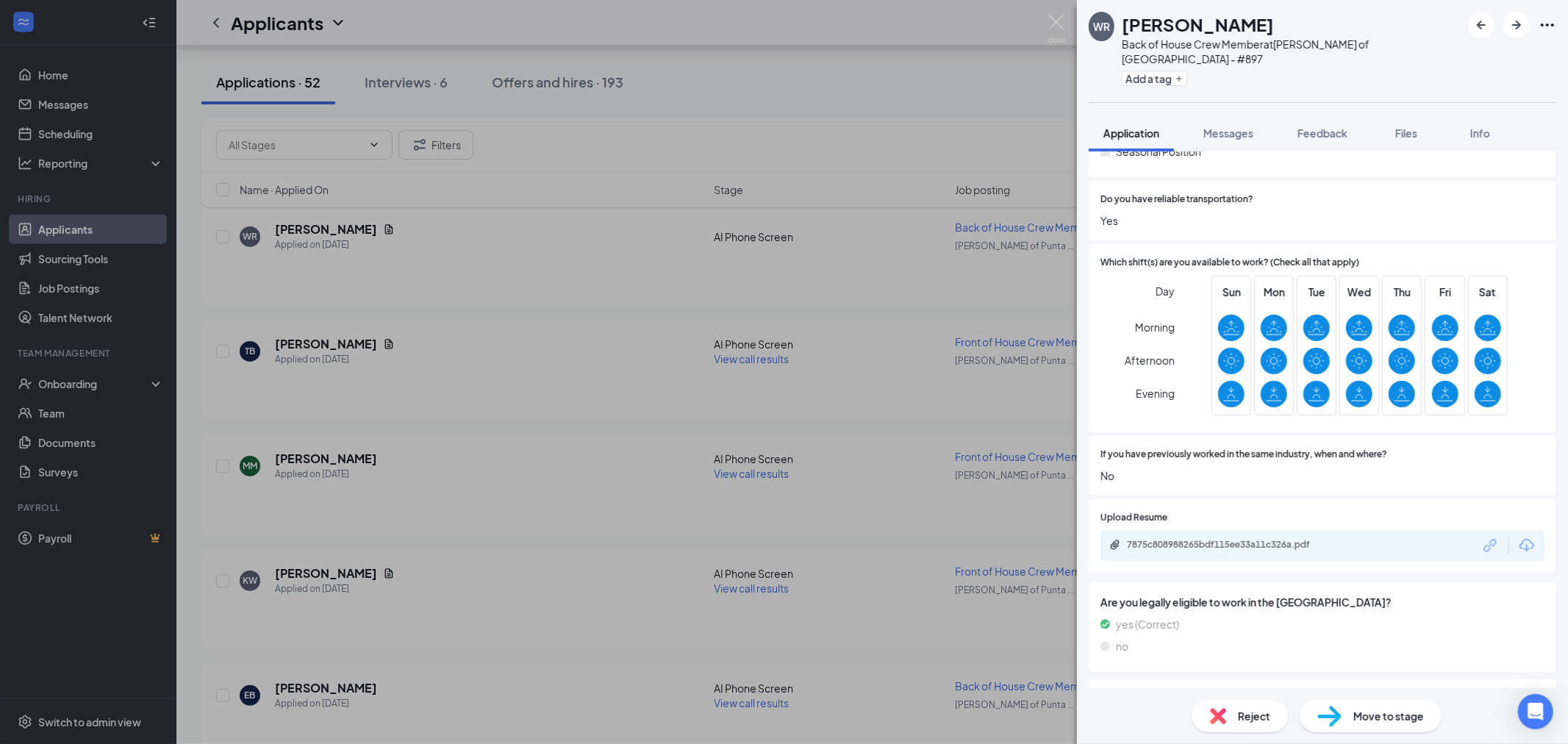
scroll to position [368, 0]
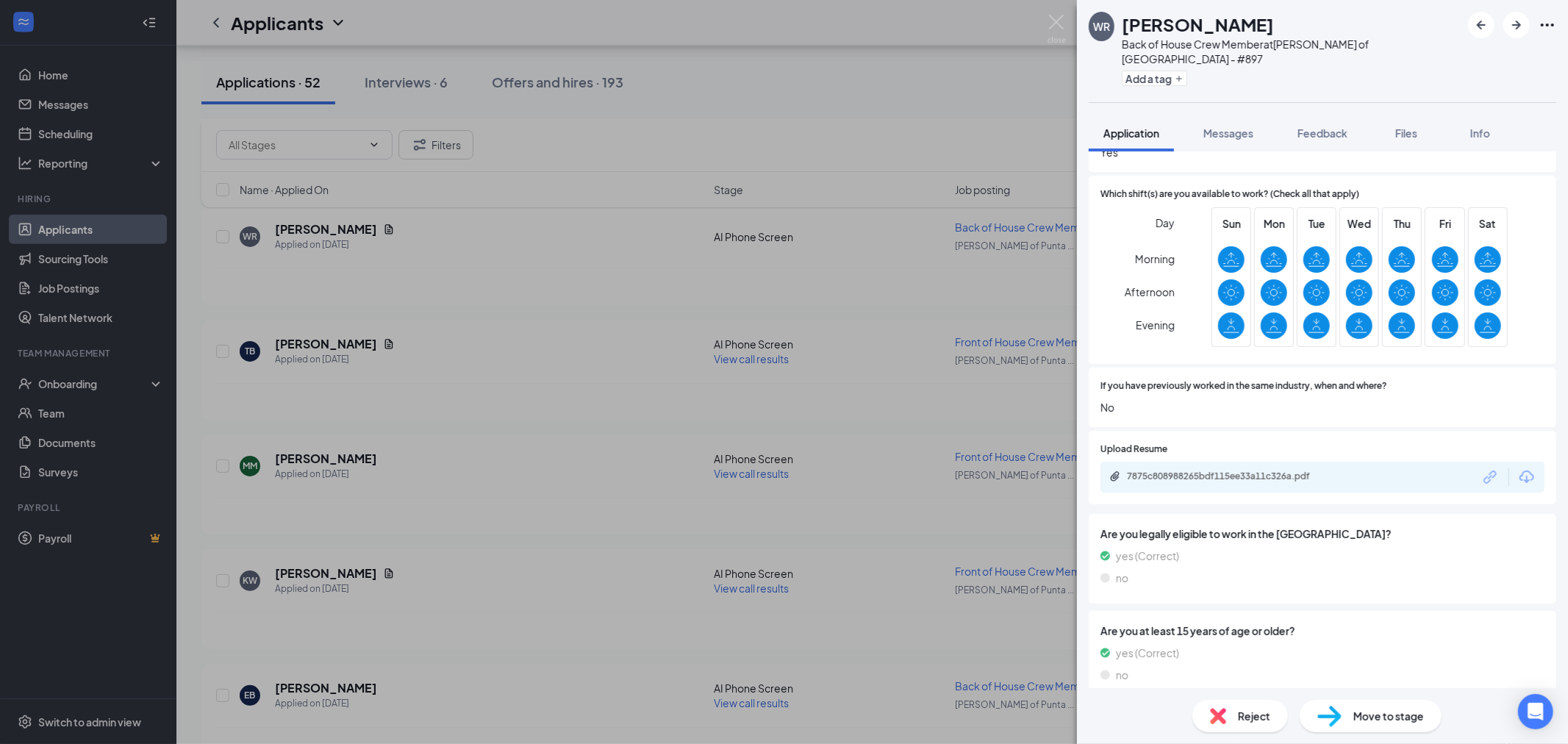
drag, startPoint x: 945, startPoint y: 444, endPoint x: 933, endPoint y: 426, distance: 21.6
click at [946, 438] on div "WR [PERSON_NAME] Back of House Crew Member at [GEOGRAPHIC_DATA][PERSON_NAME] of…" at bounding box center [784, 372] width 1568 height 744
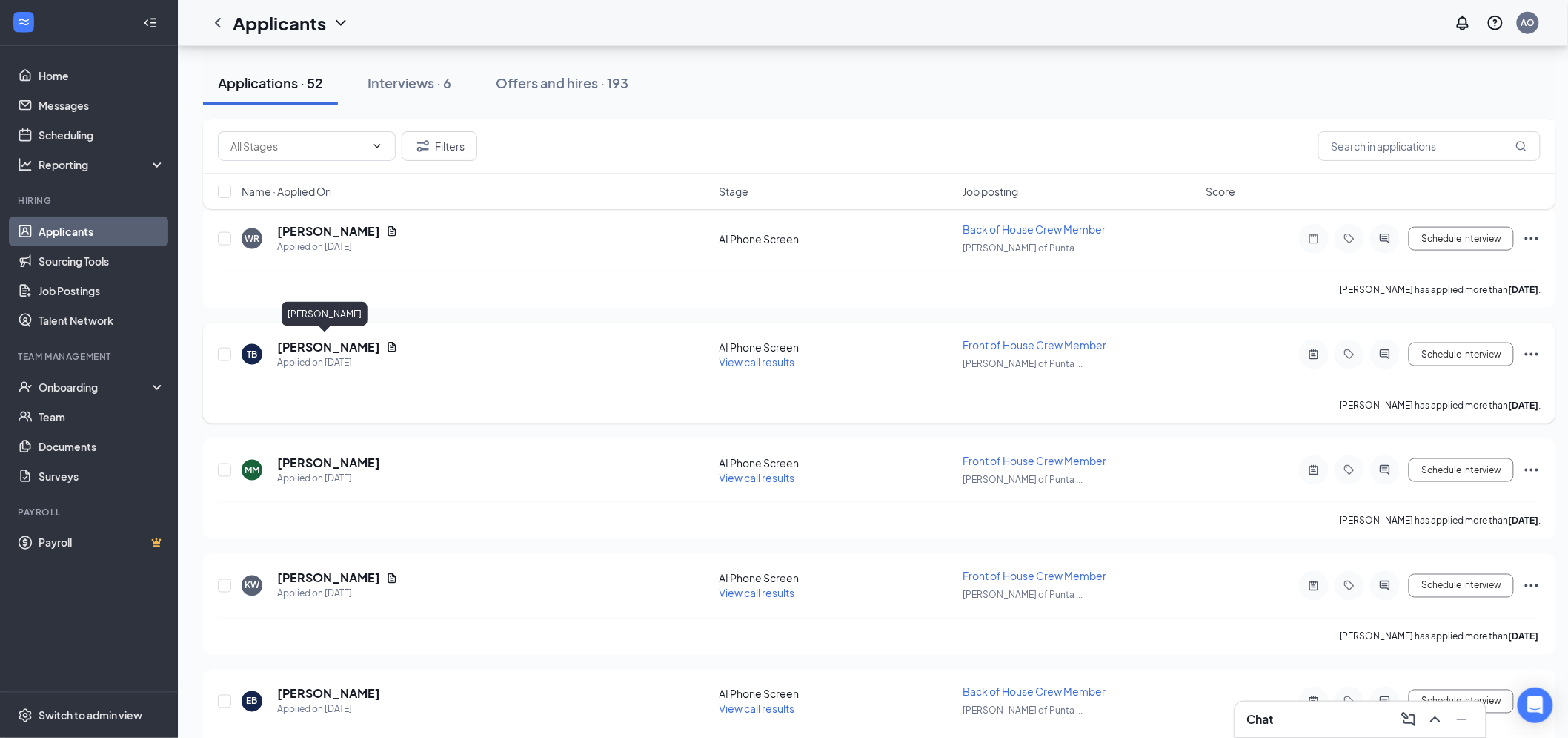
click at [319, 339] on h5 "[PERSON_NAME]" at bounding box center [329, 347] width 103 height 17
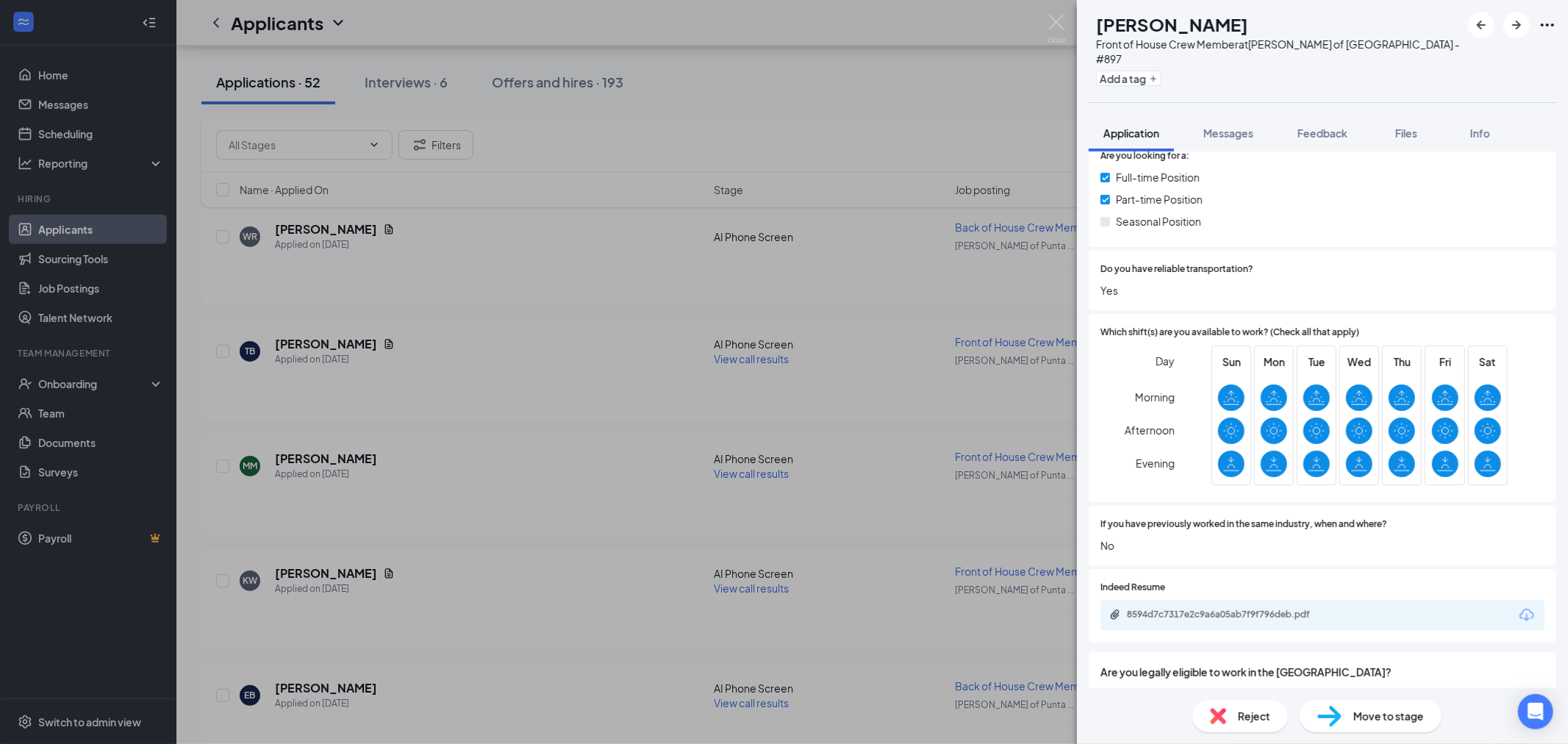
scroll to position [368, 0]
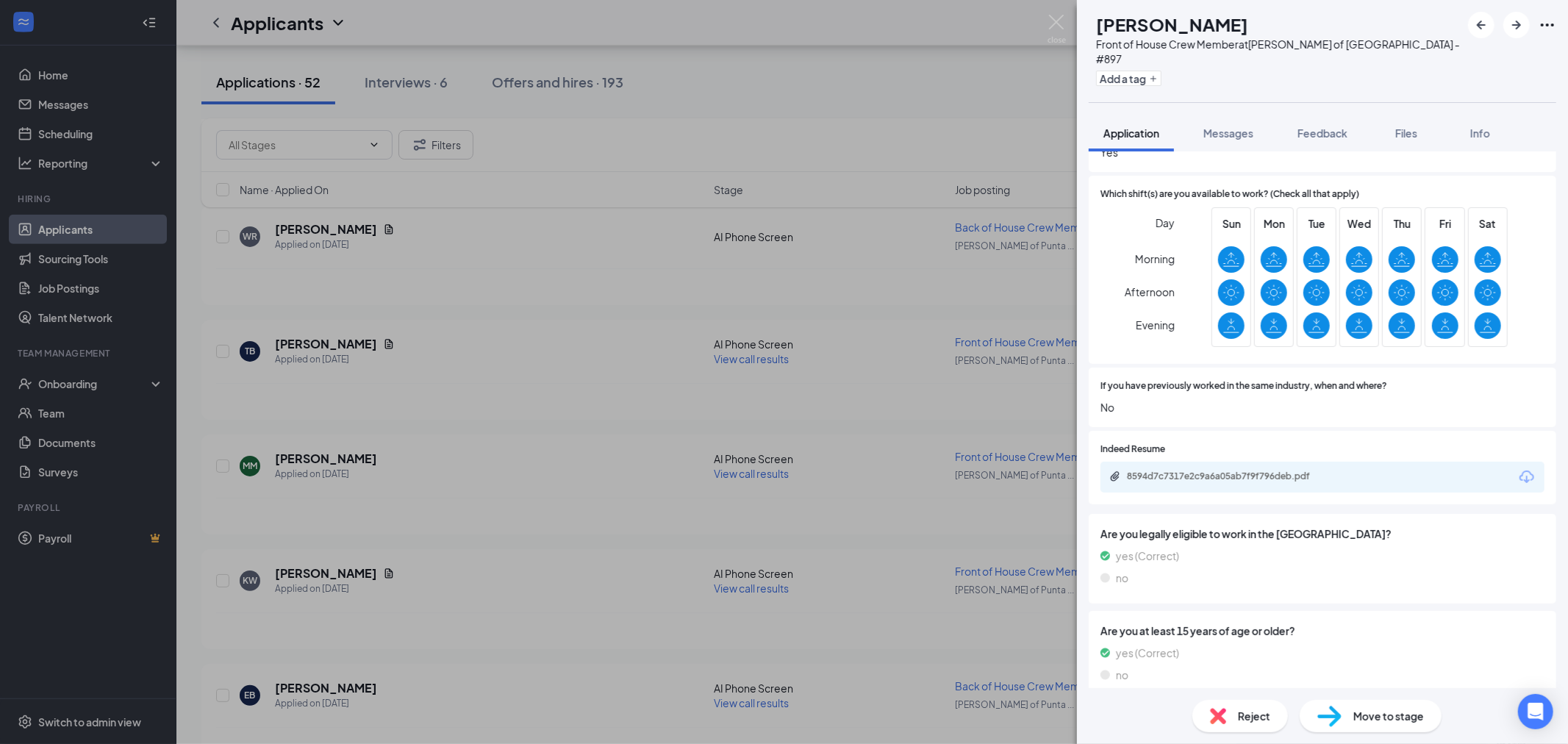
click at [1227, 471] on div "8594d7c7317e2c9a6a05ab7f9f796deb.pdf" at bounding box center [1229, 476] width 206 height 12
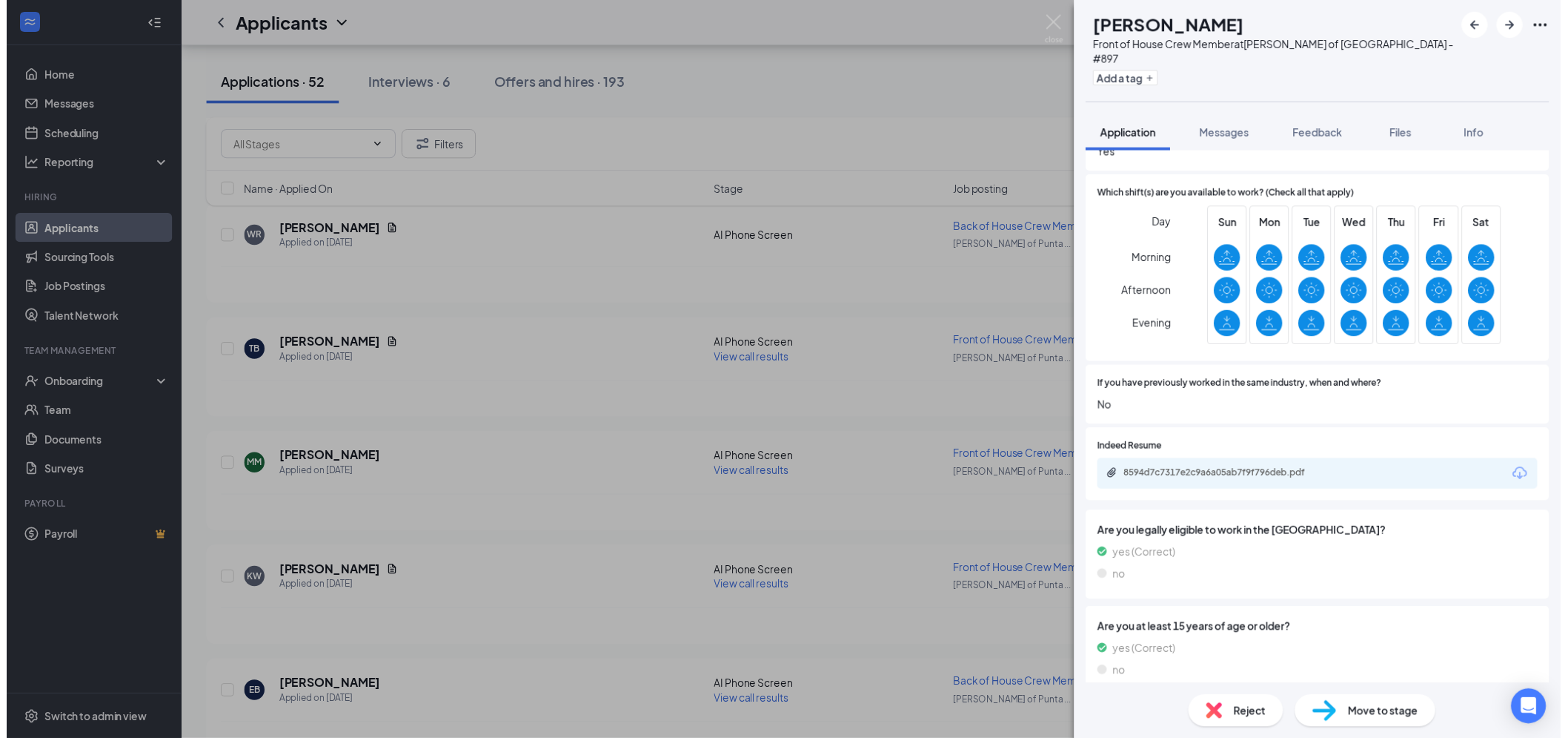
scroll to position [366, 0]
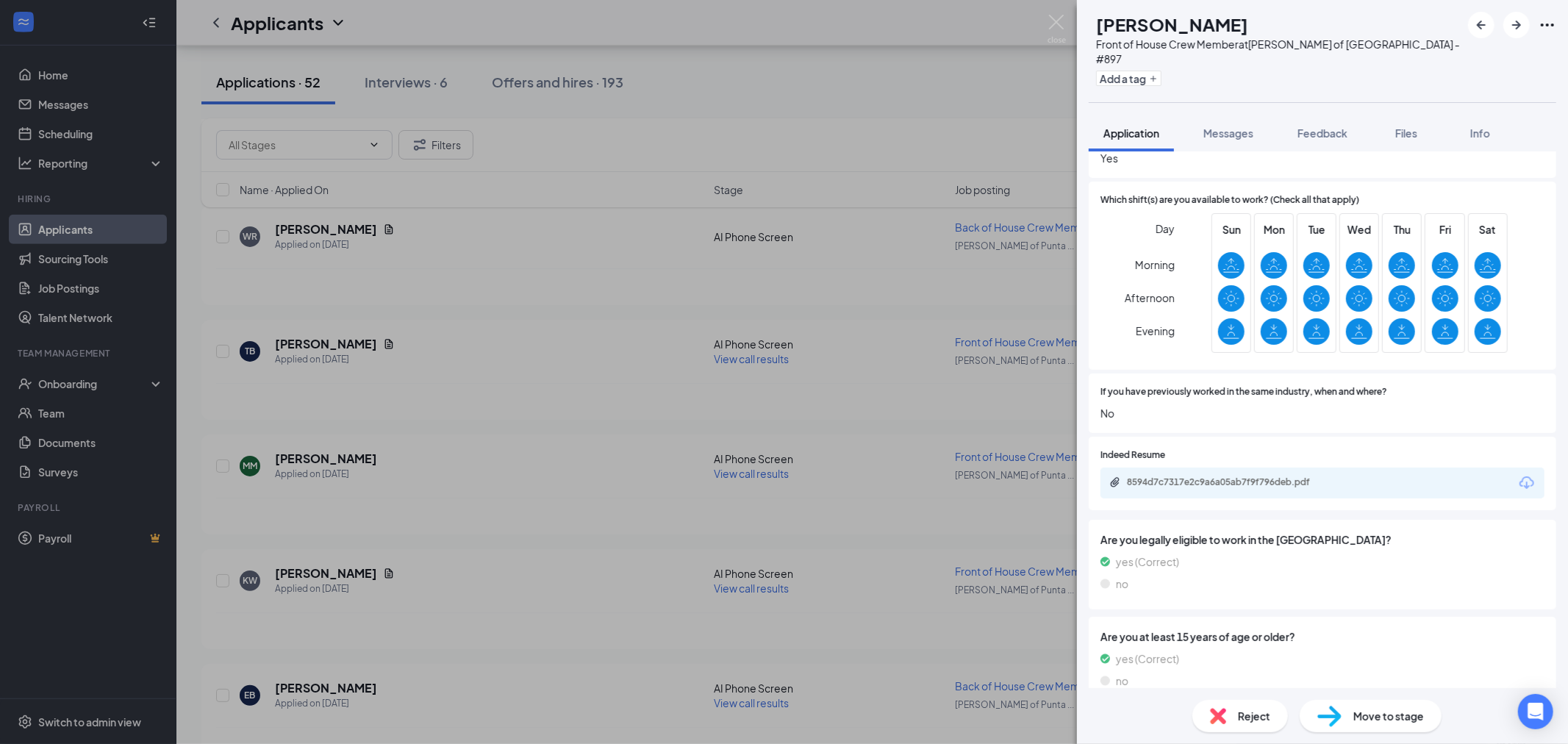
click at [828, 244] on div "TB Taylor Barnes Front of House Crew Member at Culver's of Punta Gorda - #897 A…" at bounding box center [784, 372] width 1568 height 744
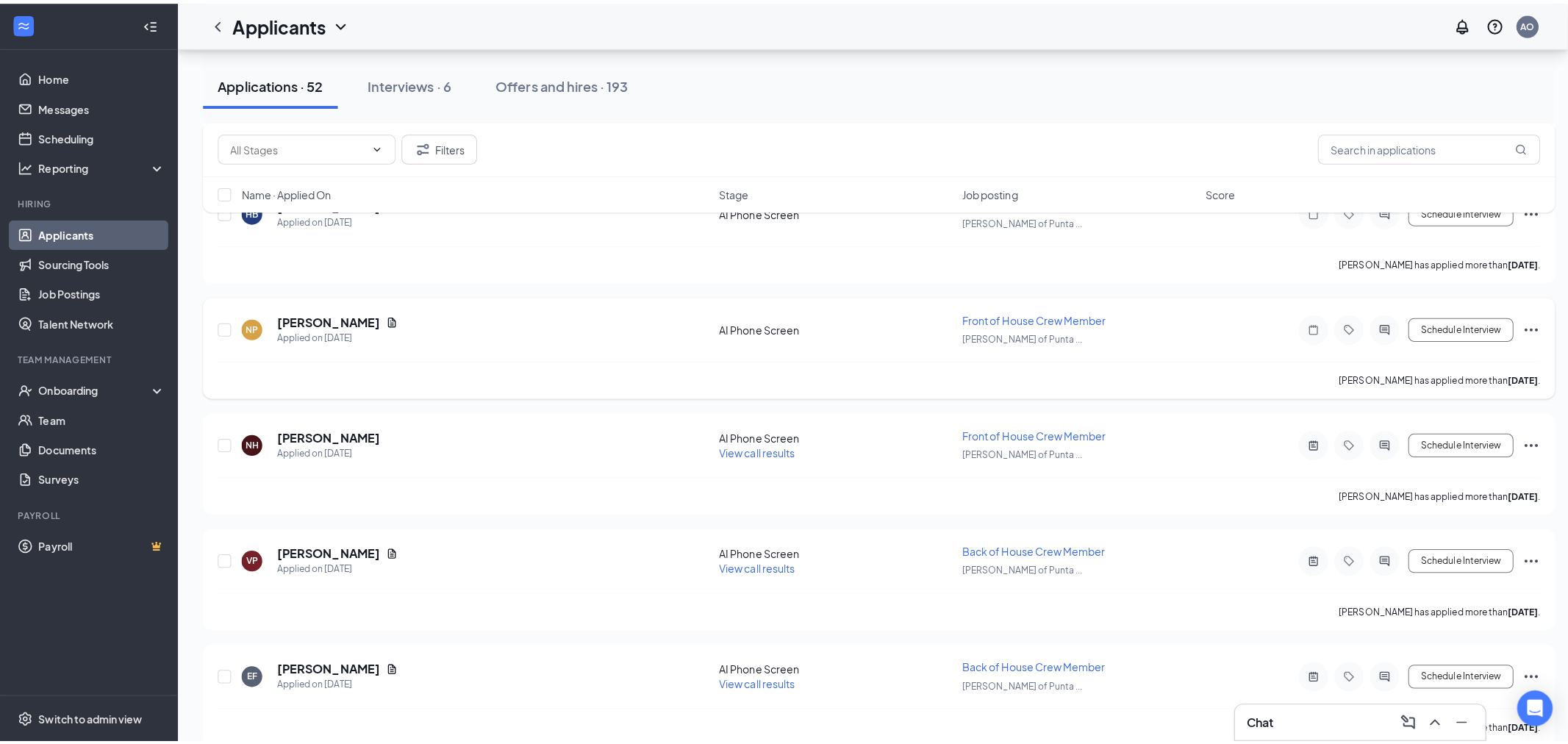
scroll to position [1387, 0]
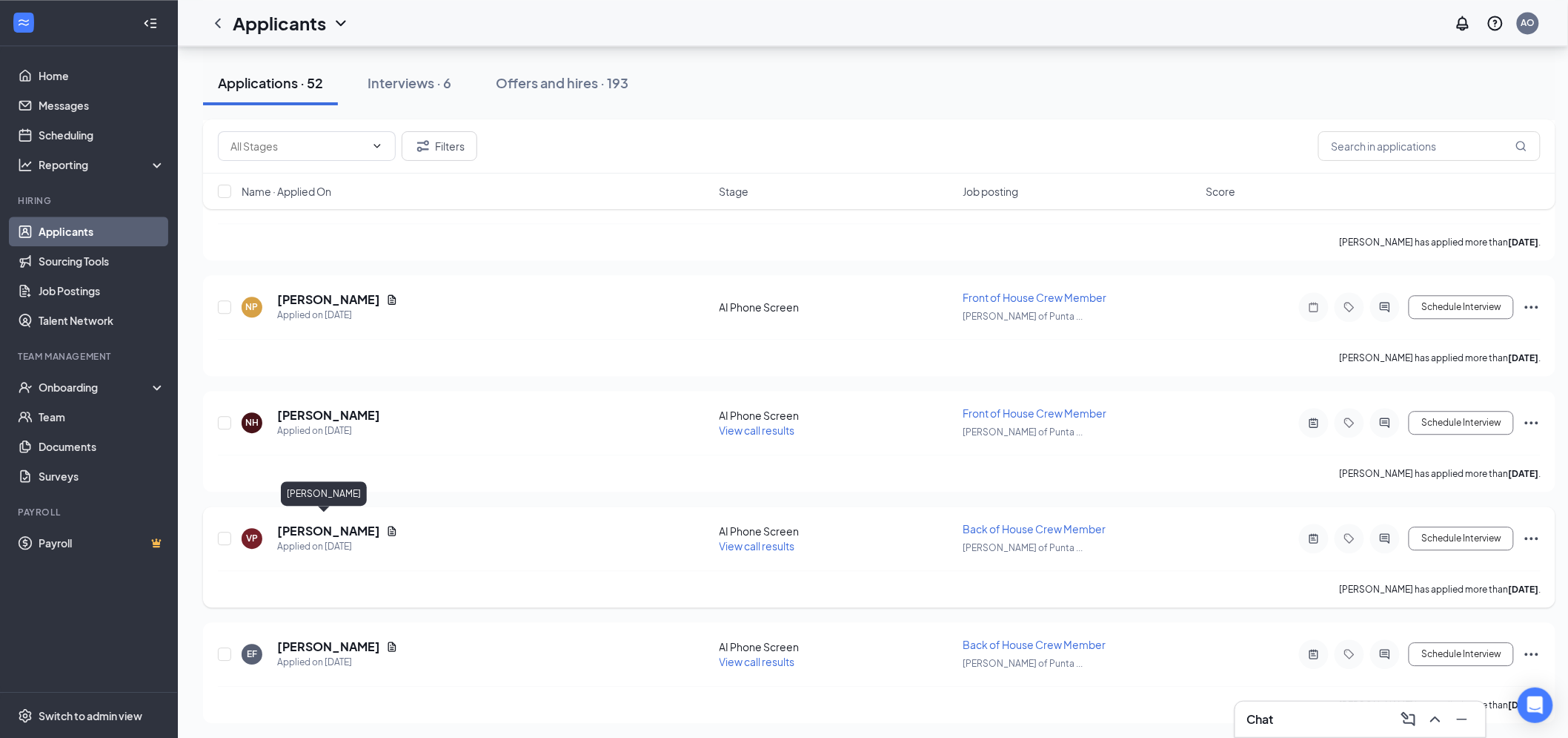
click at [325, 522] on h5 "[PERSON_NAME]" at bounding box center [329, 531] width 103 height 17
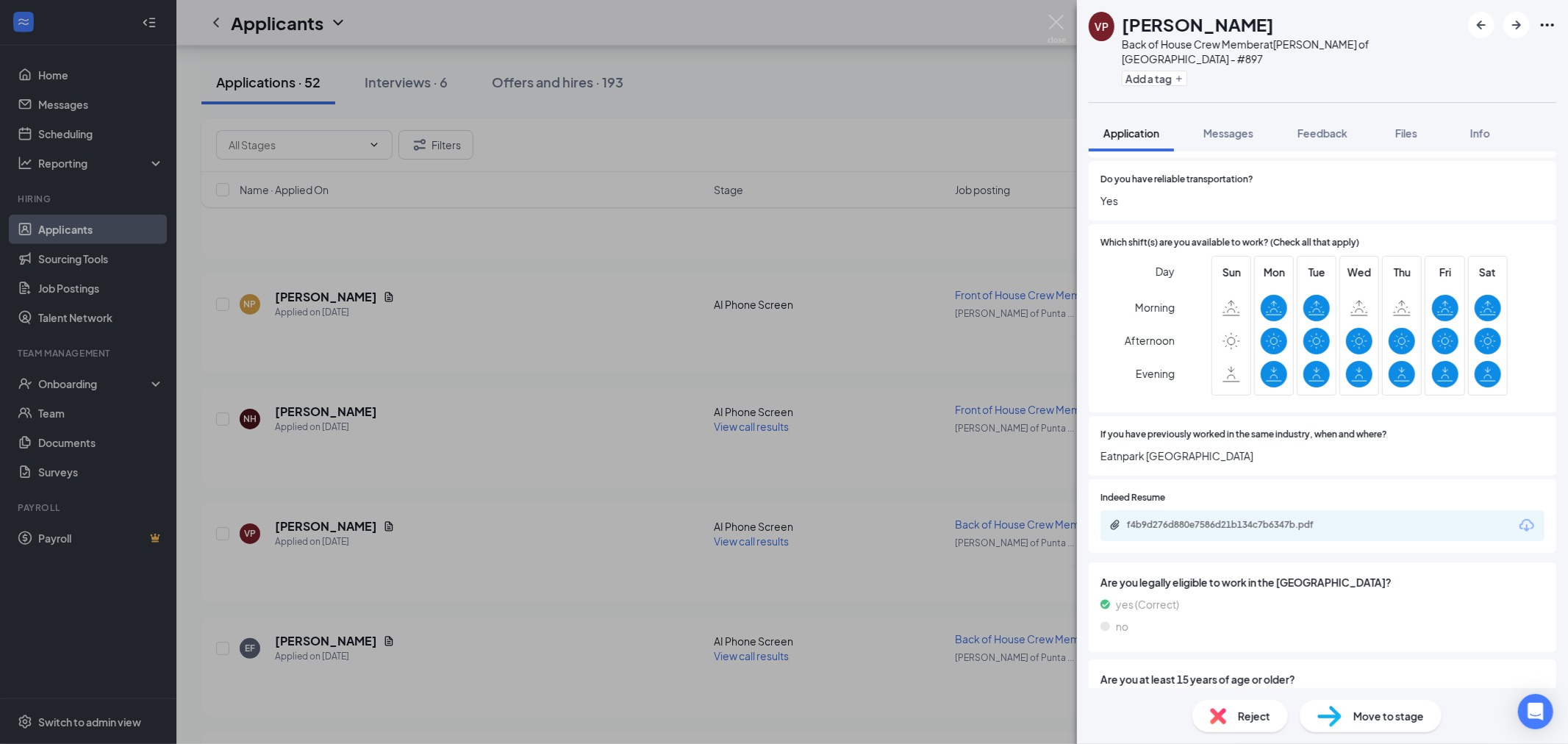
scroll to position [403, 0]
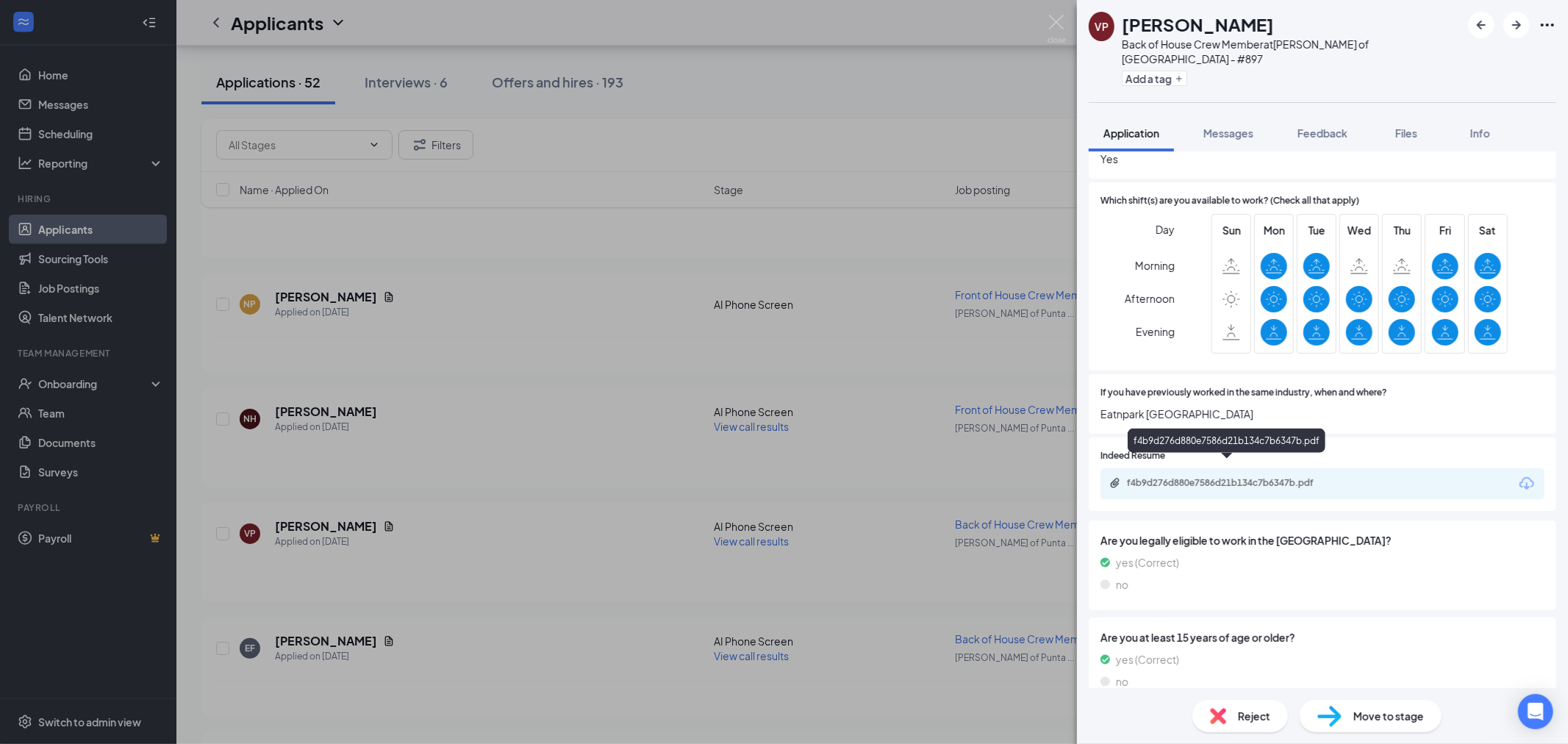
click at [1227, 444] on div "f4b9d276d880e7586d21b134c7b6347b.pdf" at bounding box center [1225, 440] width 197 height 24
click at [1232, 478] on div "f4b9d276d880e7586d21b134c7b6347b.pdf" at bounding box center [1322, 483] width 444 height 31
click at [1235, 479] on div "f4b9d276d880e7586d21b134c7b6347b.pdf" at bounding box center [1322, 483] width 444 height 31
click at [1237, 477] on div "f4b9d276d880e7586d21b134c7b6347b.pdf" at bounding box center [1229, 483] width 206 height 12
